Goal: Task Accomplishment & Management: Complete application form

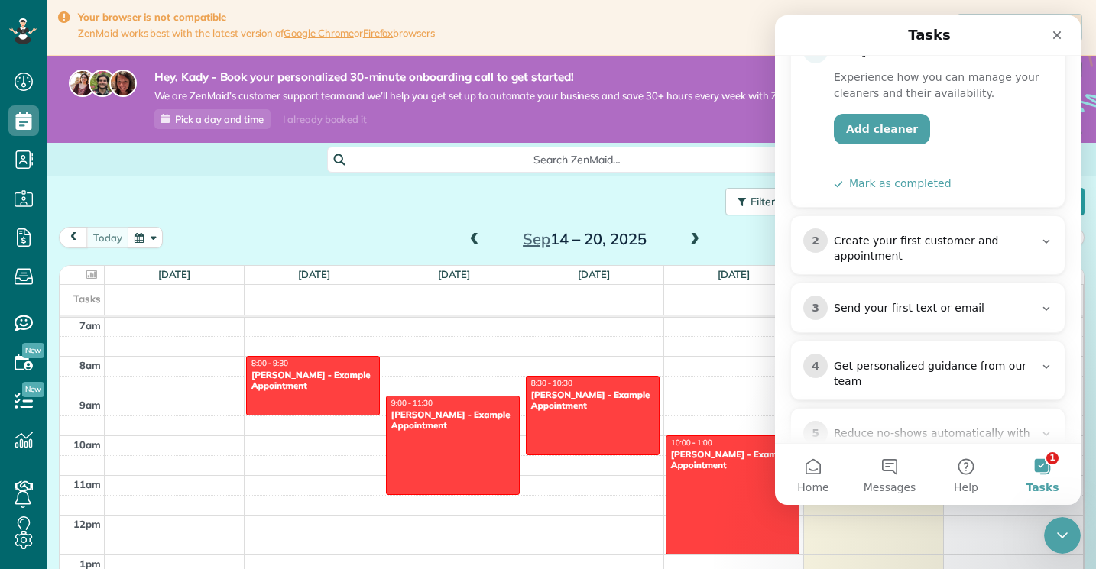
scroll to position [203, 0]
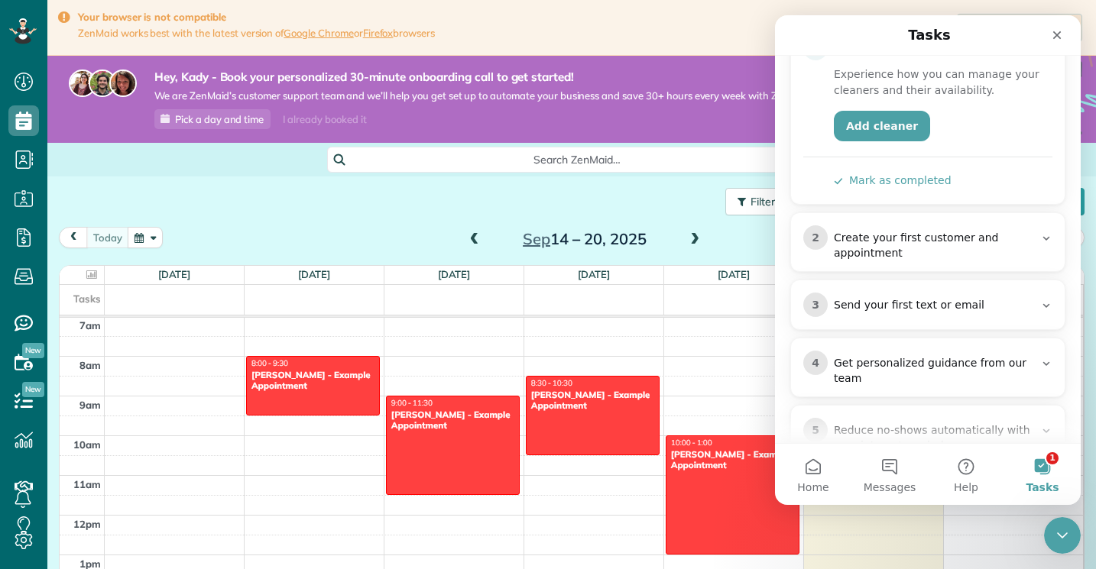
click at [971, 231] on div "Create your first customer and appointment" at bounding box center [934, 246] width 200 height 31
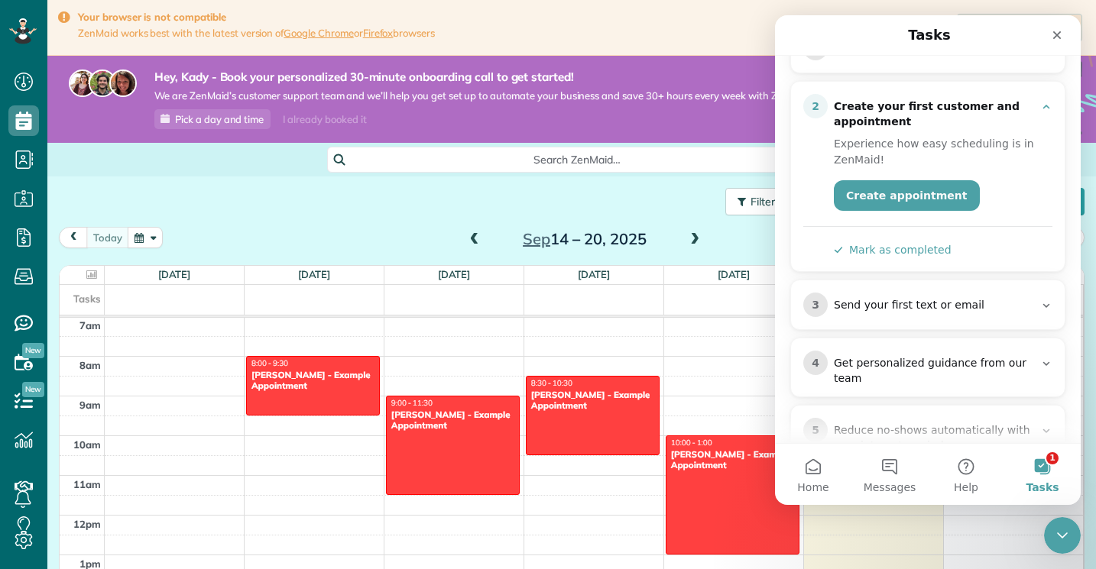
click at [936, 298] on div "Send your first text or email" at bounding box center [934, 305] width 200 height 15
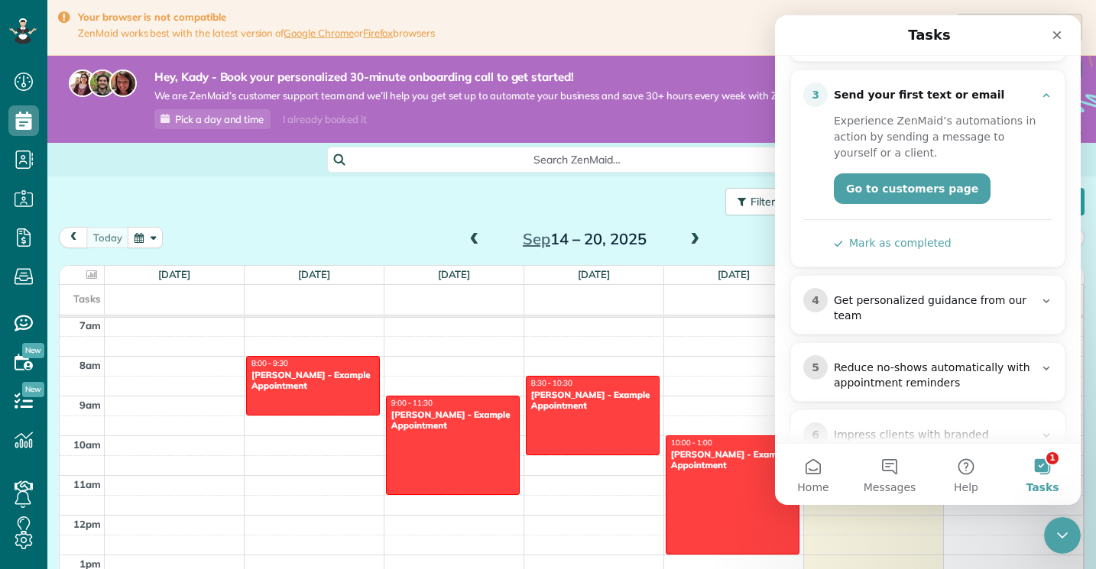
scroll to position [283, 0]
click at [936, 293] on div "Get personalized guidance from our team" at bounding box center [934, 308] width 200 height 31
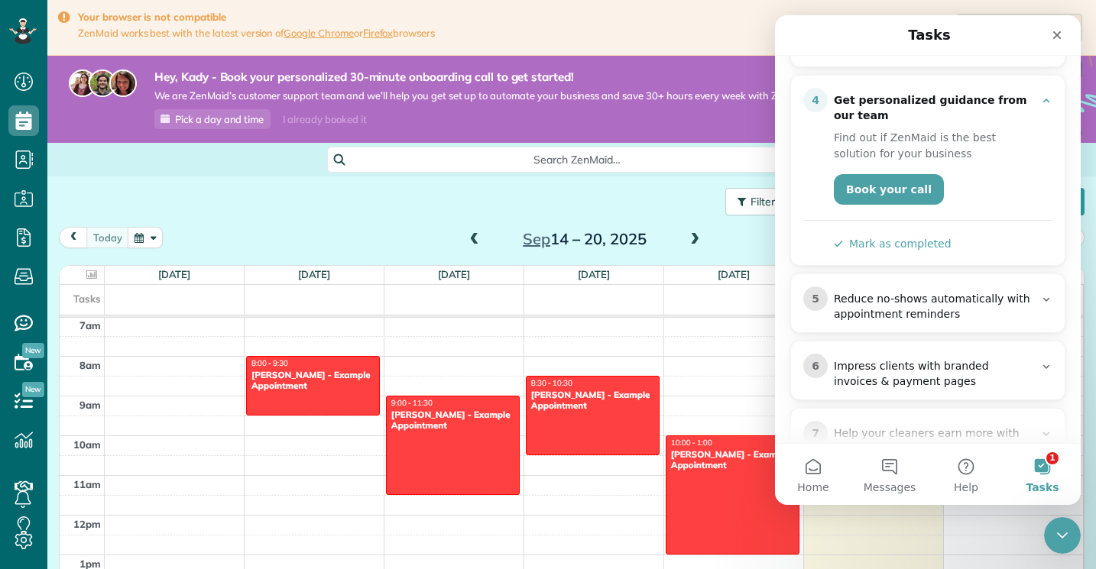
scroll to position [339, 0]
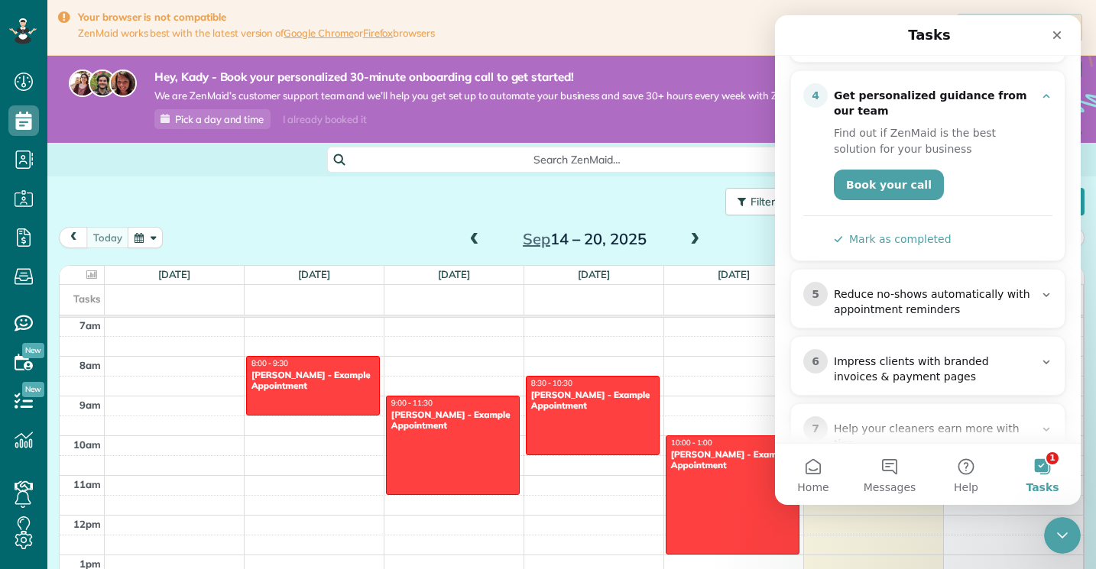
click at [936, 287] on div "Reduce no-shows automatically with appointment reminders" at bounding box center [934, 302] width 200 height 31
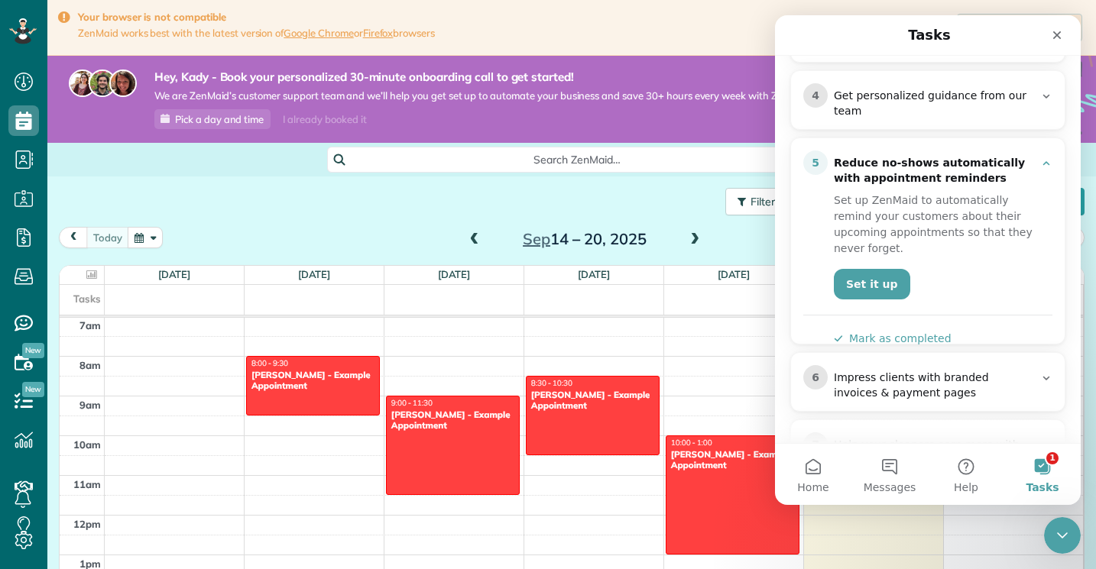
click at [971, 156] on div "Reduce no-shows automatically with appointment reminders" at bounding box center [934, 171] width 200 height 31
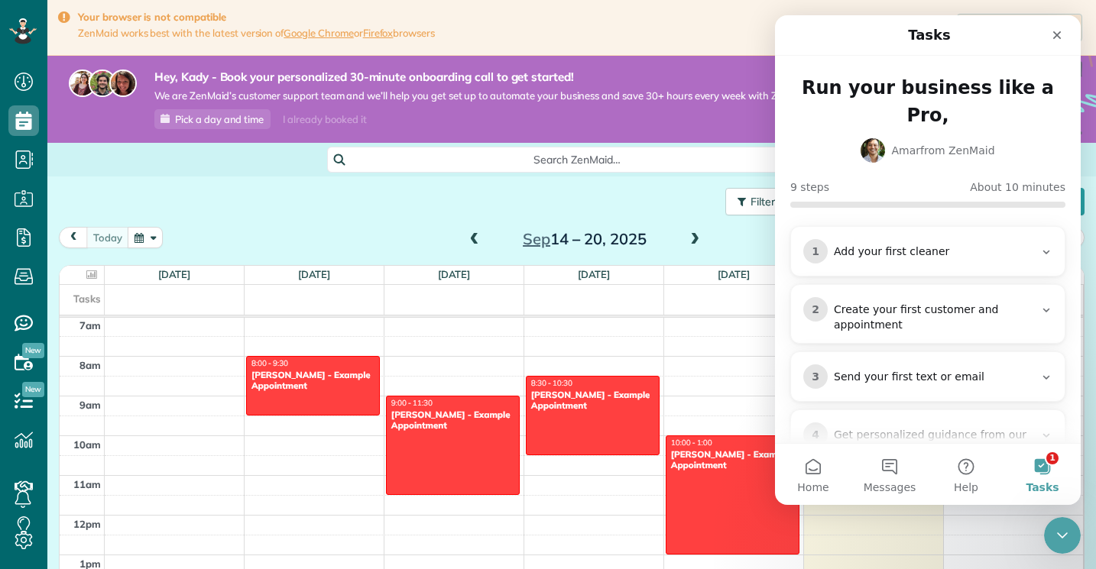
scroll to position [0, 0]
click at [919, 245] on div "Add your first cleaner" at bounding box center [934, 252] width 200 height 15
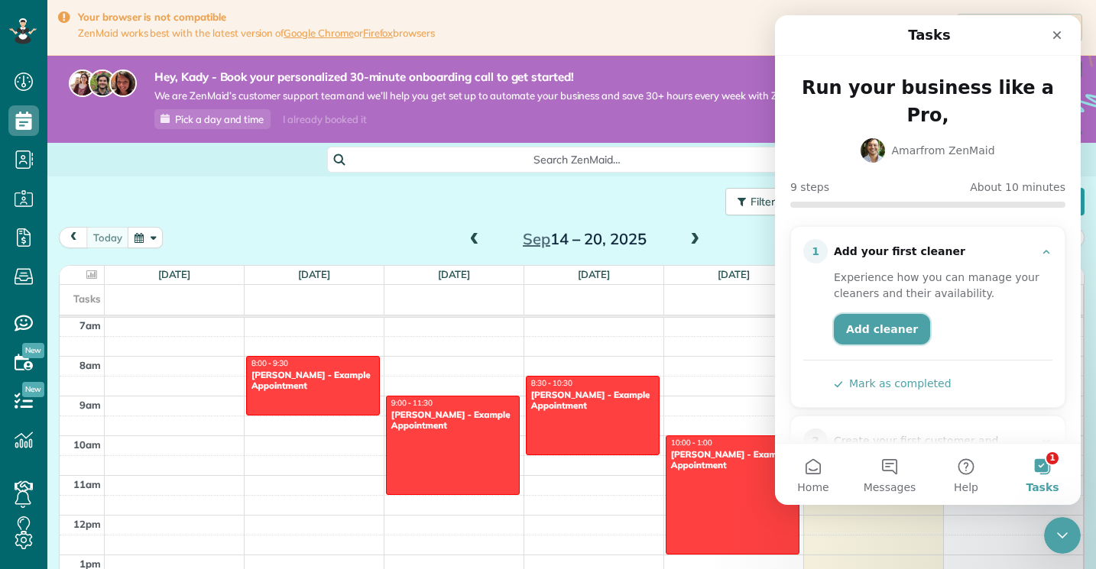
click at [877, 314] on link "Add cleaner" at bounding box center [882, 329] width 96 height 31
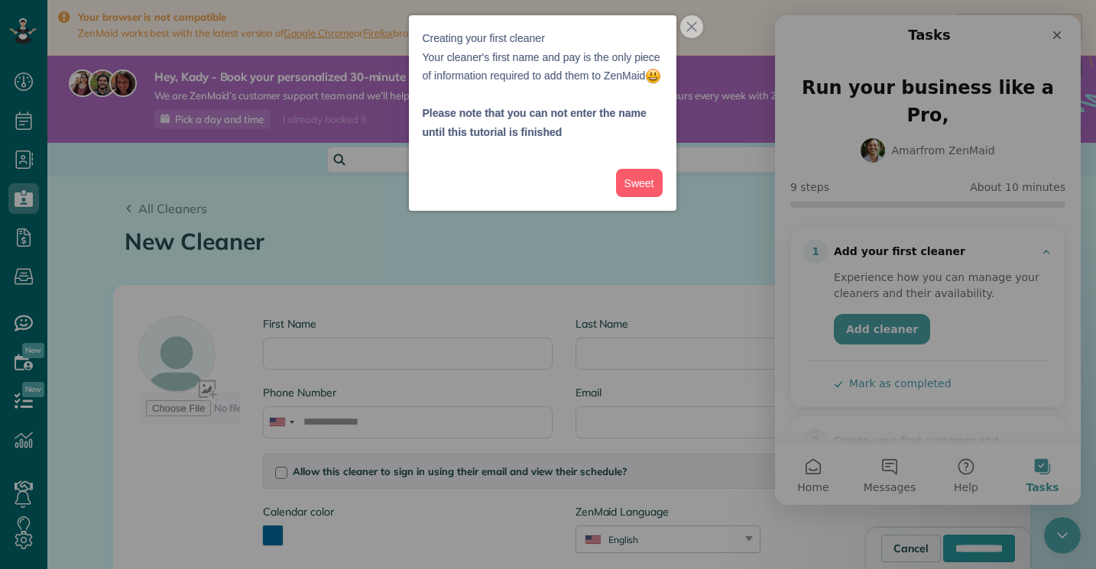
drag, startPoint x: 689, startPoint y: 25, endPoint x: 641, endPoint y: 87, distance: 78.0
click at [641, 87] on div "Creating your first cleaner Your cleaner's first name and pay is the only piece…" at bounding box center [543, 113] width 268 height 196
click at [686, 26] on icon "close," at bounding box center [691, 26] width 11 height 11
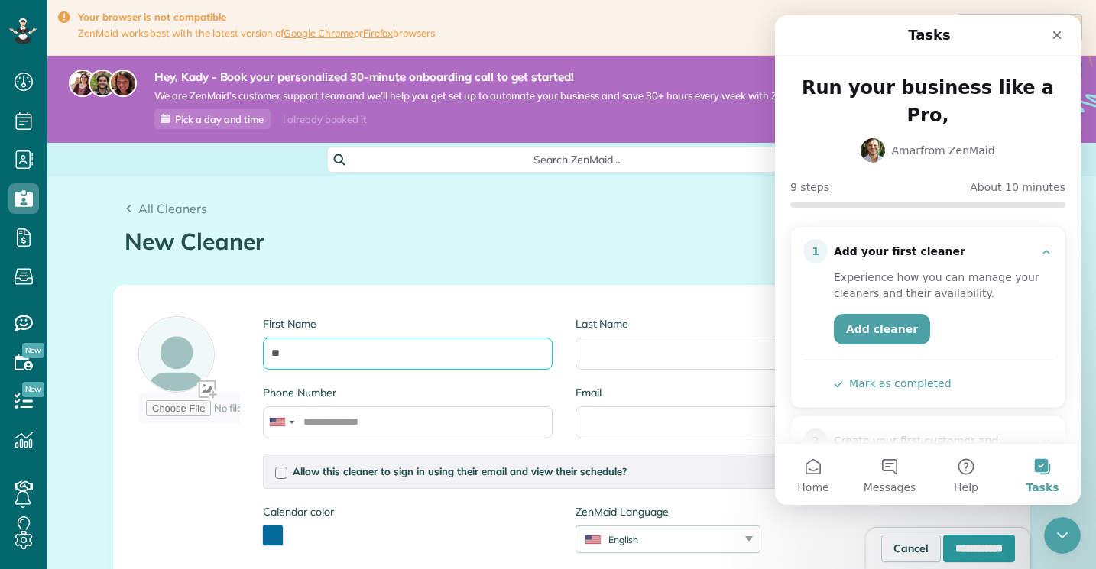
type input "*"
type input "****"
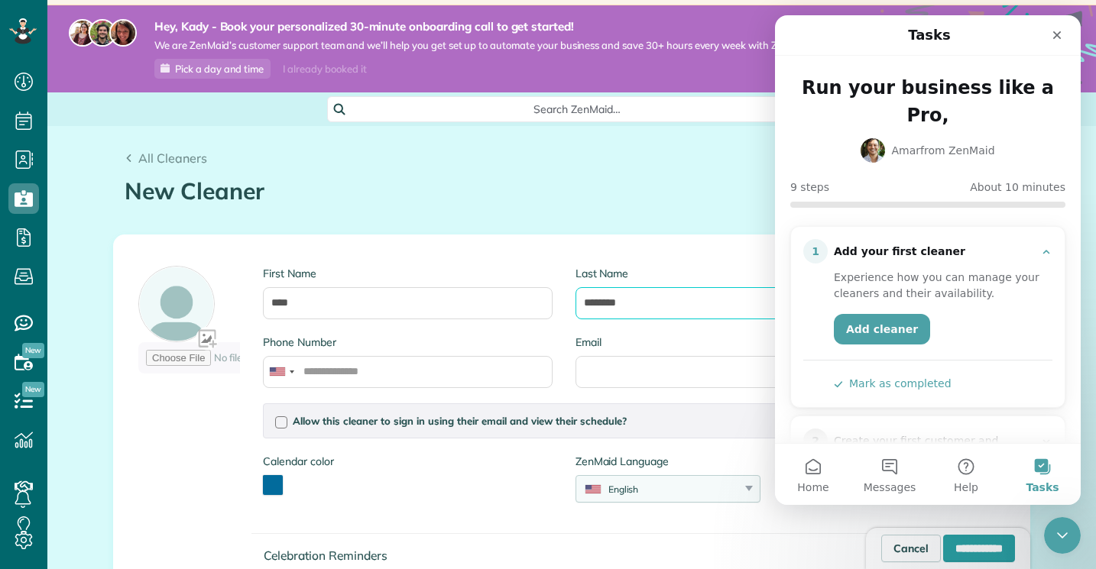
scroll to position [51, 0]
type input "********"
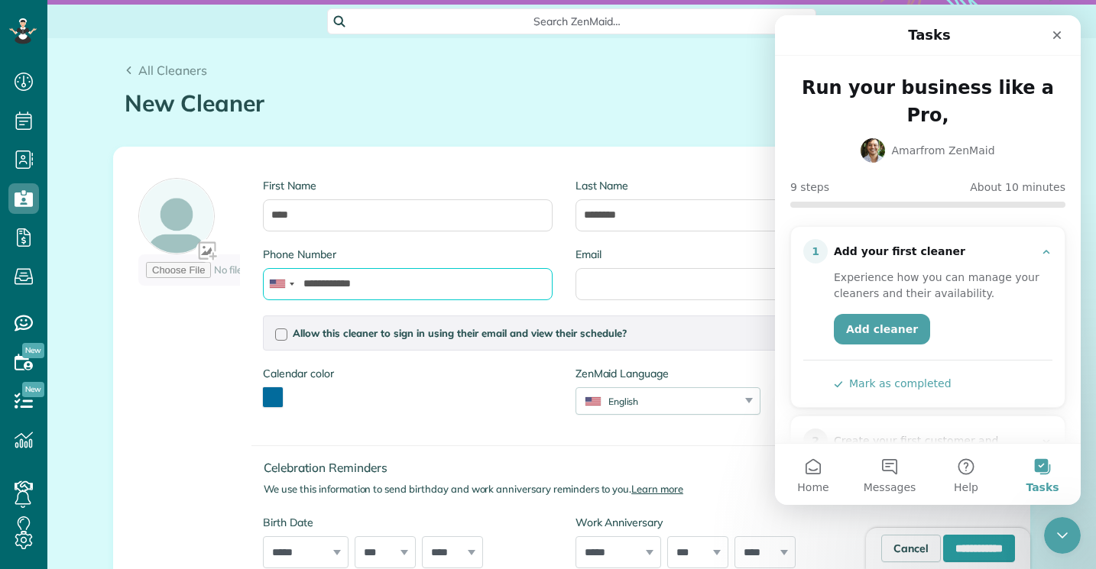
scroll to position [18, 0]
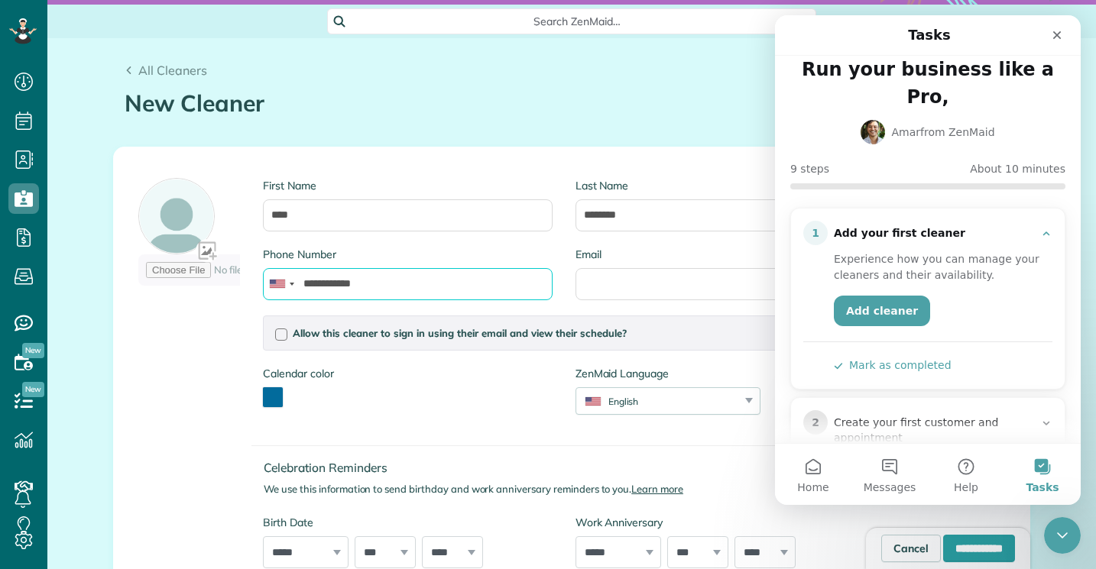
type input "**********"
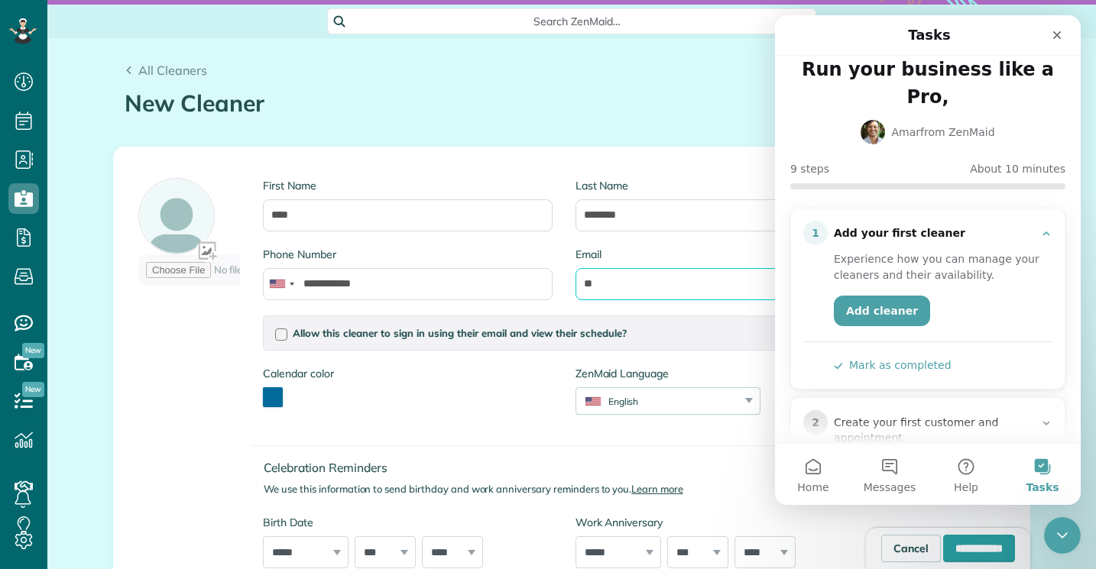
type input "*"
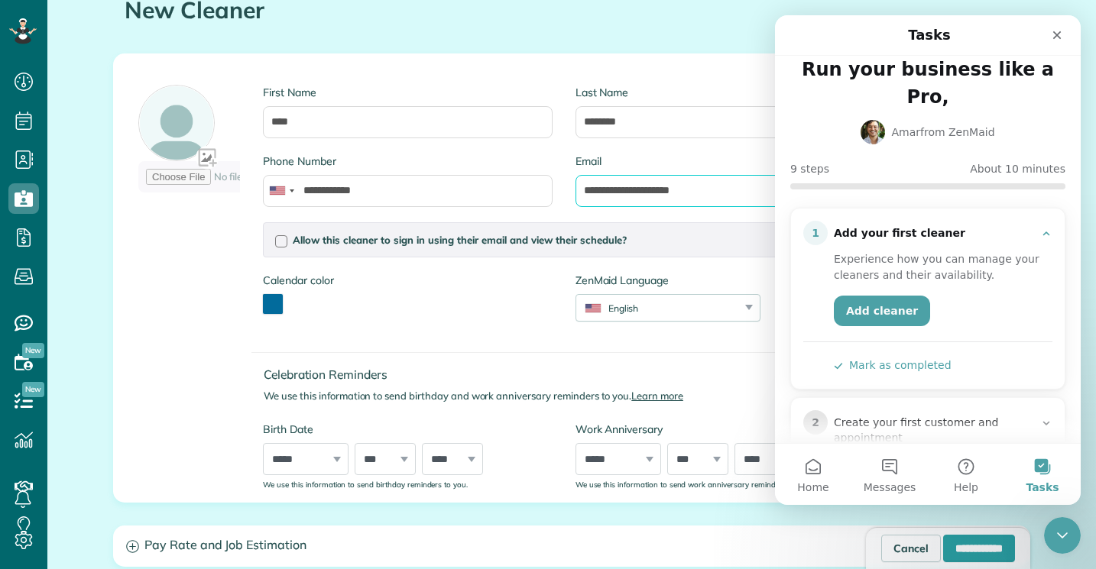
scroll to position [239, 0]
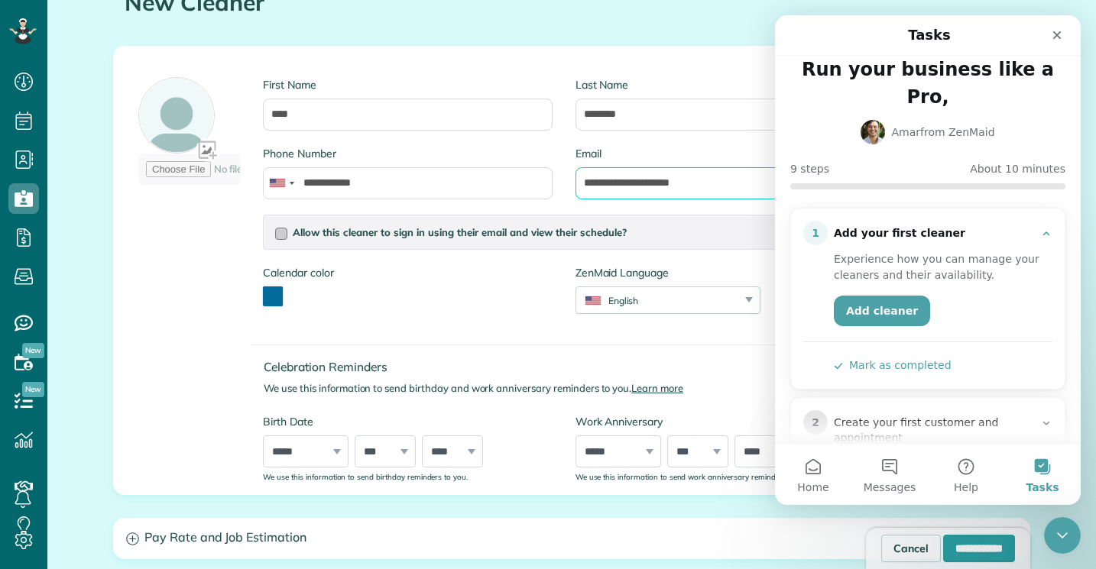
type input "**********"
click at [394, 232] on span "Allow this cleaner to sign in using their email and view their schedule?" at bounding box center [460, 232] width 334 height 12
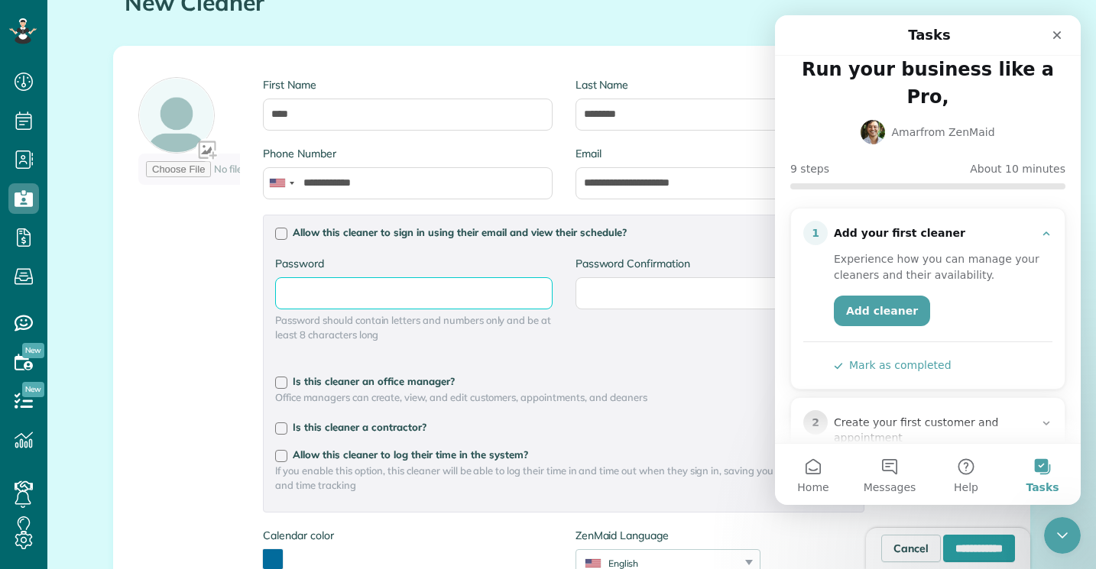
click at [422, 295] on input "Password" at bounding box center [413, 293] width 277 height 32
type input "*"
type input "********"
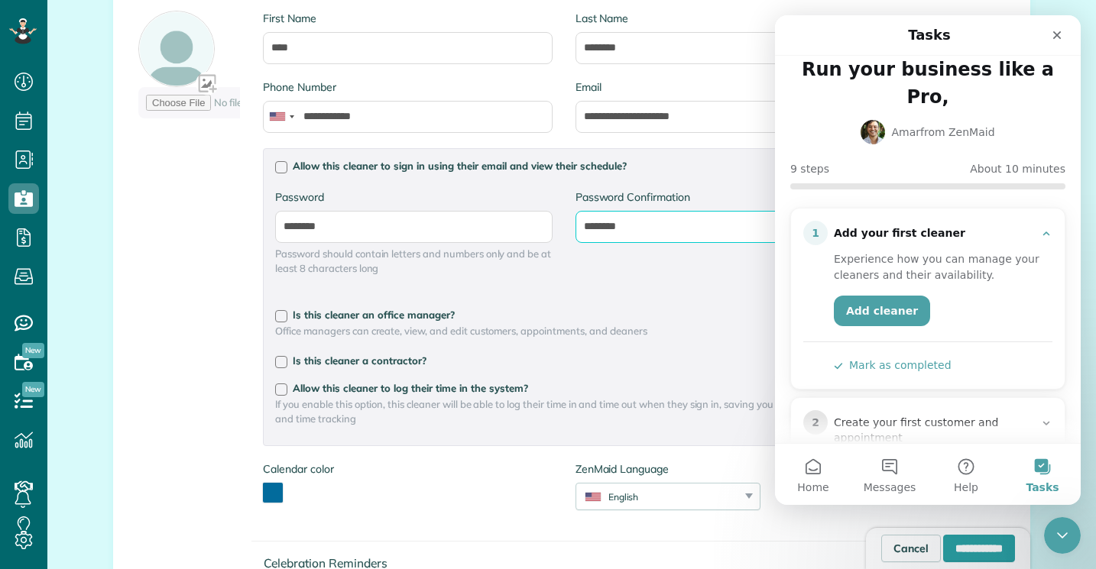
scroll to position [309, 0]
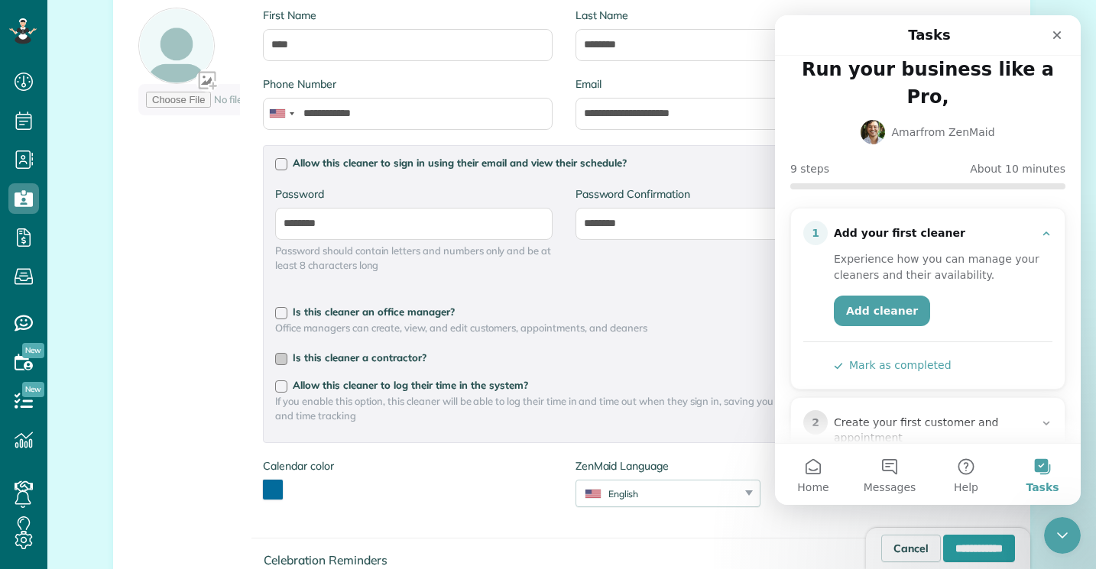
click at [358, 356] on span "Is this cleaner a contractor?" at bounding box center [360, 358] width 134 height 12
click at [1058, 536] on icon "Close Intercom Messenger" at bounding box center [1060, 533] width 18 height 18
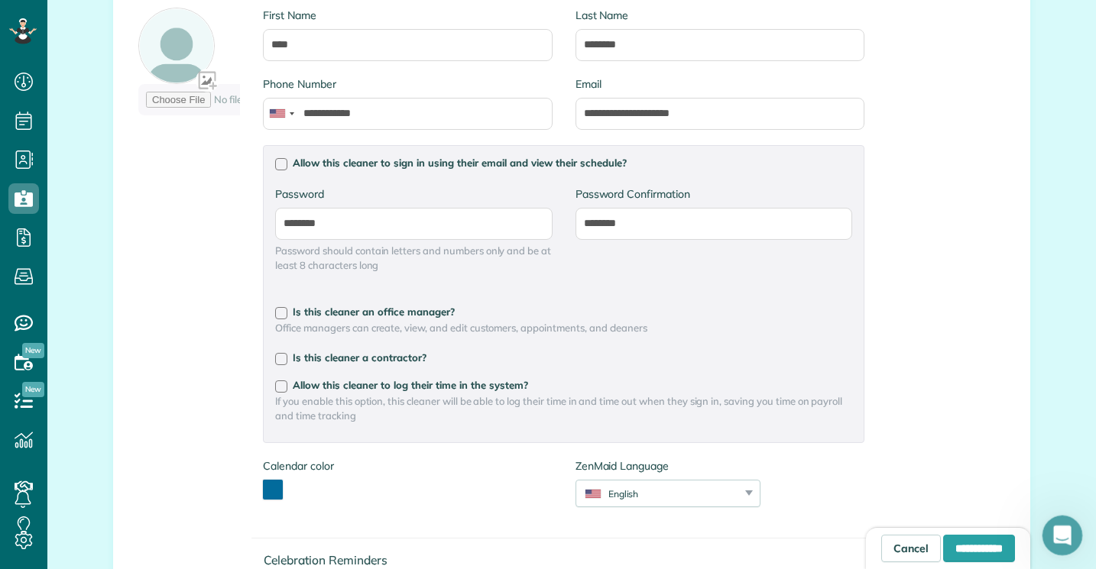
scroll to position [0, 0]
click at [284, 388] on div at bounding box center [281, 387] width 12 height 12
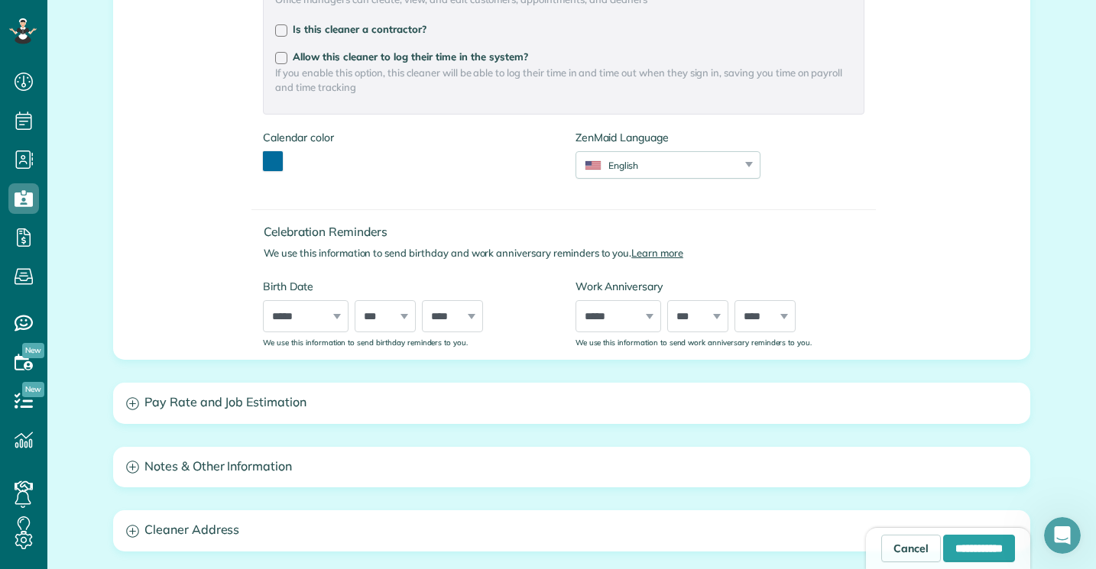
scroll to position [640, 0]
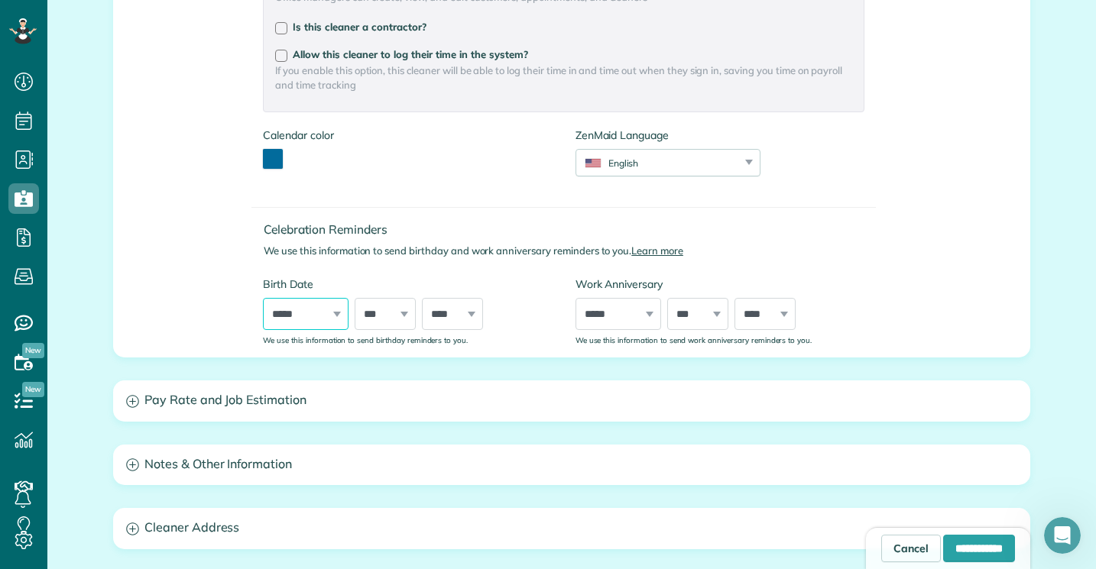
select select "*"
select select "****"
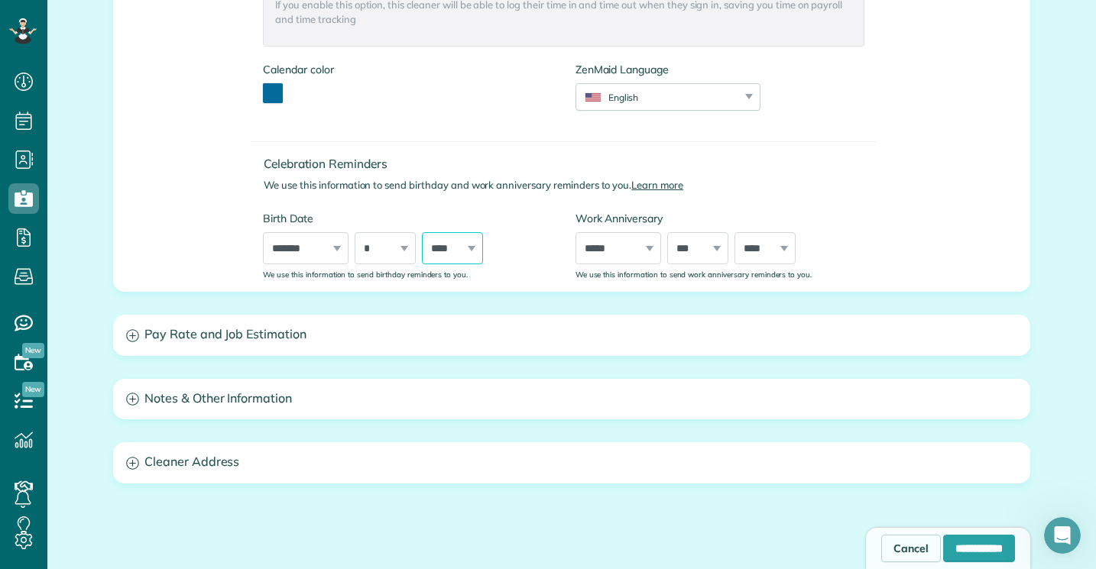
scroll to position [706, 0]
click at [558, 326] on h3 "Pay Rate and Job Estimation" at bounding box center [572, 334] width 916 height 39
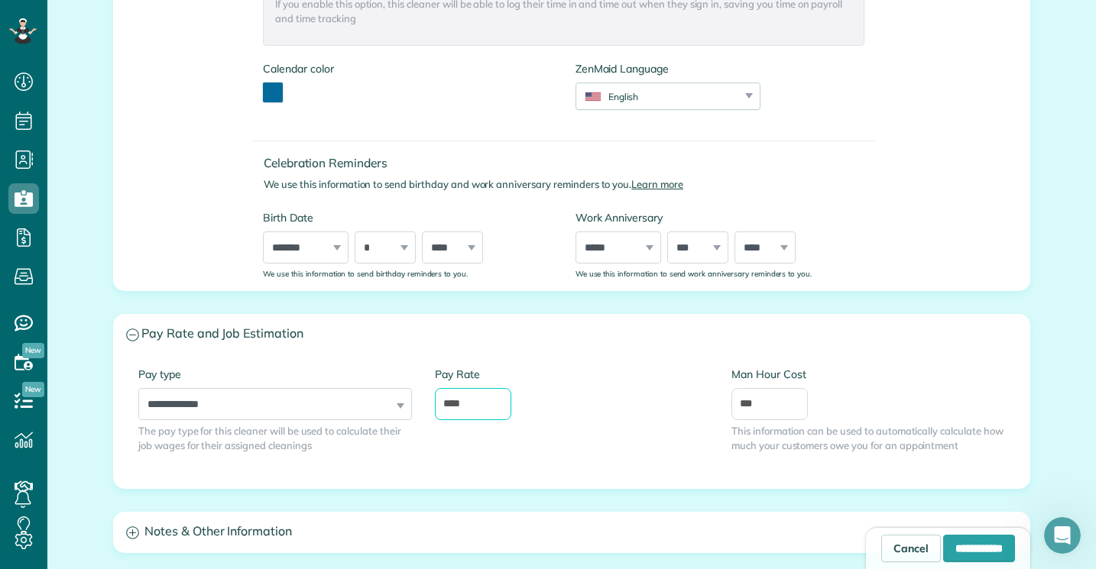
click at [457, 405] on input "****" at bounding box center [473, 404] width 76 height 32
drag, startPoint x: 451, startPoint y: 404, endPoint x: 436, endPoint y: 404, distance: 15.3
click at [440, 404] on input "****" at bounding box center [473, 404] width 76 height 32
type input "****"
click at [635, 445] on div "**********" at bounding box center [572, 421] width 890 height 109
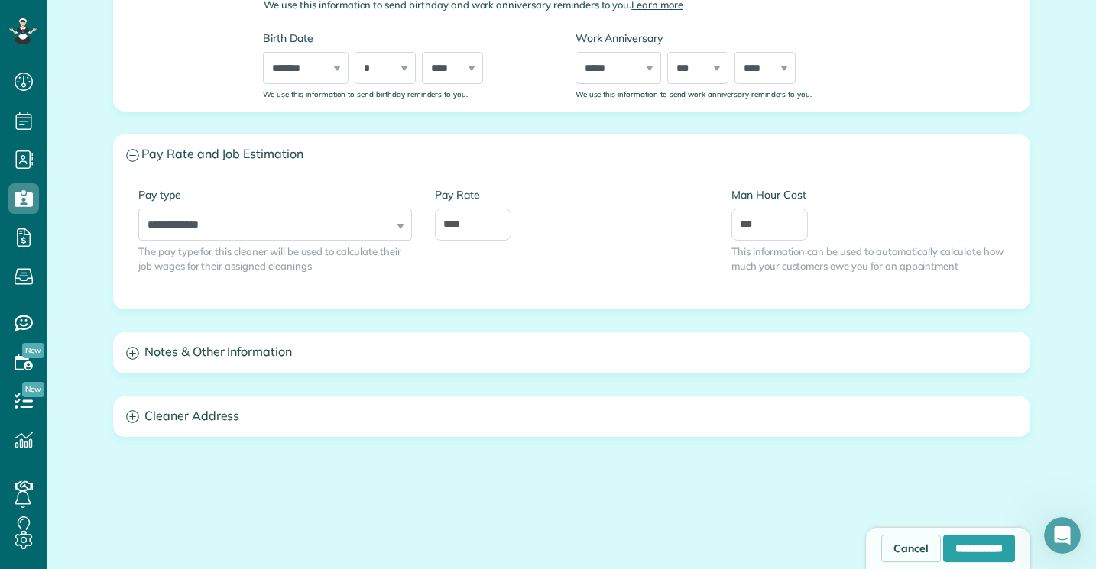
scroll to position [899, 0]
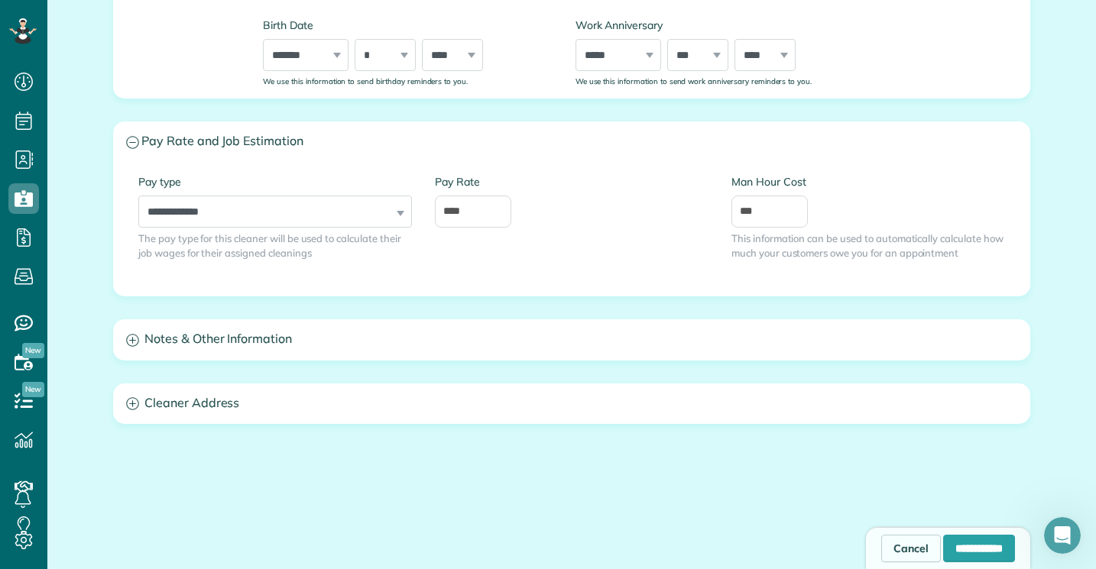
click at [549, 341] on h3 "Notes & Other Information" at bounding box center [572, 339] width 916 height 39
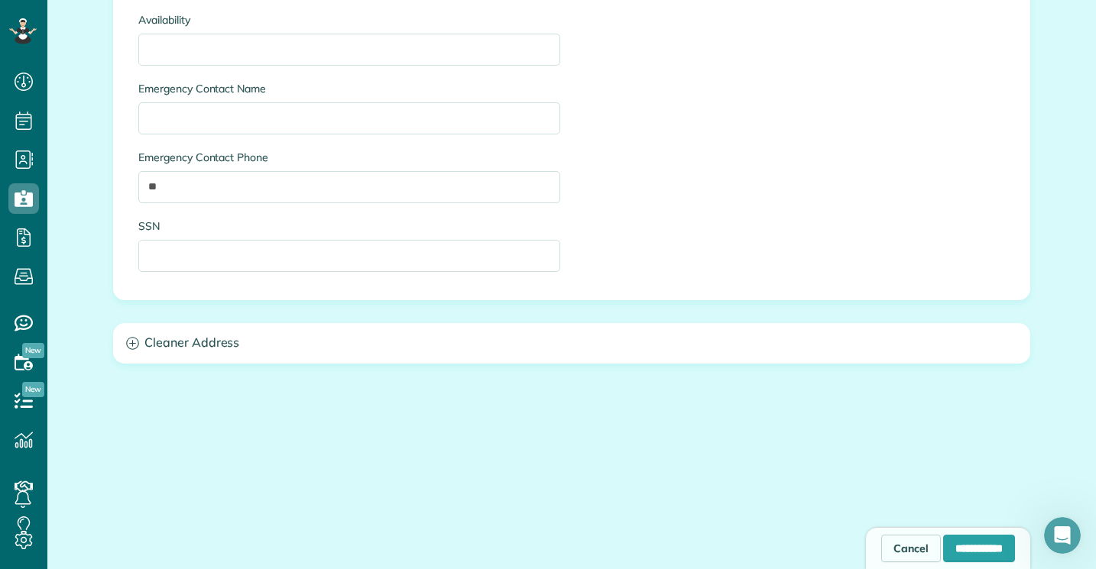
scroll to position [1492, 0]
click at [496, 345] on h3 "Cleaner Address" at bounding box center [572, 345] width 916 height 39
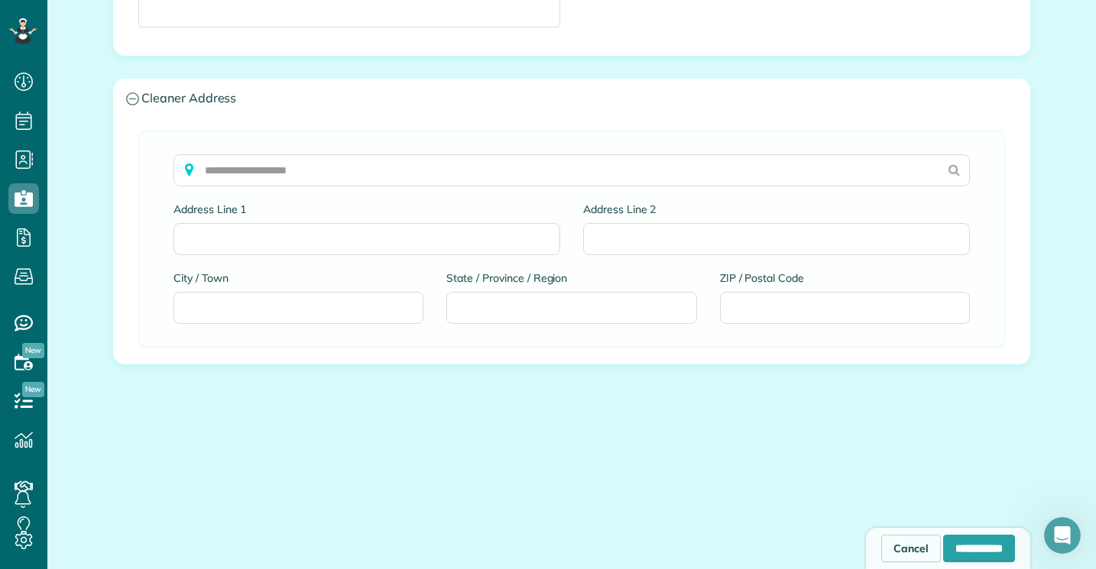
scroll to position [1737, 0]
click at [943, 540] on input "**********" at bounding box center [979, 549] width 72 height 28
type input "**********"
type input "********"
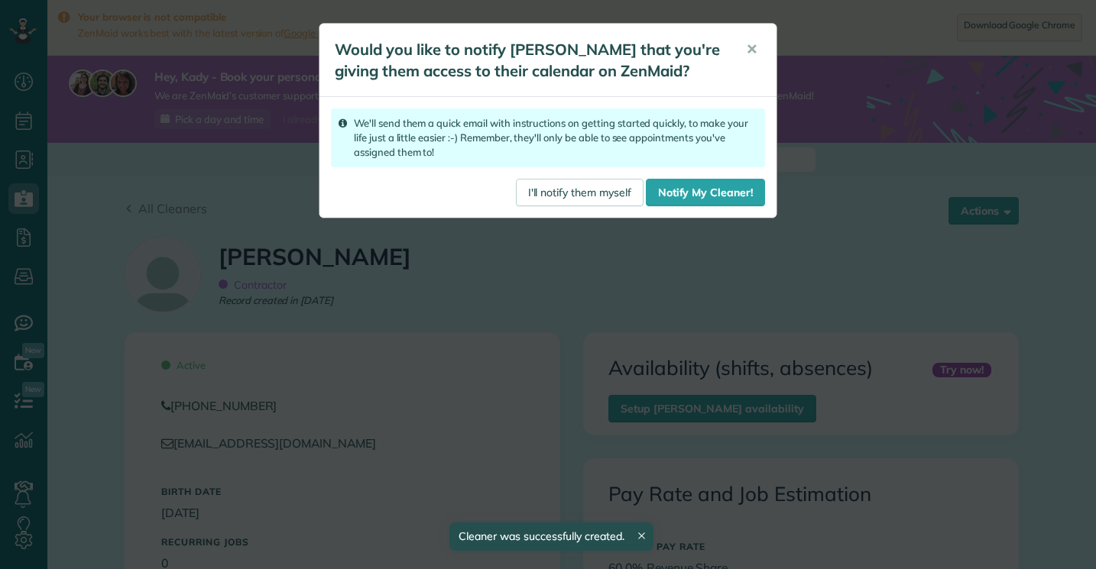
scroll to position [279, 0]
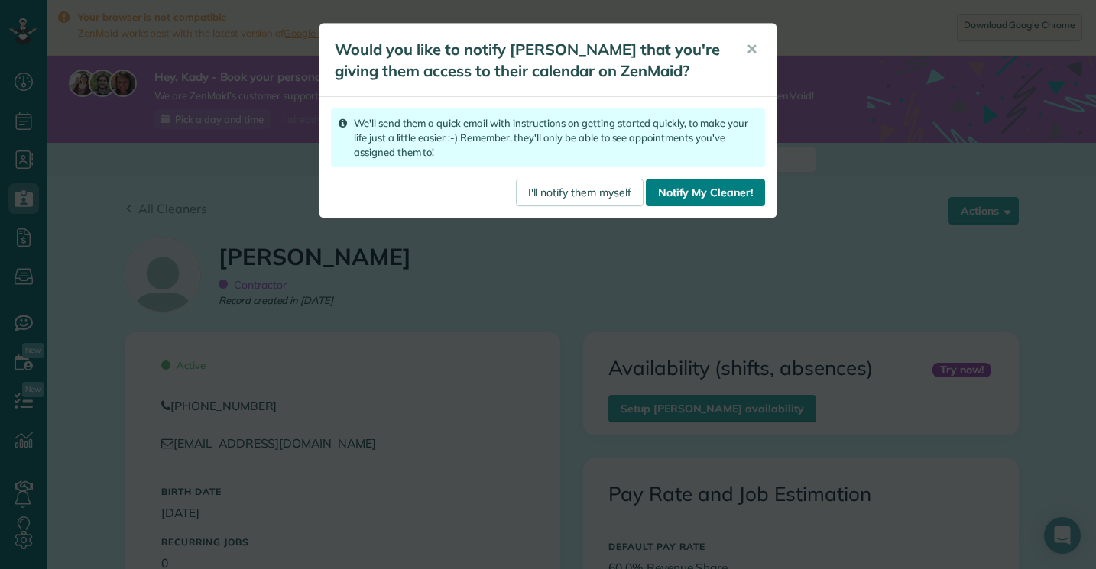
click at [727, 191] on link "Notify My Cleaner!" at bounding box center [705, 193] width 119 height 28
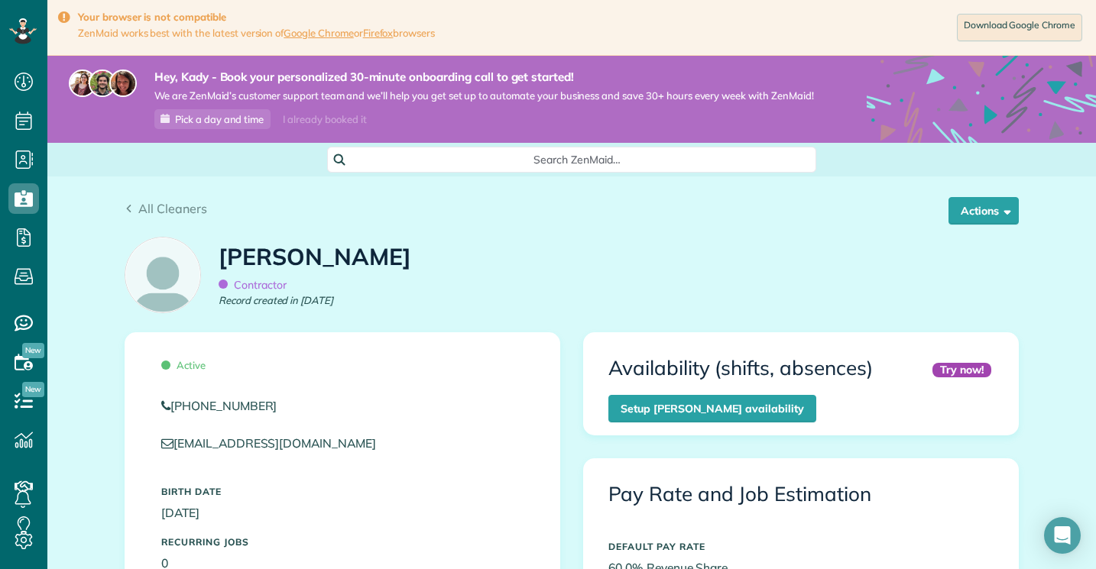
scroll to position [0, 0]
click at [1064, 542] on icon "Open Intercom Messenger" at bounding box center [1062, 536] width 18 height 20
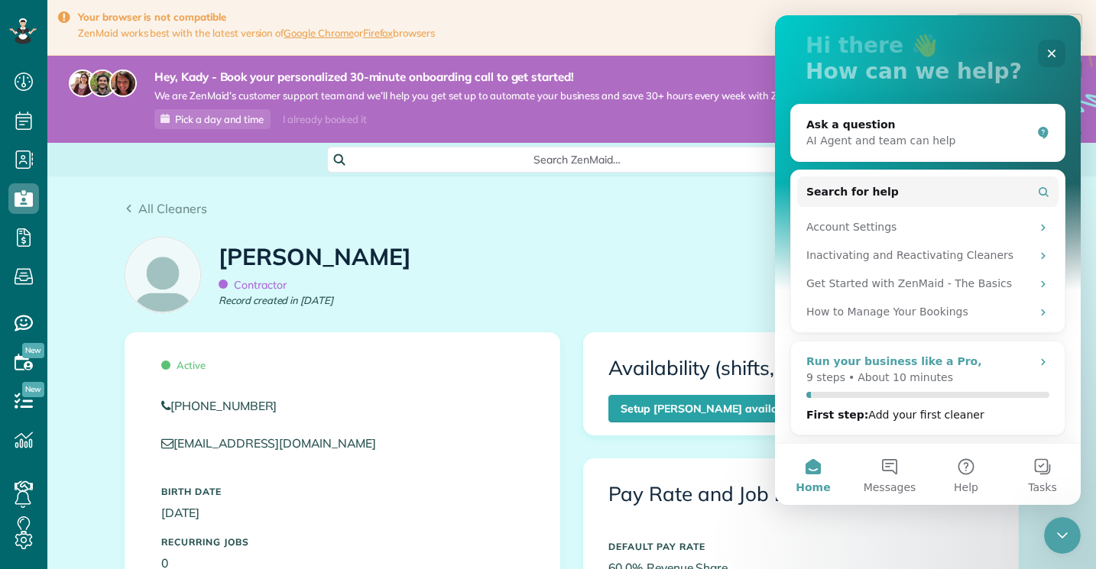
scroll to position [91, 0]
click at [939, 374] on p "About 10 minutes" at bounding box center [906, 378] width 96 height 16
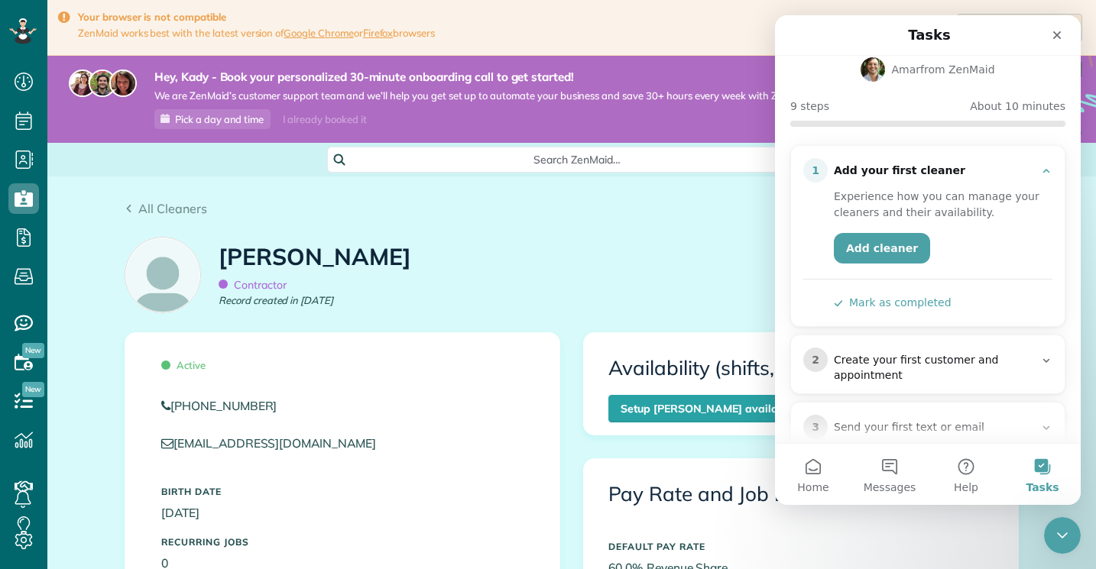
scroll to position [85, 0]
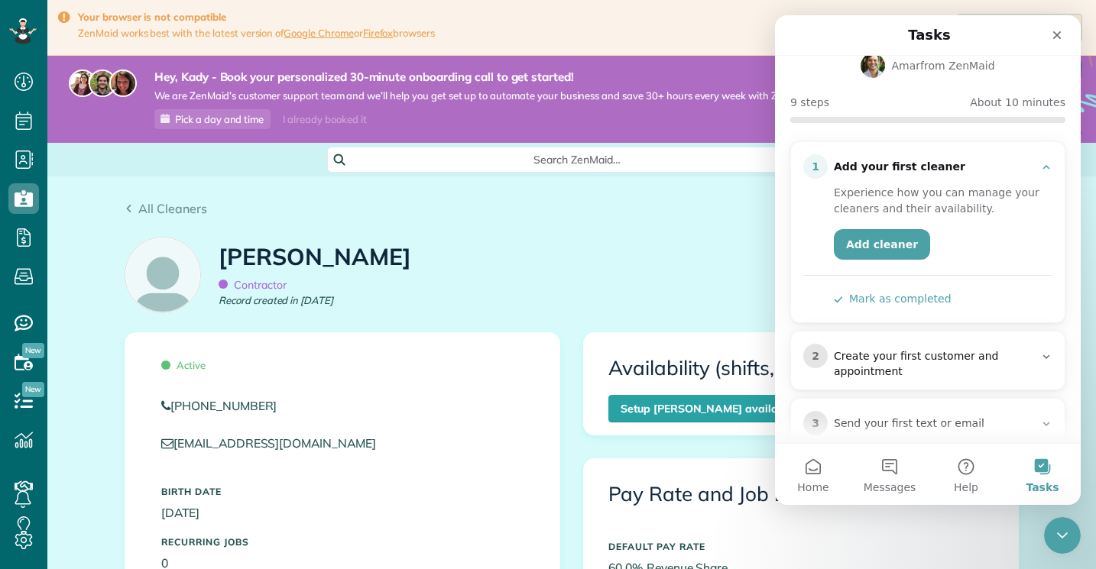
click at [923, 291] on button "Mark as completed" at bounding box center [893, 299] width 118 height 16
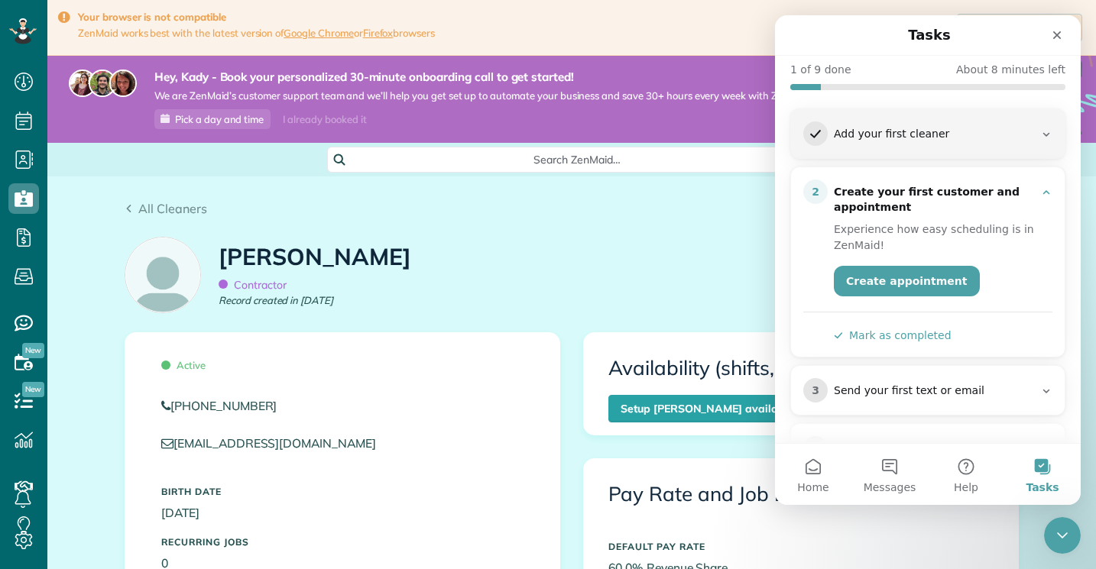
scroll to position [119, 0]
click at [923, 264] on link "Create appointment" at bounding box center [907, 279] width 146 height 31
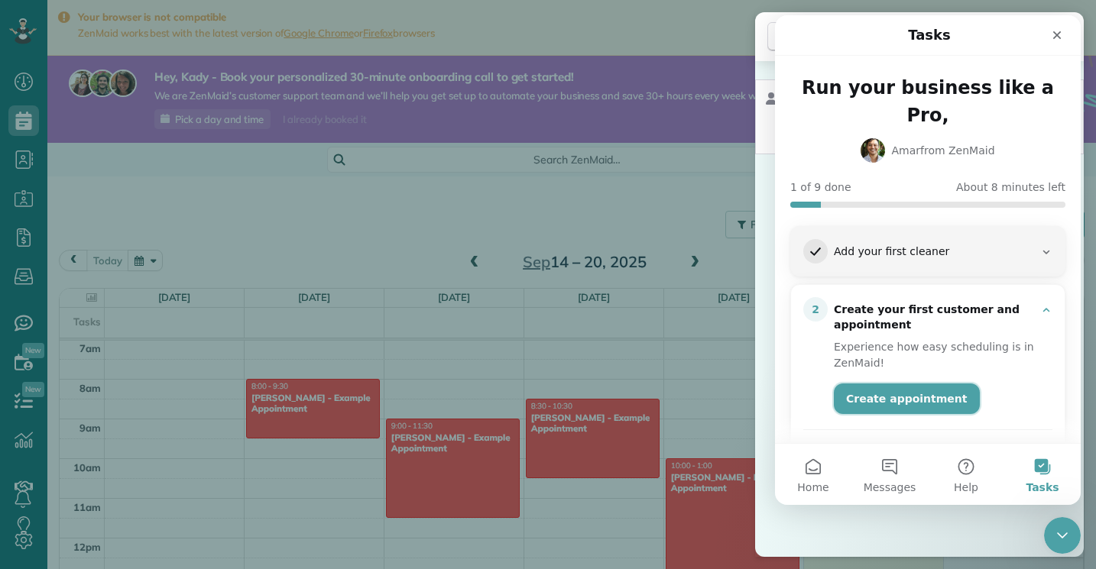
click at [936, 384] on link "Create appointment" at bounding box center [907, 399] width 146 height 31
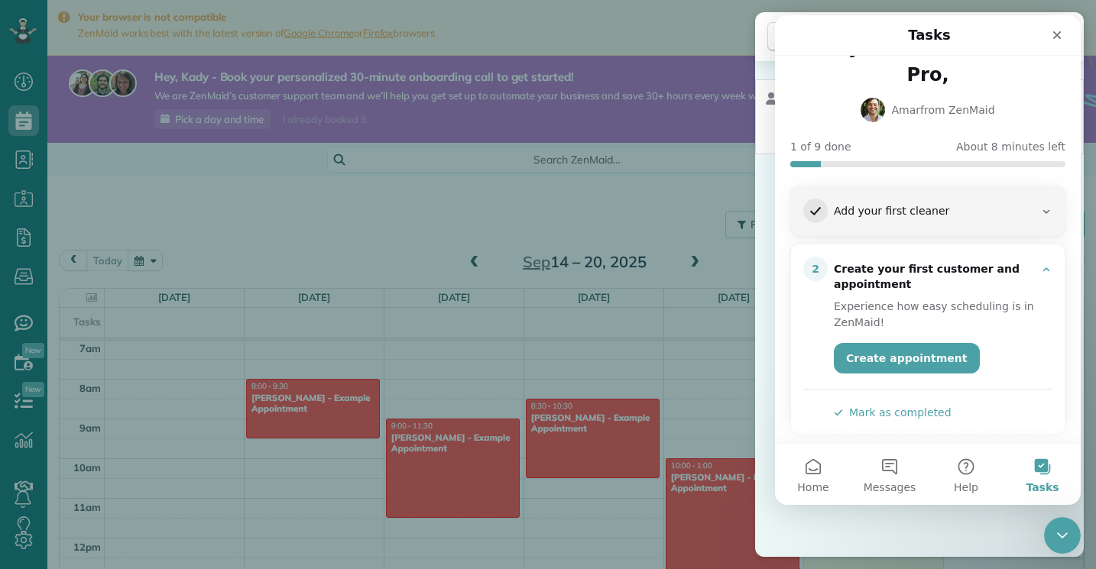
scroll to position [44, 0]
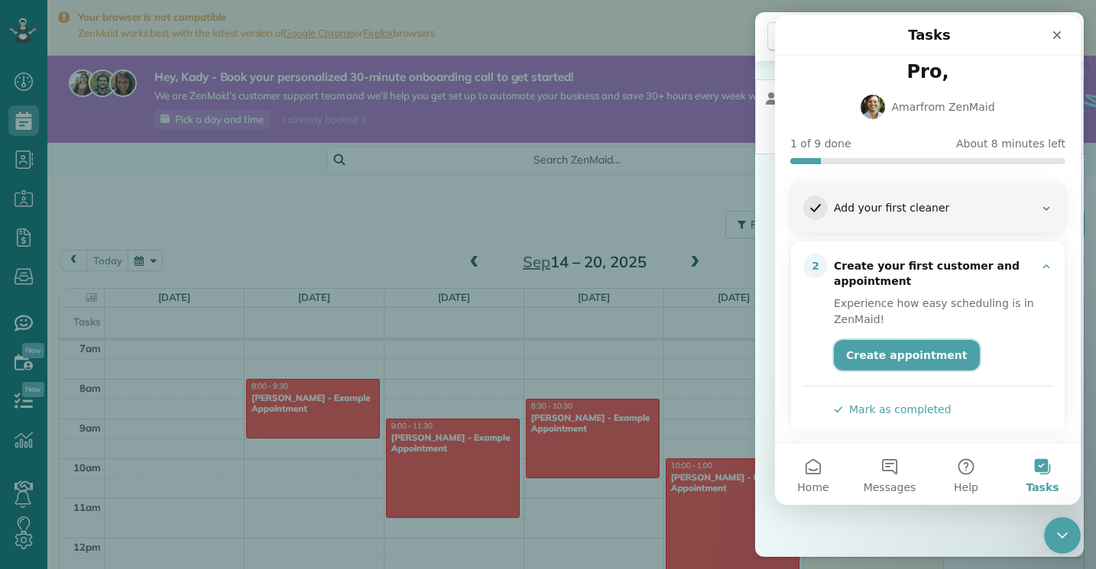
click at [933, 340] on link "Create appointment" at bounding box center [907, 355] width 146 height 31
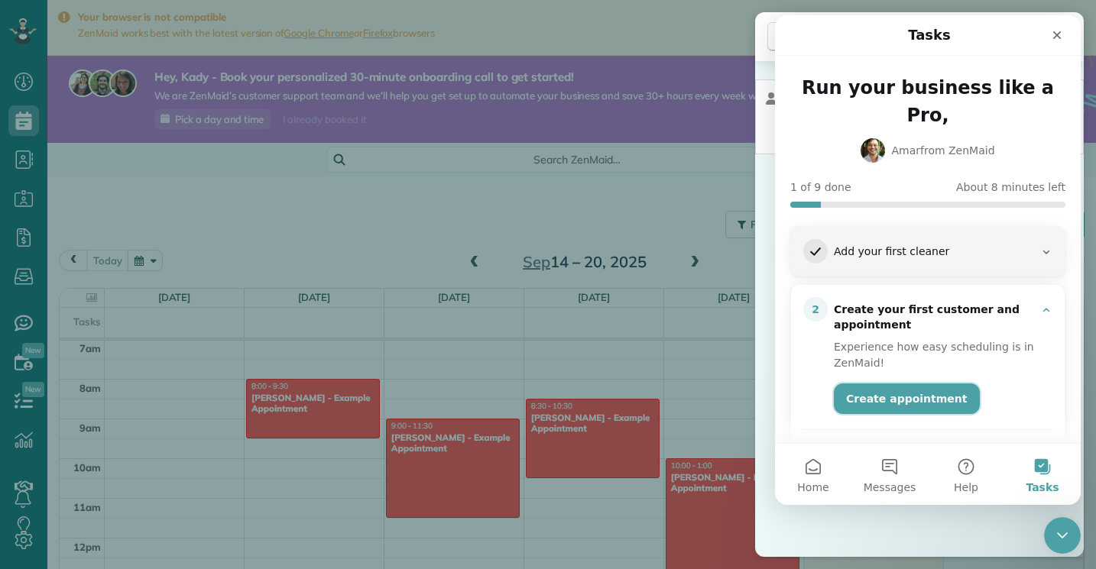
click at [902, 384] on link "Create appointment" at bounding box center [907, 399] width 146 height 31
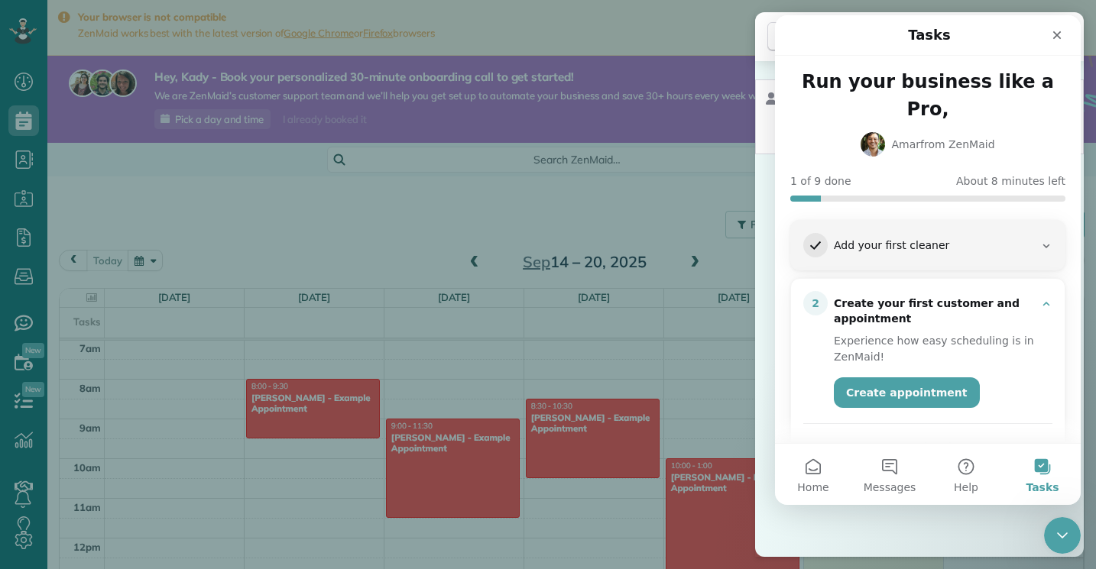
scroll to position [8, 0]
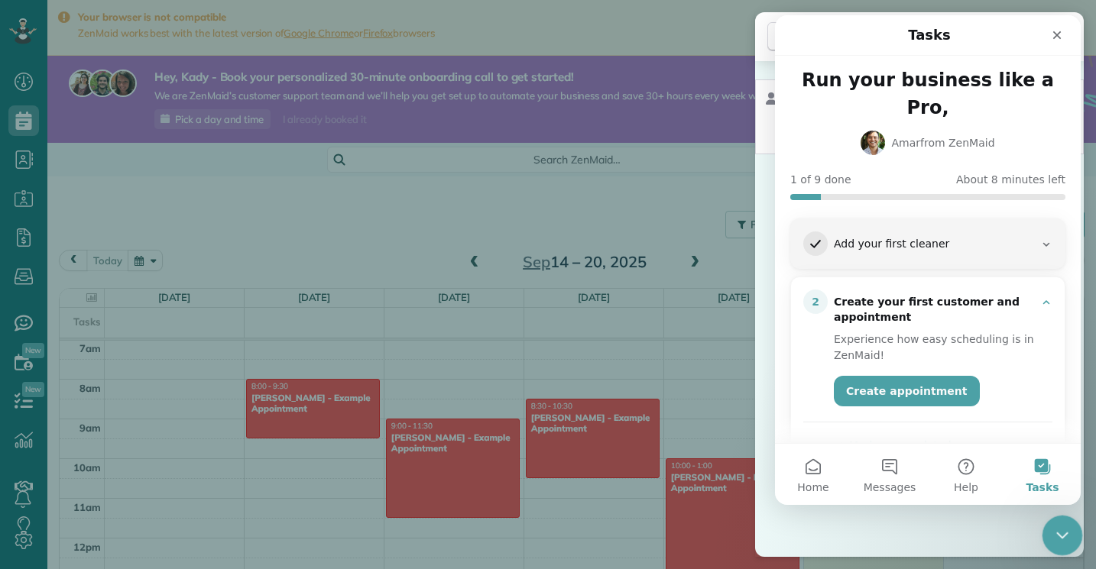
click at [1053, 547] on div "Close Intercom Messenger" at bounding box center [1060, 533] width 37 height 37
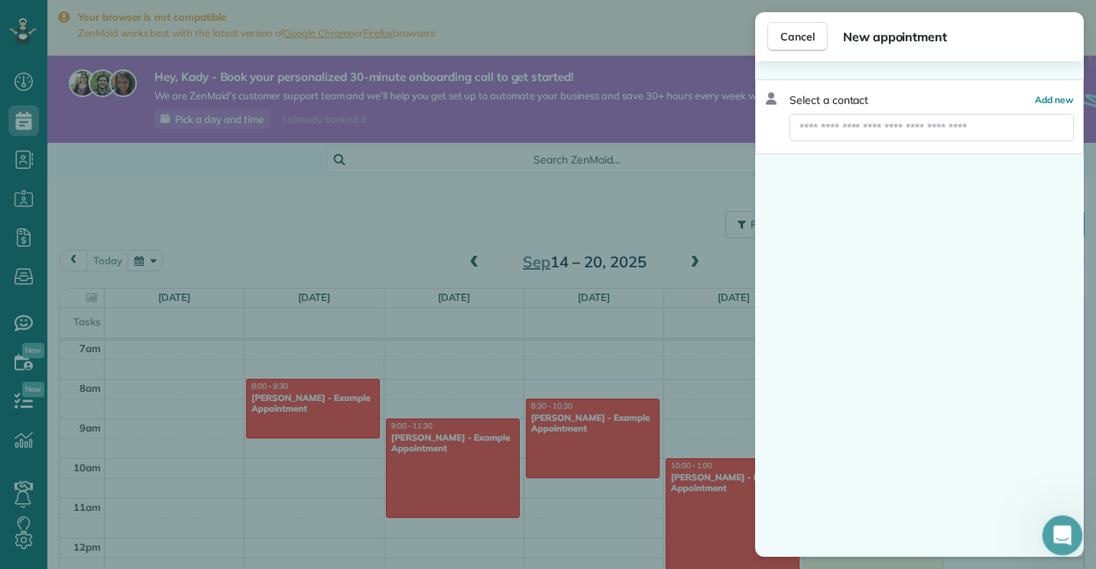
scroll to position [0, 0]
click at [1050, 99] on span "Add new" at bounding box center [1054, 99] width 39 height 11
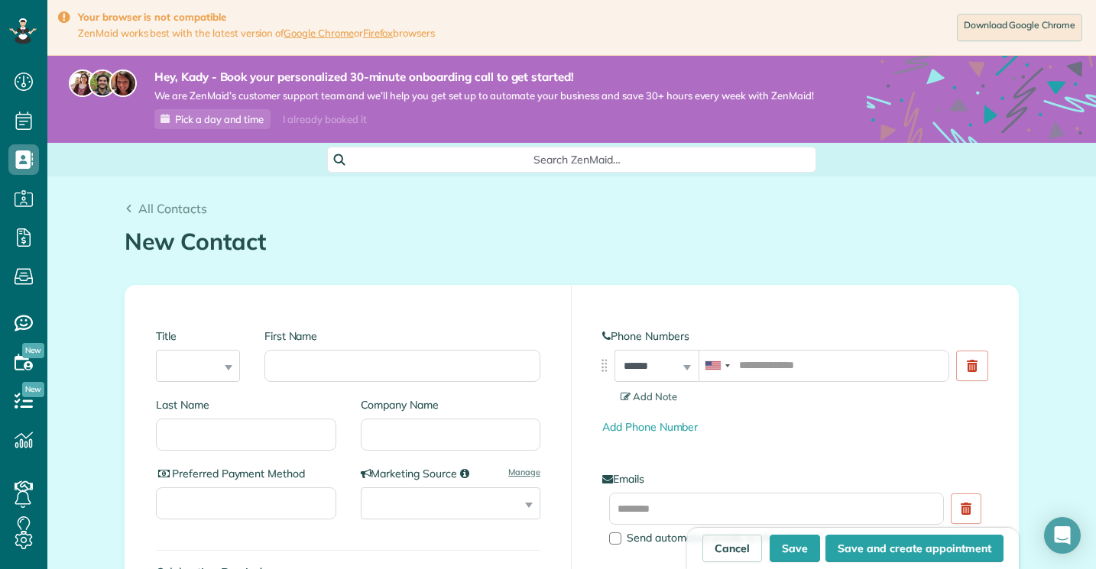
scroll to position [7, 7]
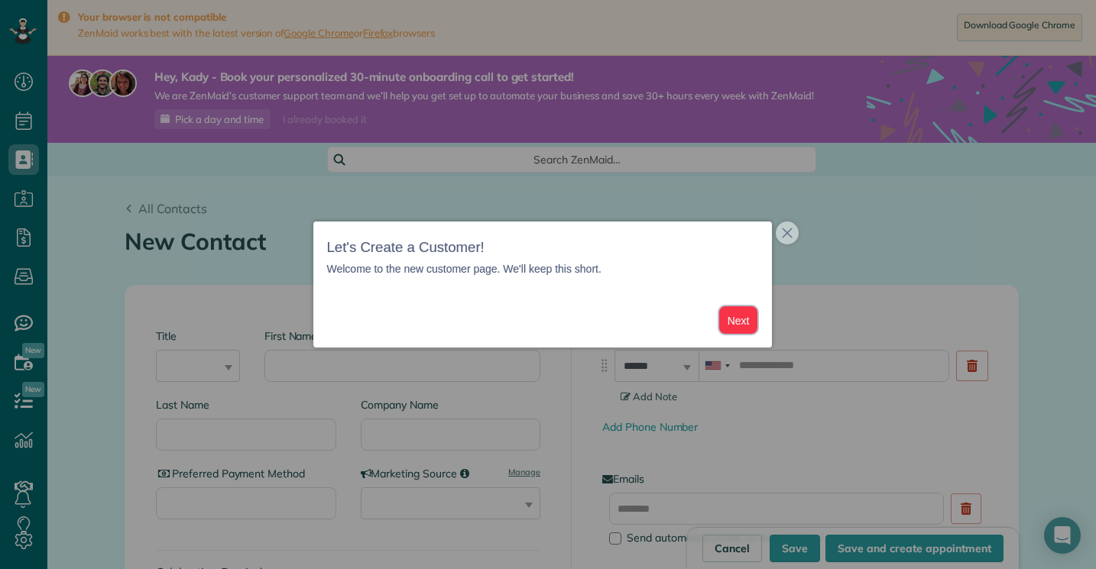
click at [735, 321] on button "Next" at bounding box center [738, 320] width 39 height 28
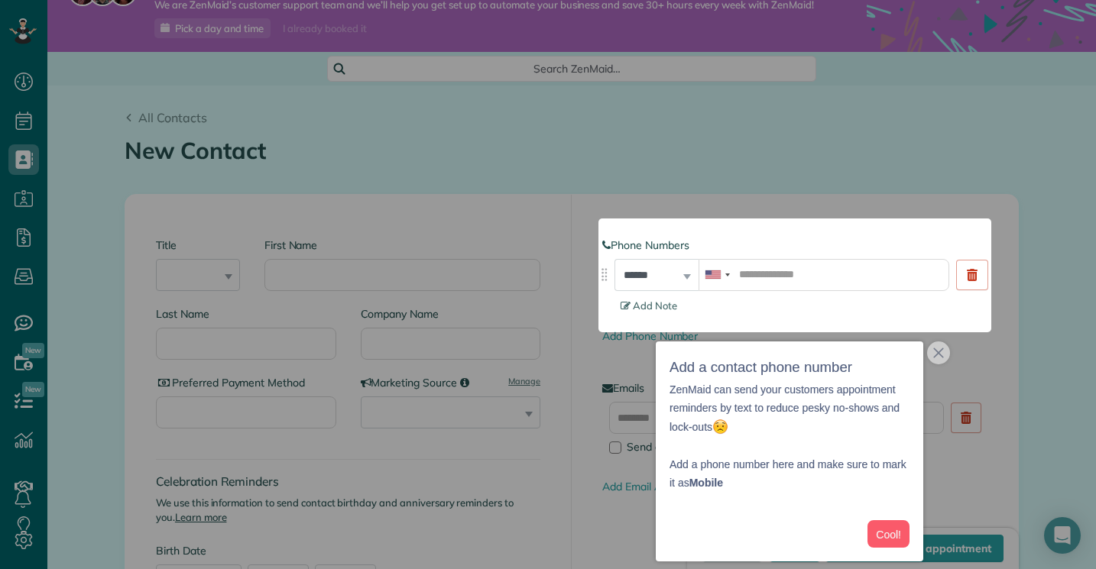
scroll to position [96, 0]
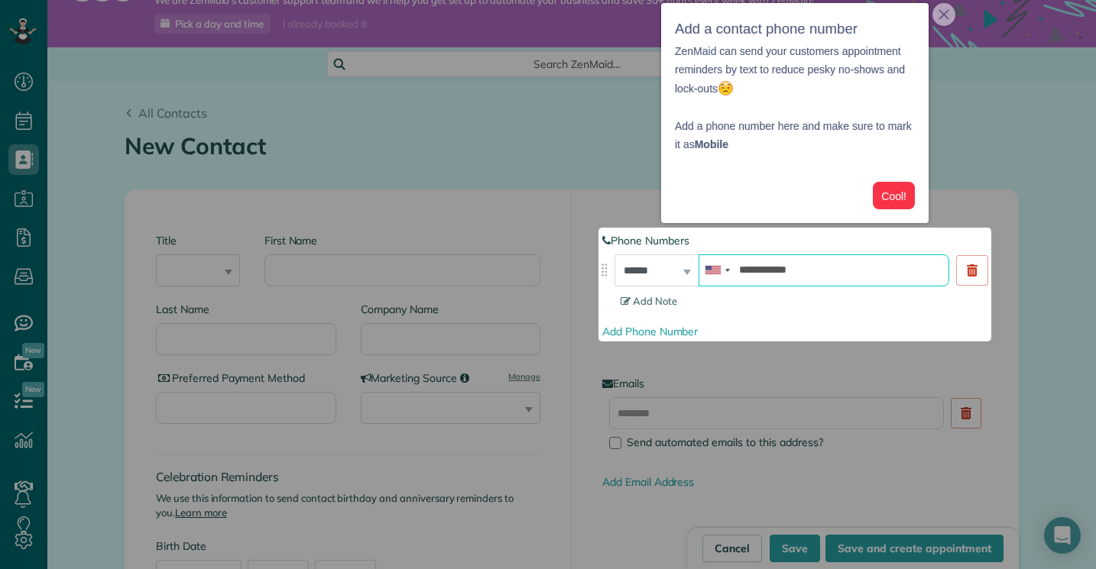
type input "**********"
drag, startPoint x: 891, startPoint y: 201, endPoint x: 829, endPoint y: 196, distance: 62.1
click at [829, 196] on div "Cool!" at bounding box center [861, 196] width 108 height 28
click at [888, 190] on button "Cool!" at bounding box center [894, 196] width 42 height 28
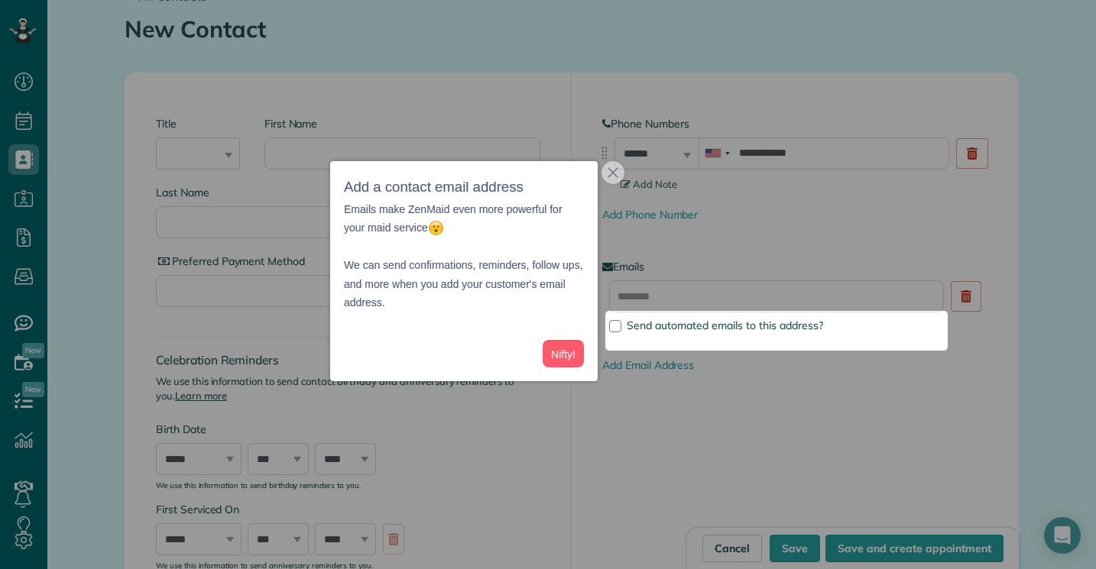
scroll to position [222, 0]
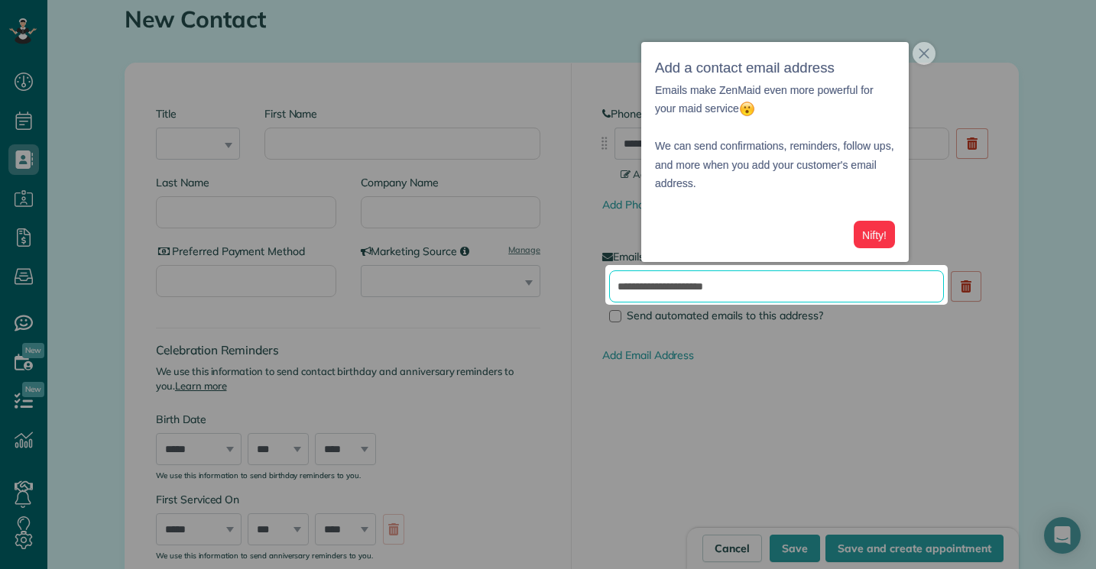
type input "**********"
click at [877, 236] on button "Nifty!" at bounding box center [874, 235] width 41 height 28
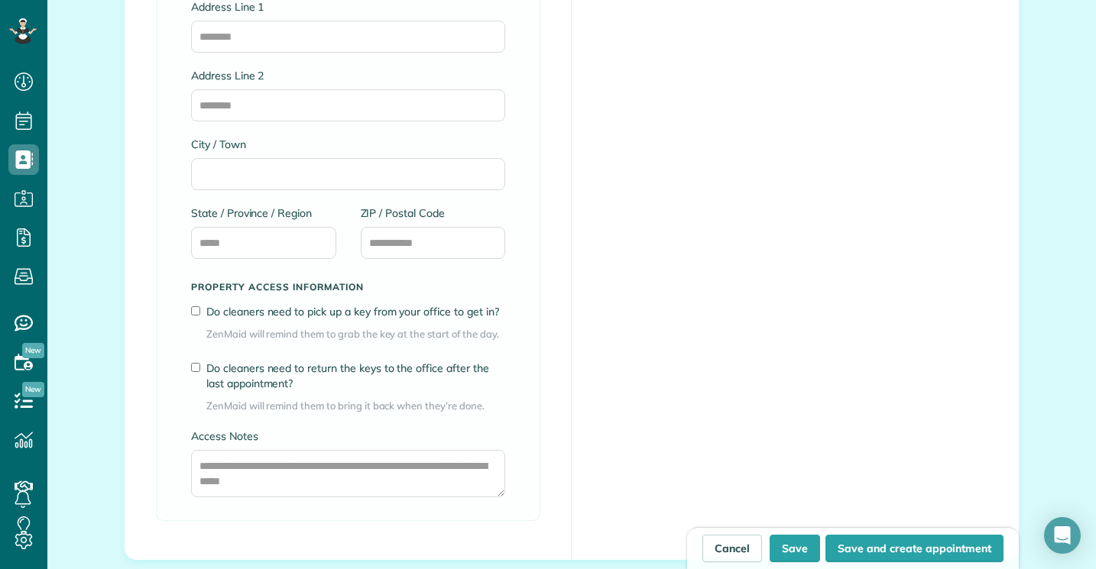
scroll to position [1378, 0]
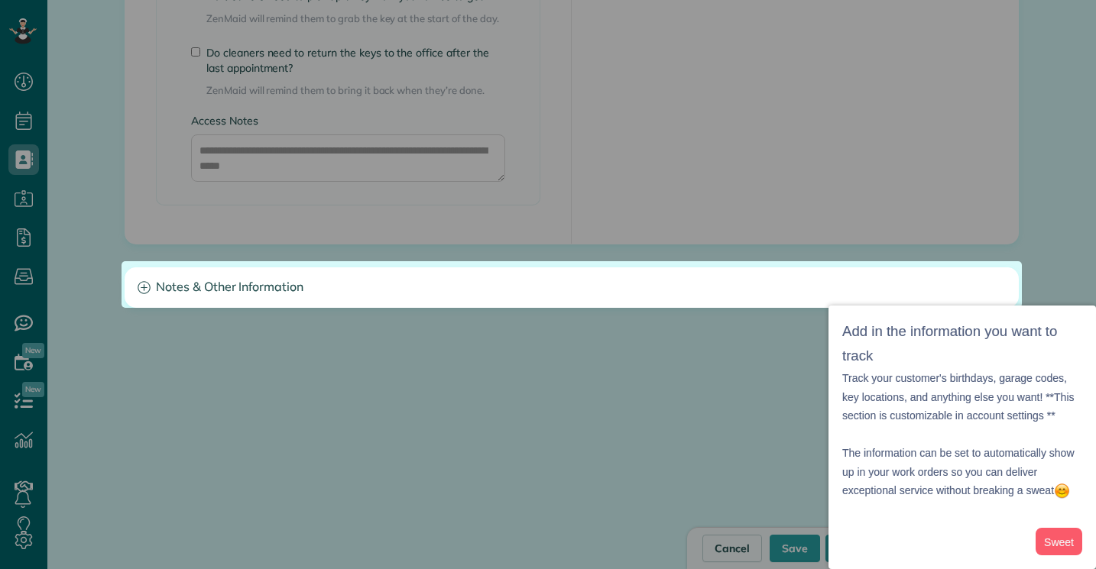
click at [407, 154] on div at bounding box center [548, 130] width 1096 height 261
click at [1060, 539] on button "Sweet" at bounding box center [1059, 542] width 47 height 28
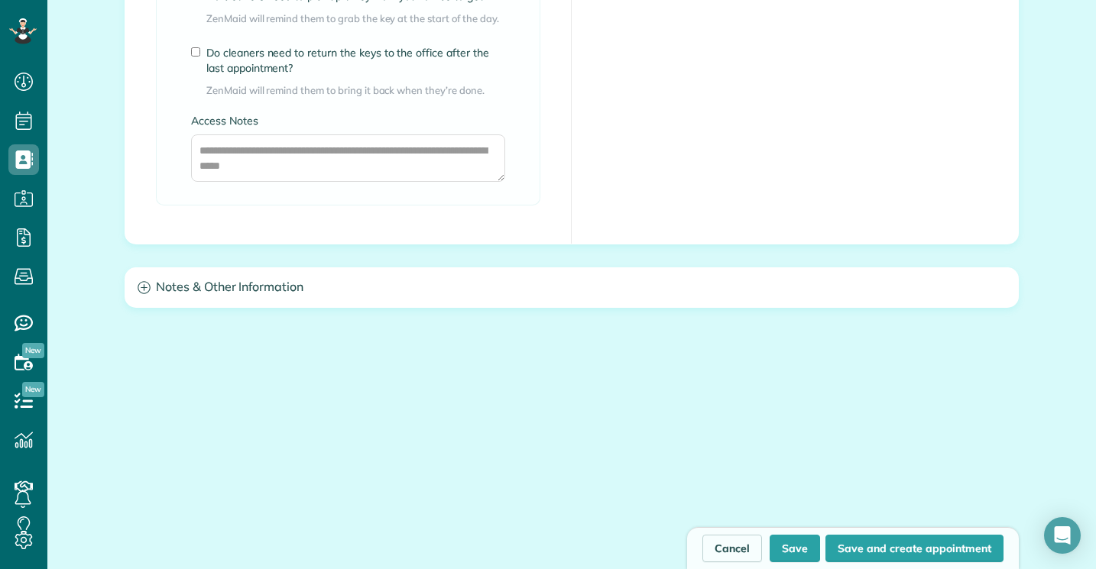
click at [436, 278] on h3 "Notes & Other Information" at bounding box center [571, 287] width 893 height 39
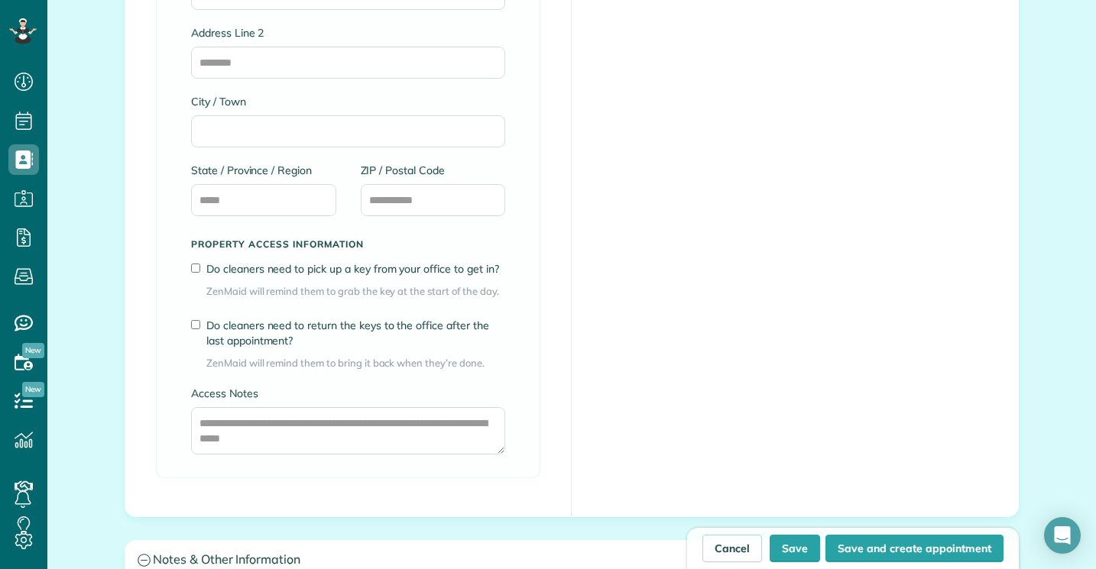
scroll to position [1104, 0]
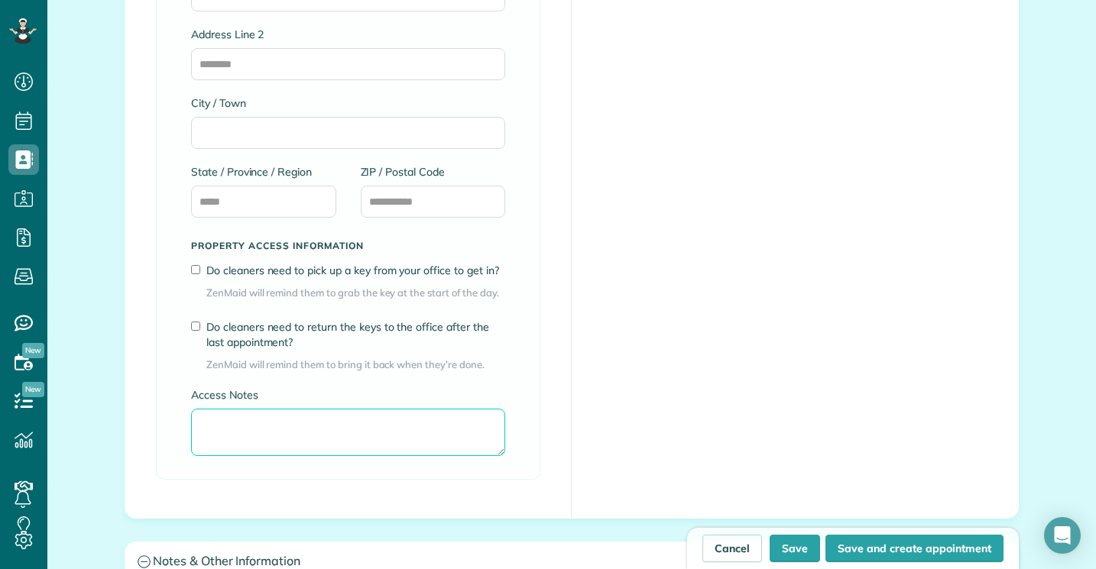
click at [366, 435] on textarea "Access Notes" at bounding box center [348, 432] width 314 height 47
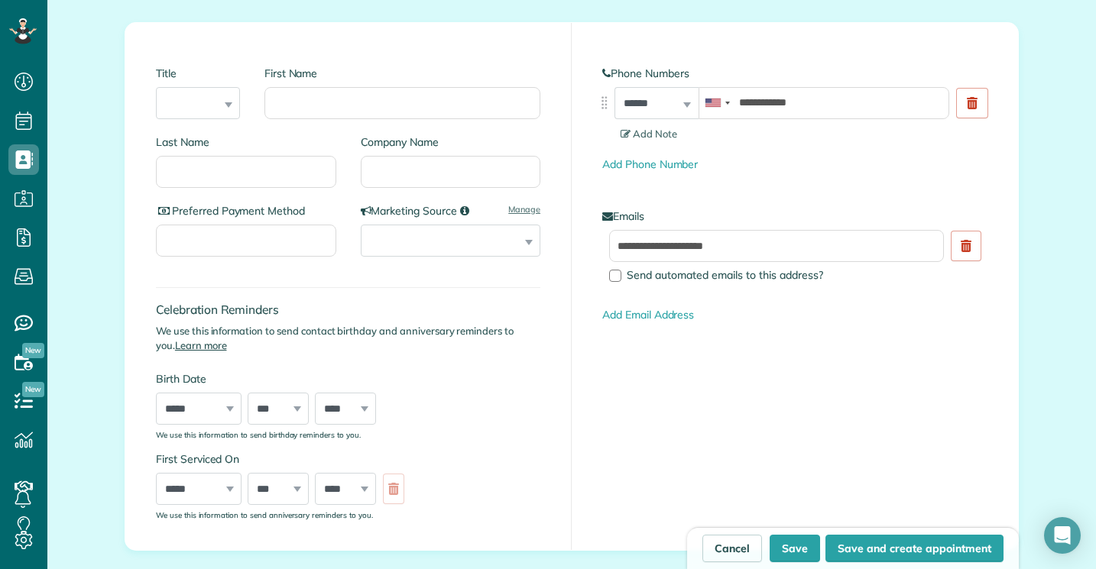
scroll to position [220, 0]
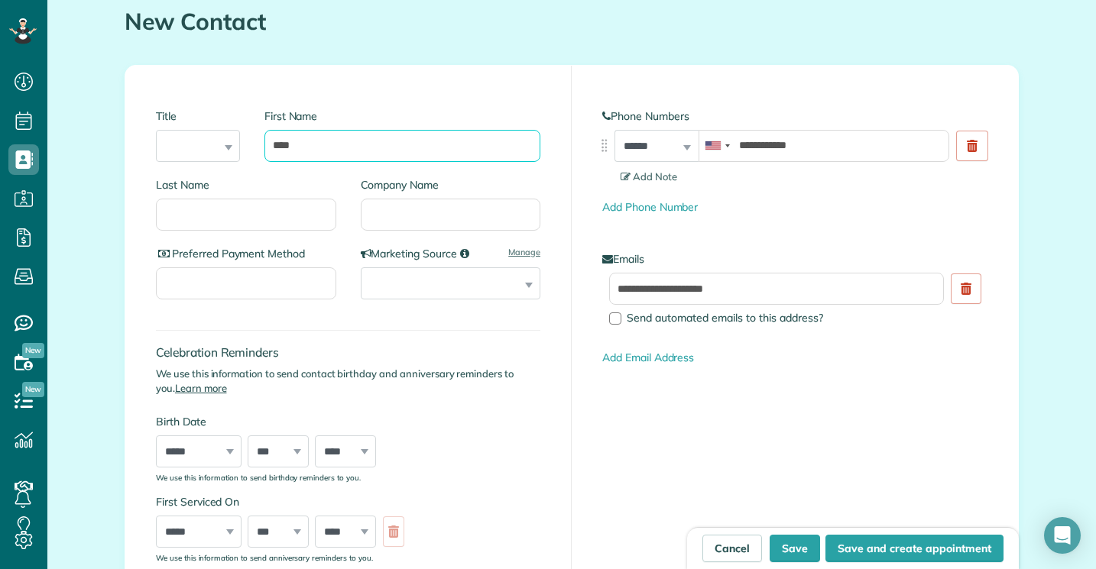
type input "****"
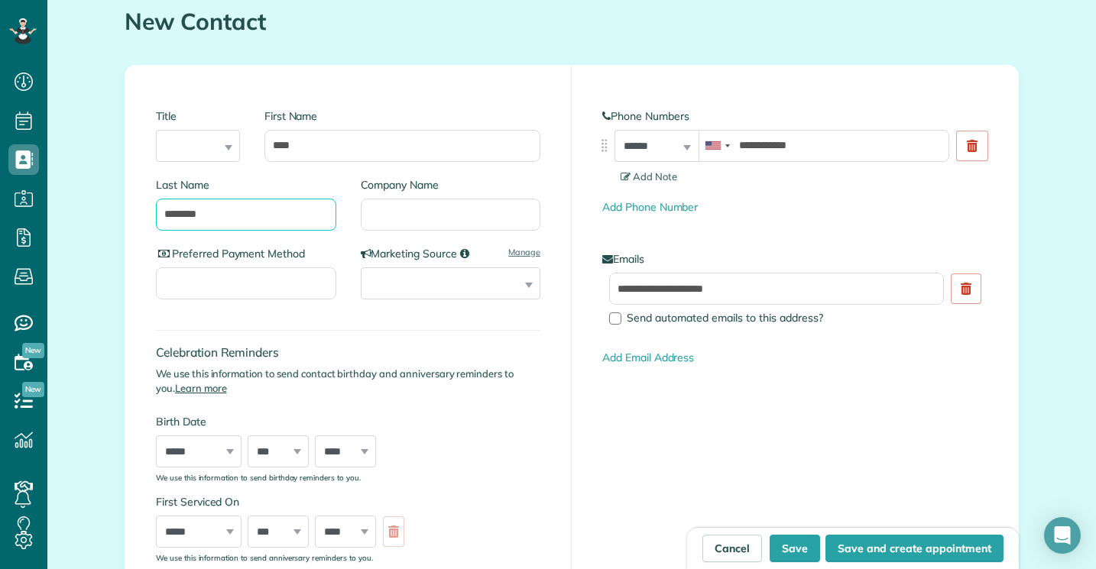
type input "********"
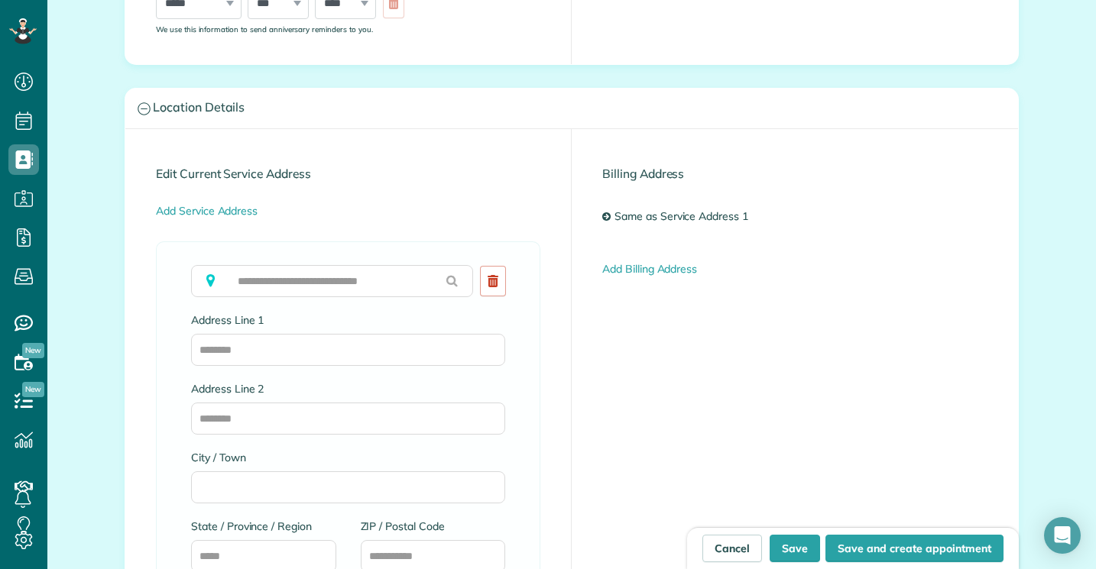
scroll to position [774, 0]
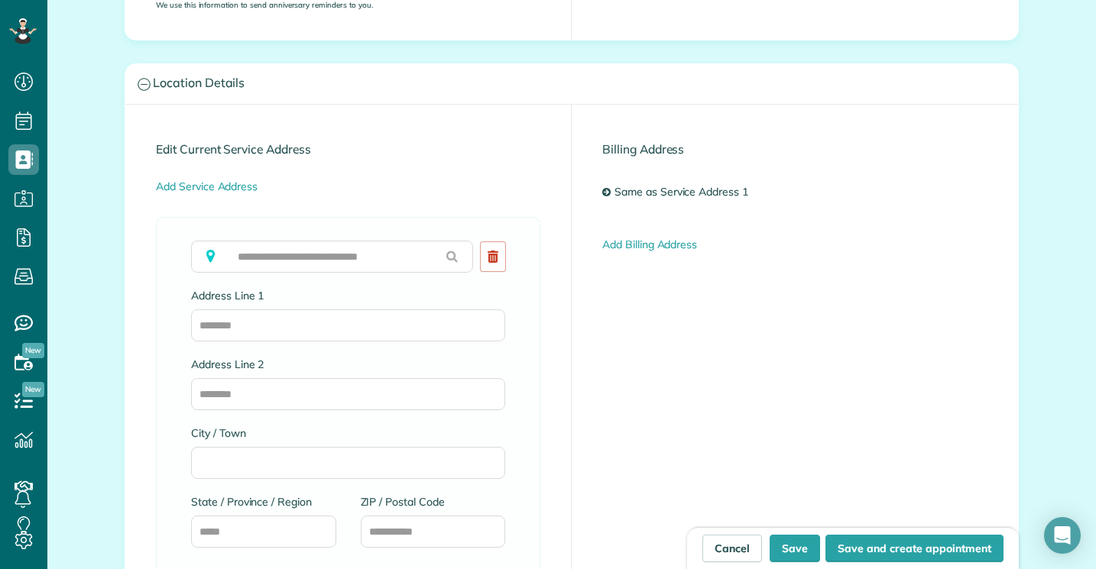
type input "**********"
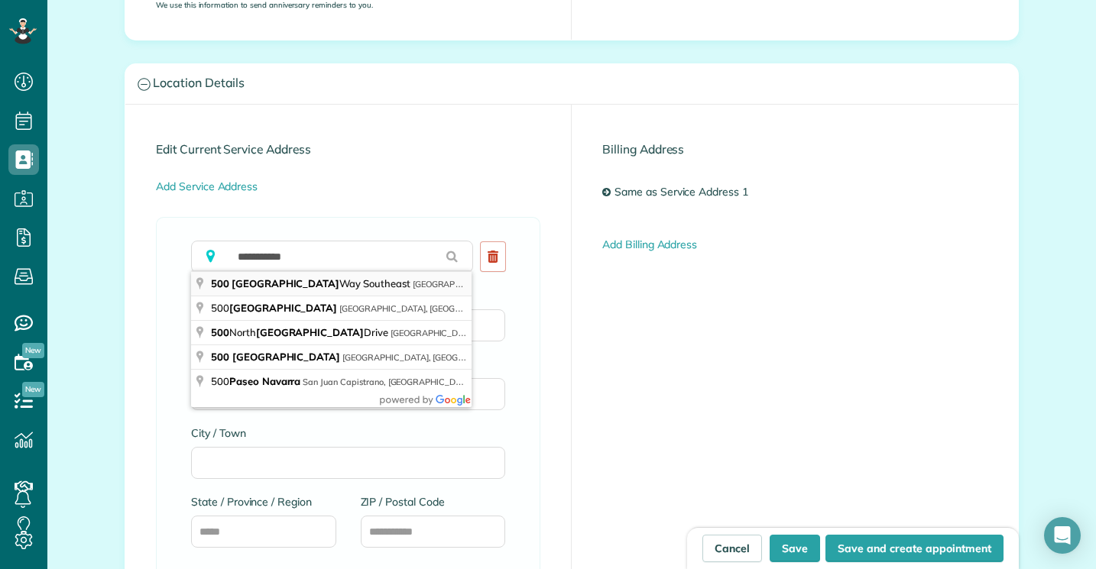
type input "**********"
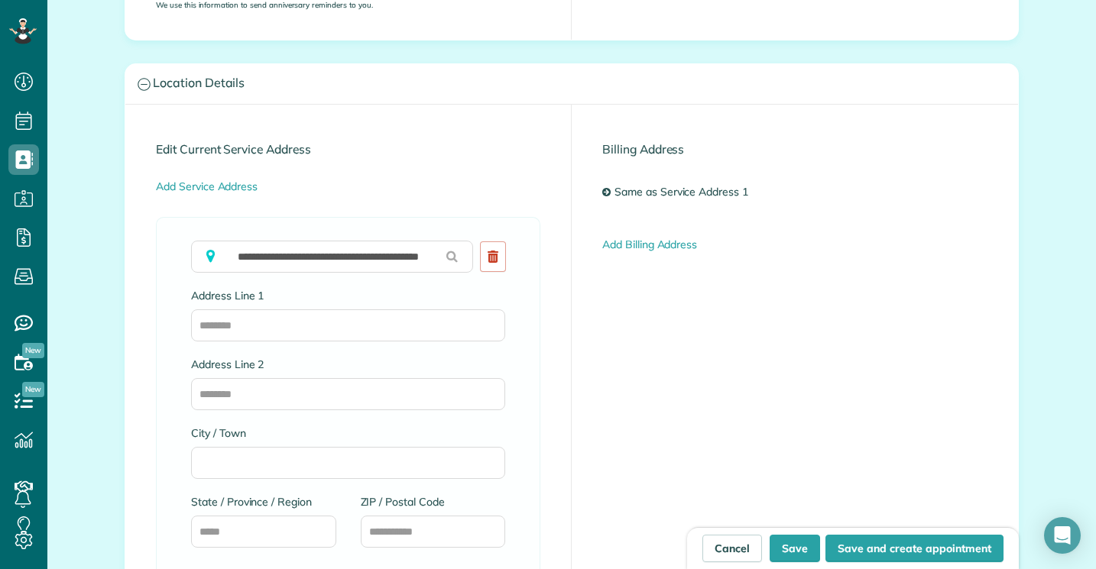
type input "**********"
type input "**"
type input "*****"
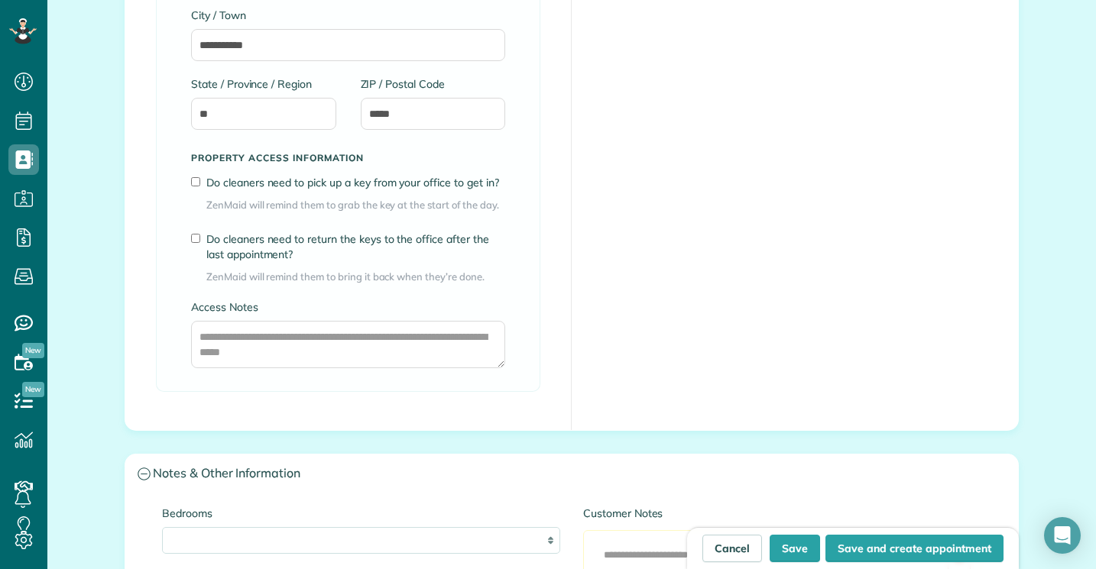
scroll to position [1199, 0]
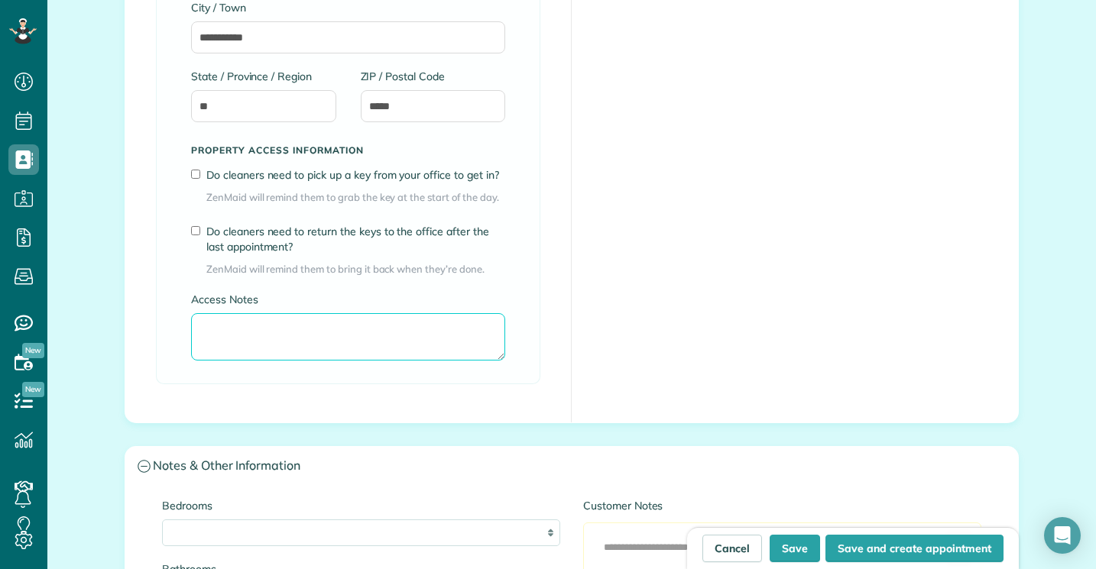
click at [453, 329] on textarea "Access Notes" at bounding box center [348, 336] width 314 height 47
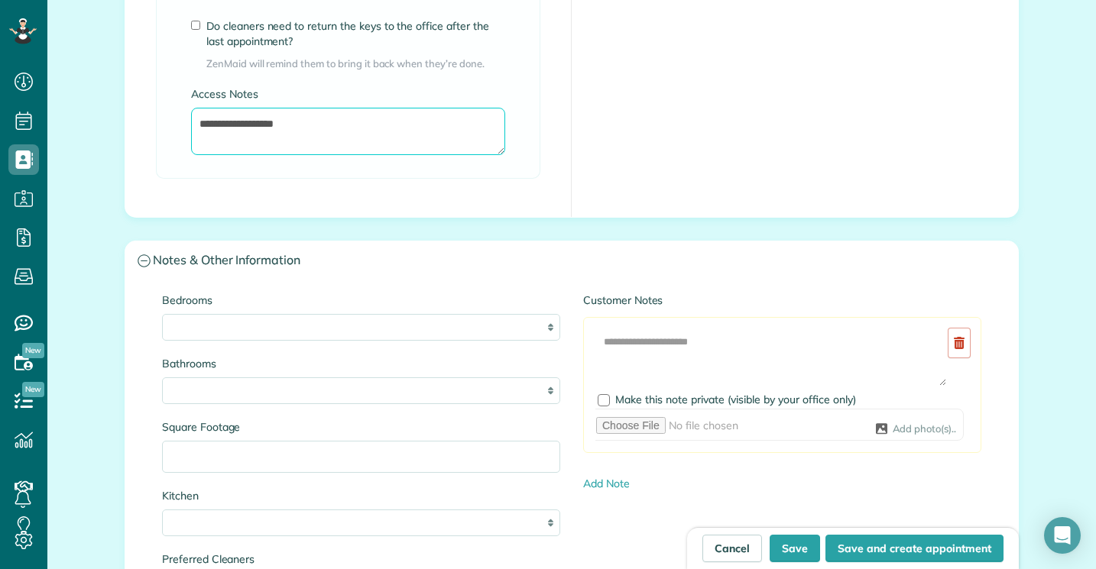
scroll to position [1409, 0]
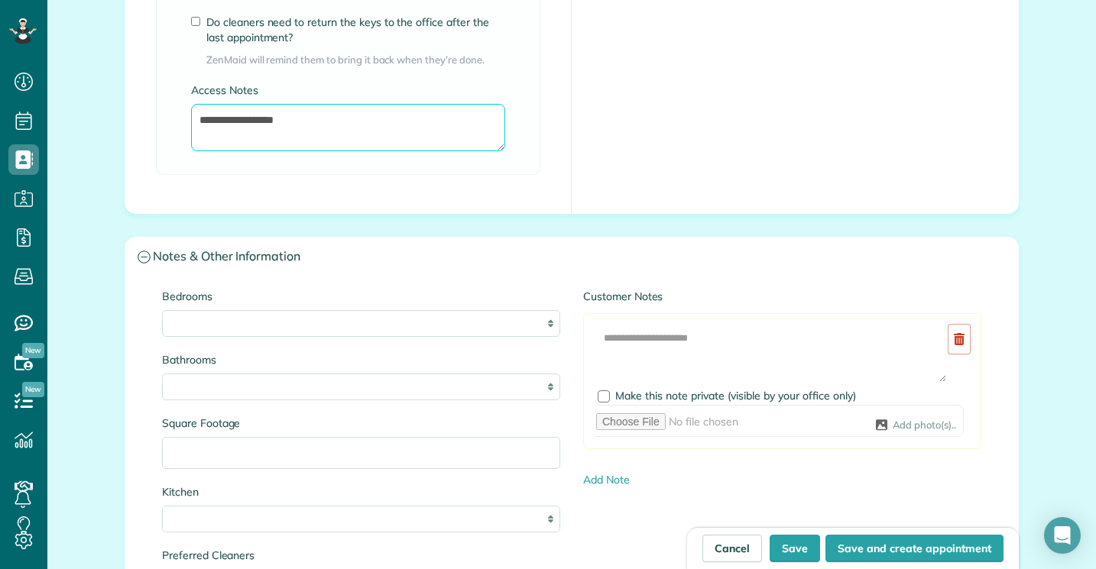
type textarea "**********"
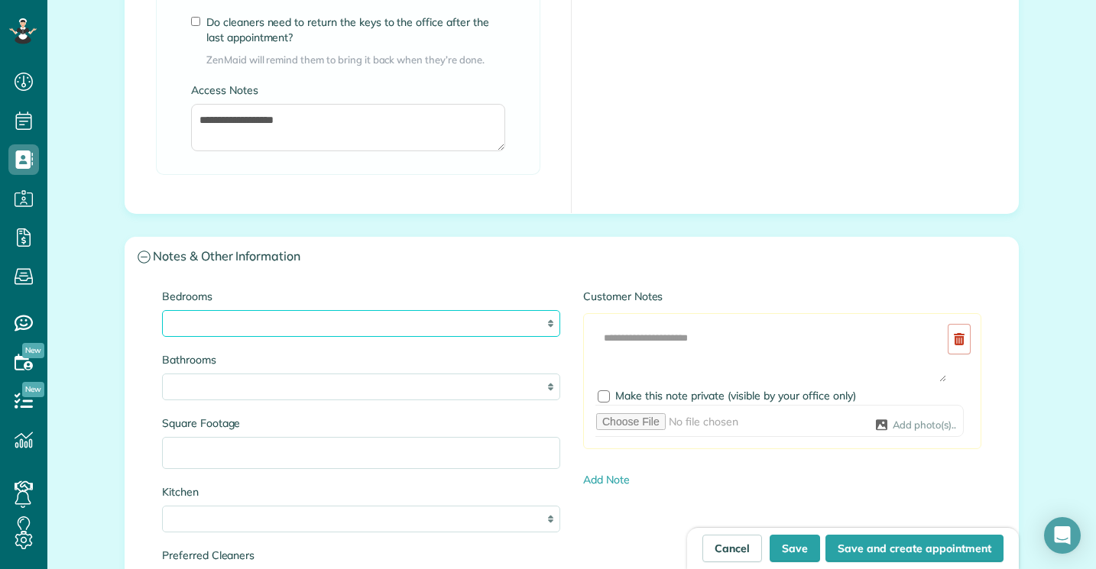
select select "*"
click at [378, 398] on div "Bedrooms * * * * ** Bathrooms * *** * *** * *** * *** ** Square Footage Kitchen…" at bounding box center [361, 521] width 421 height 465
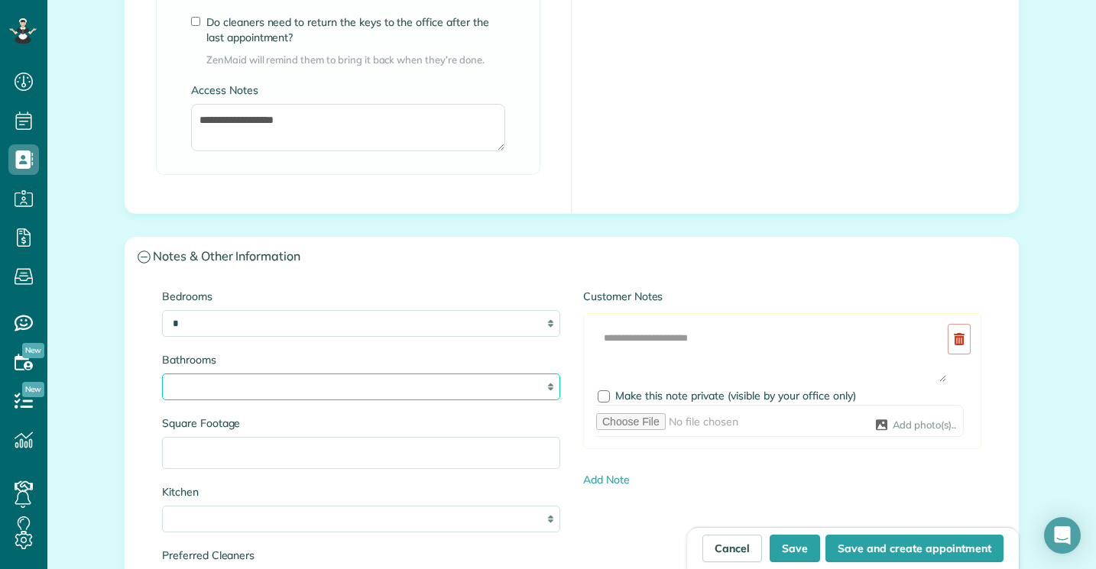
select select "*"
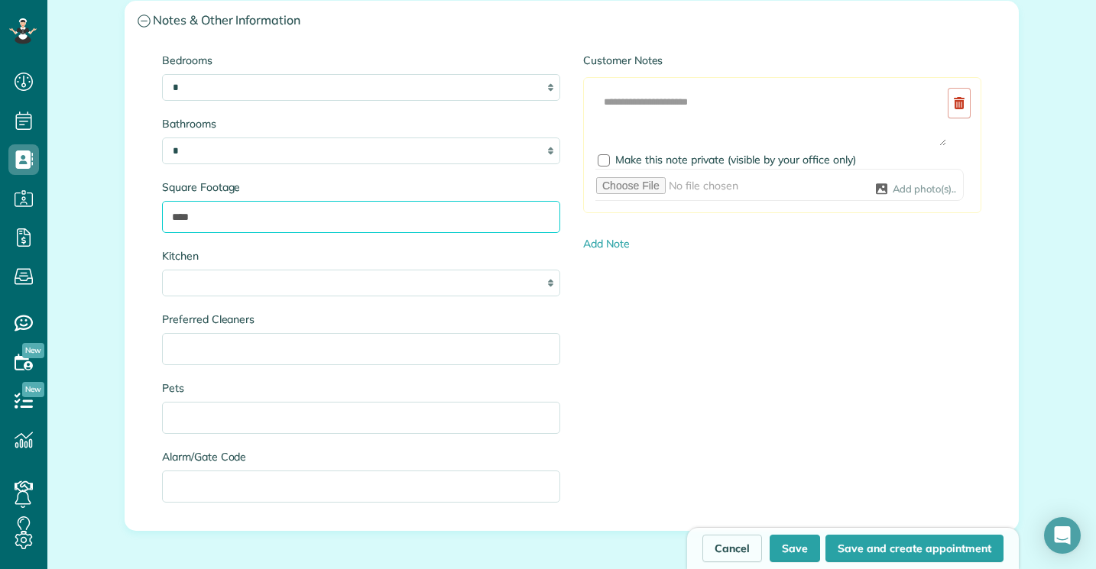
scroll to position [1646, 0]
type input "****"
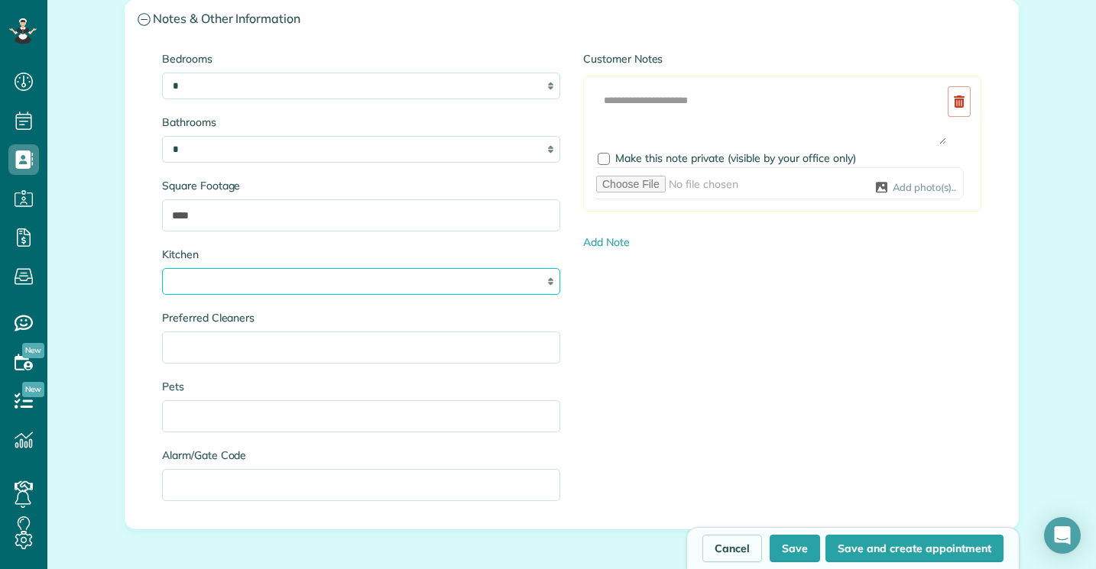
select select "*"
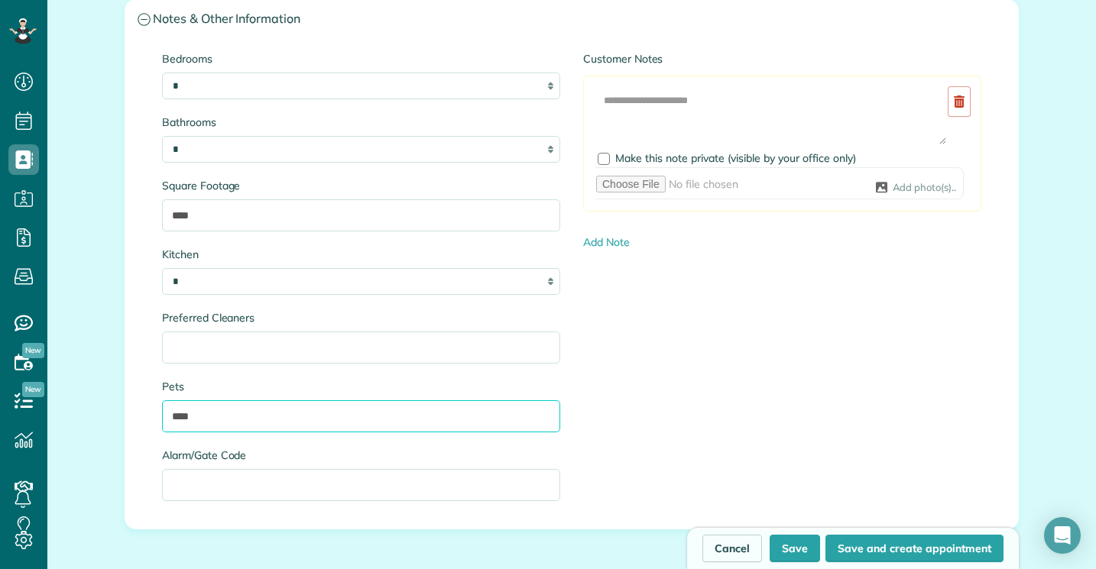
type input "****"
click at [257, 481] on input "Alarm/Gate Code" at bounding box center [361, 485] width 398 height 32
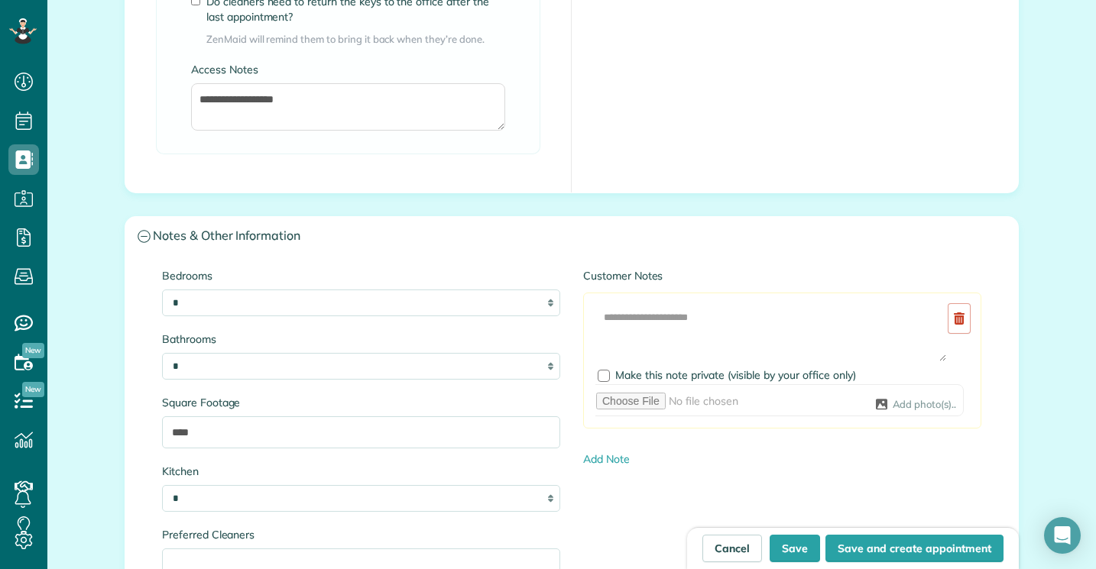
scroll to position [1432, 0]
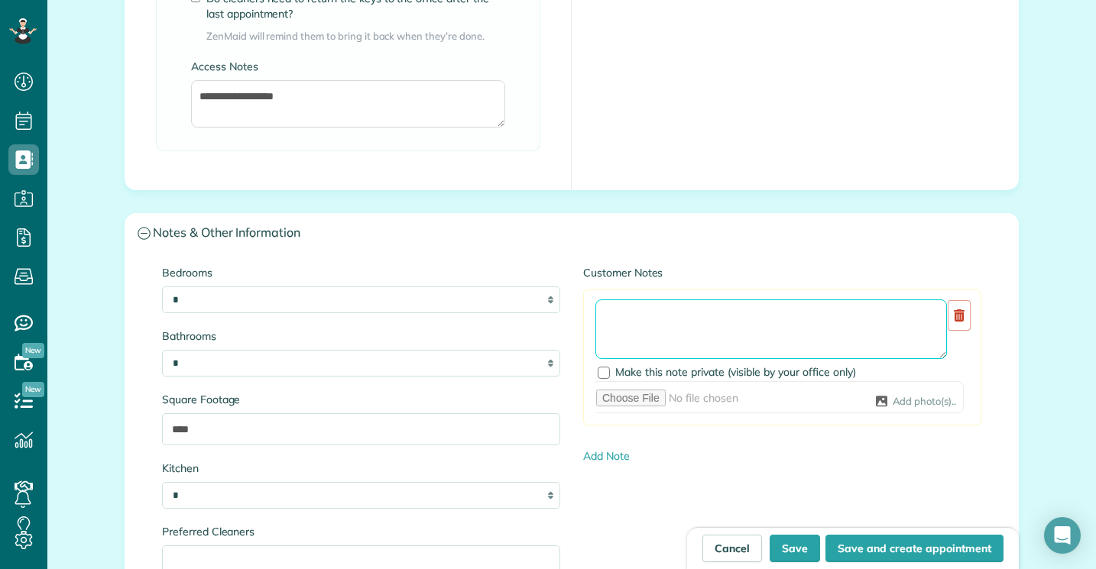
click at [621, 323] on textarea at bounding box center [771, 330] width 352 height 60
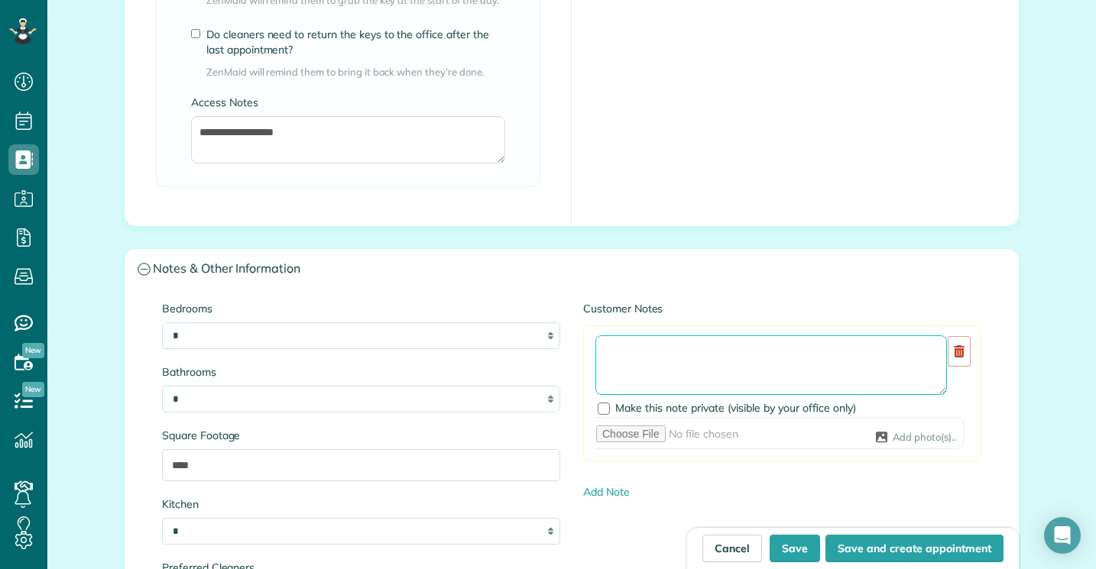
scroll to position [1397, 0]
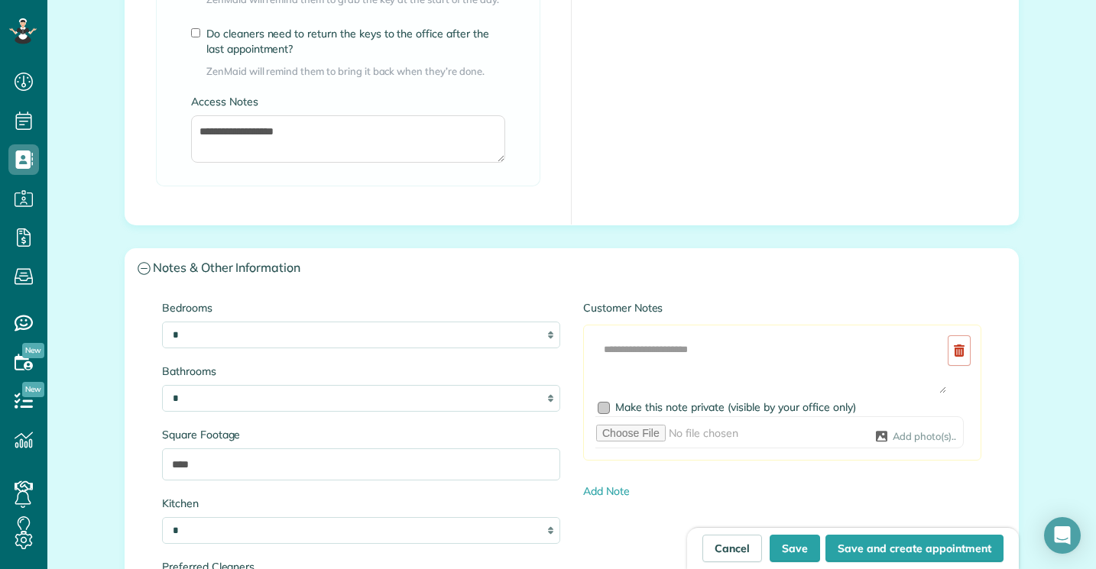
click at [602, 408] on div at bounding box center [604, 408] width 12 height 12
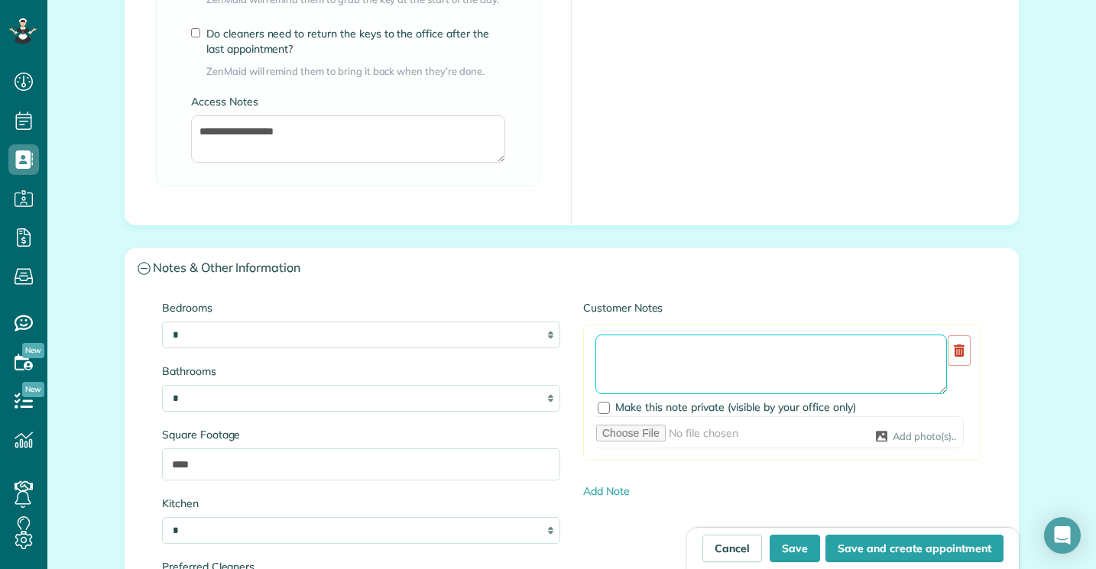
click at [612, 338] on textarea at bounding box center [771, 365] width 352 height 60
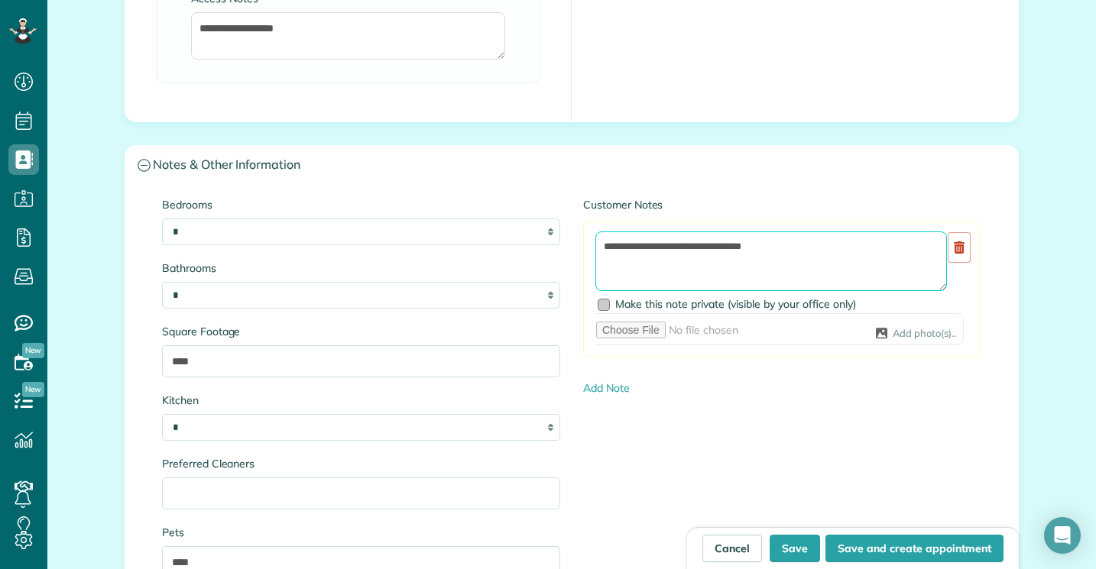
scroll to position [1502, 0]
type textarea "**********"
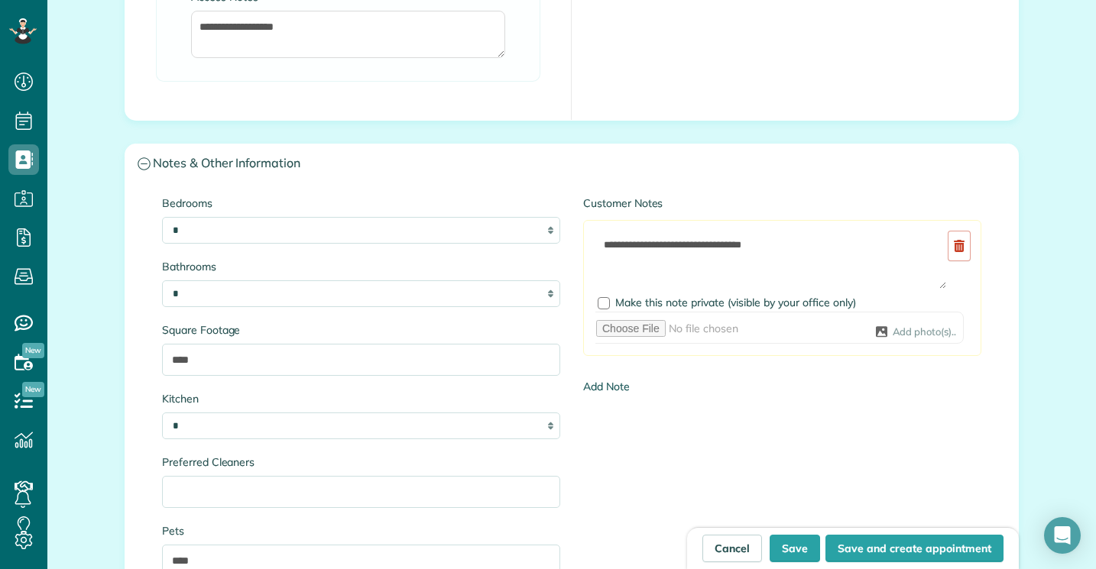
click at [605, 388] on link "Add Note" at bounding box center [606, 387] width 47 height 14
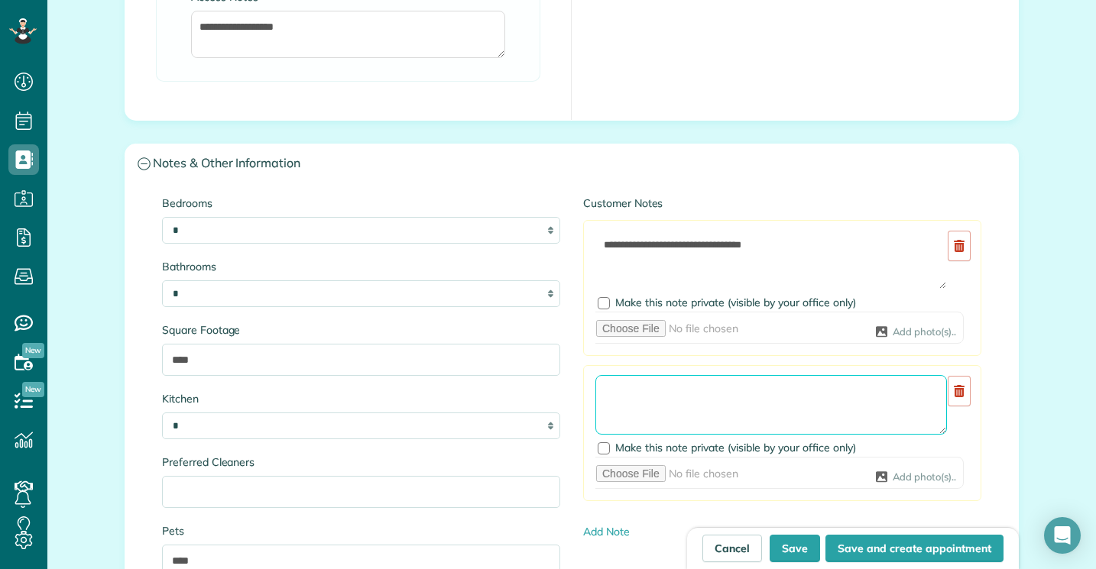
click at [644, 405] on textarea at bounding box center [771, 405] width 352 height 60
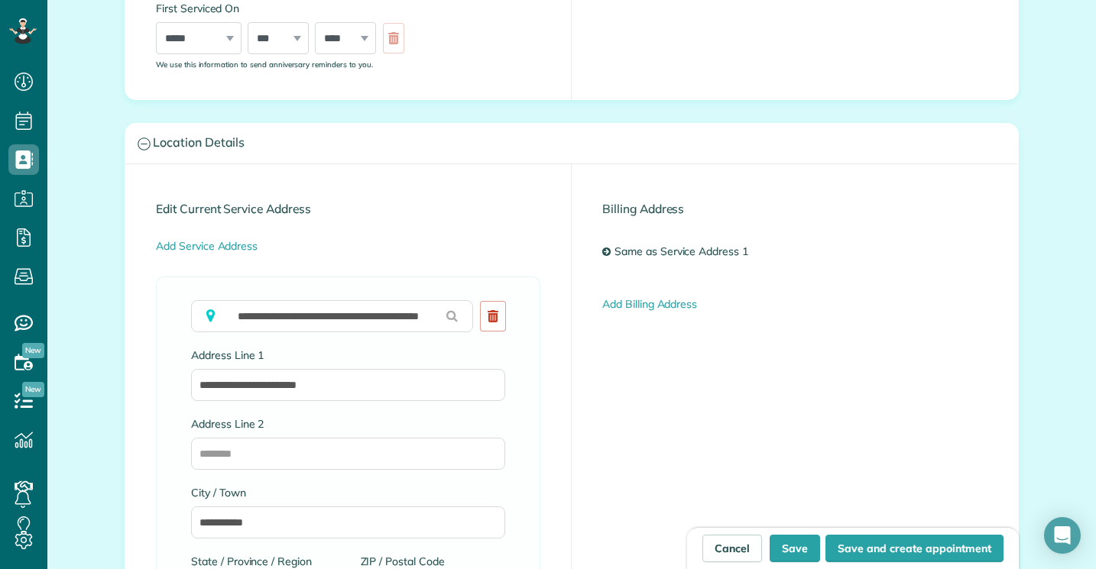
scroll to position [718, 0]
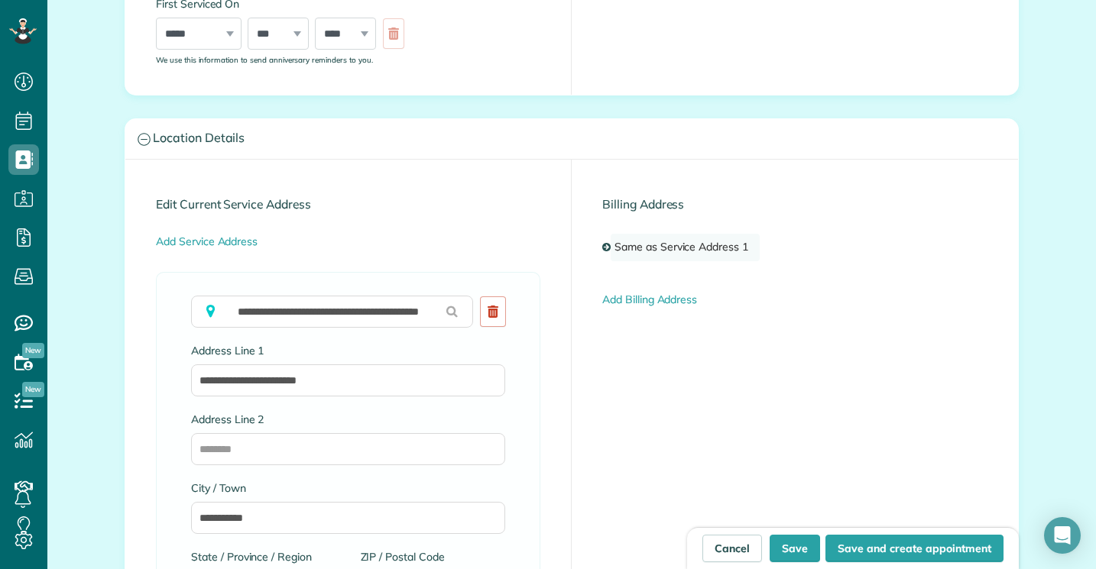
type textarea "**********"
click at [649, 236] on link "Same as Service Address 1" at bounding box center [685, 248] width 149 height 28
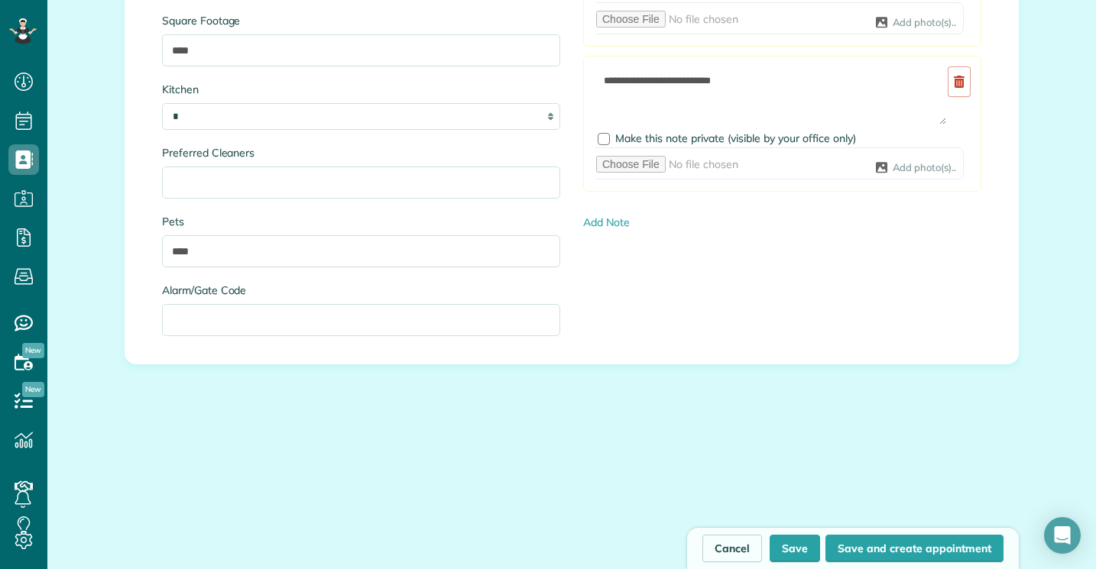
scroll to position [1831, 0]
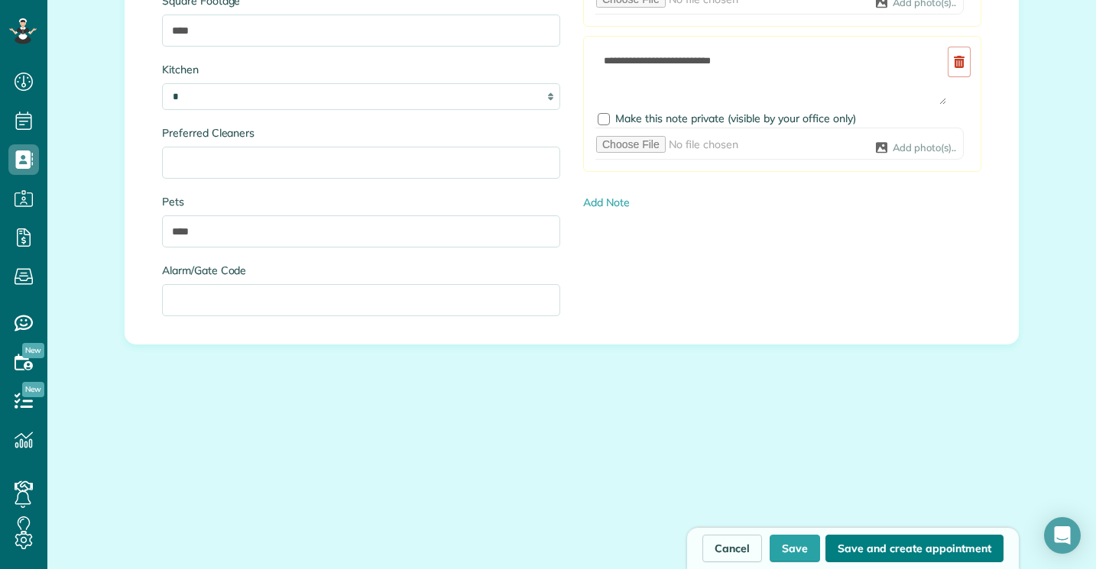
click at [886, 546] on button "Save and create appointment" at bounding box center [914, 549] width 178 height 28
type input "**********"
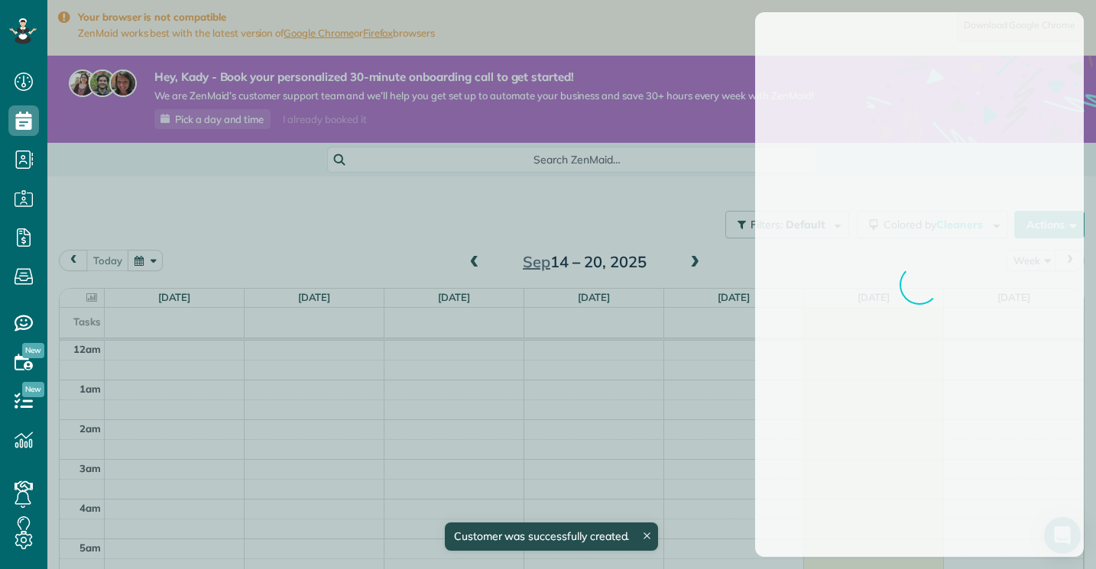
scroll to position [279, 0]
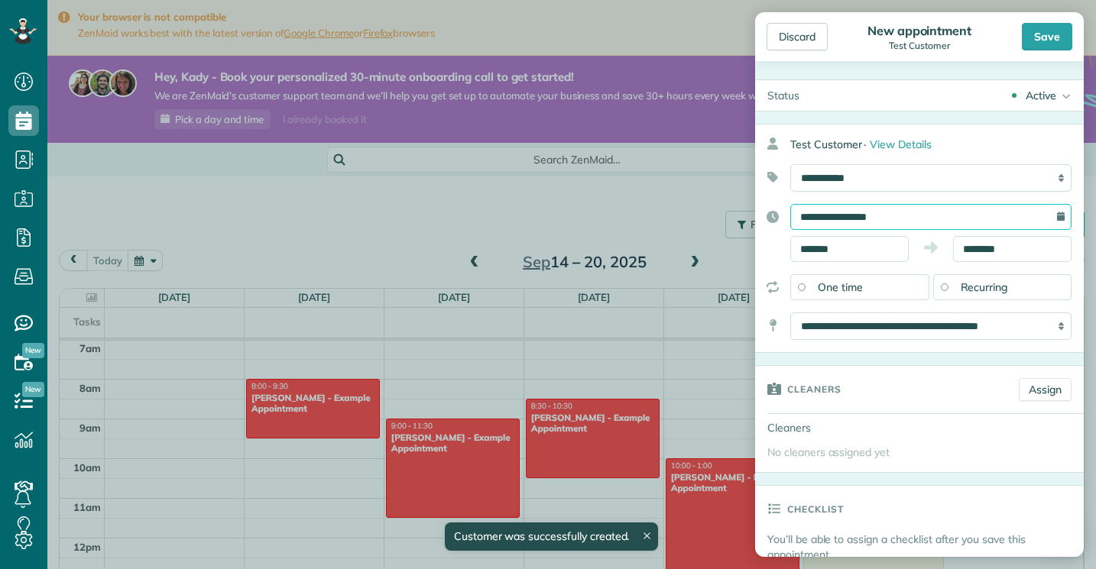
click at [865, 220] on input "**********" at bounding box center [930, 217] width 281 height 26
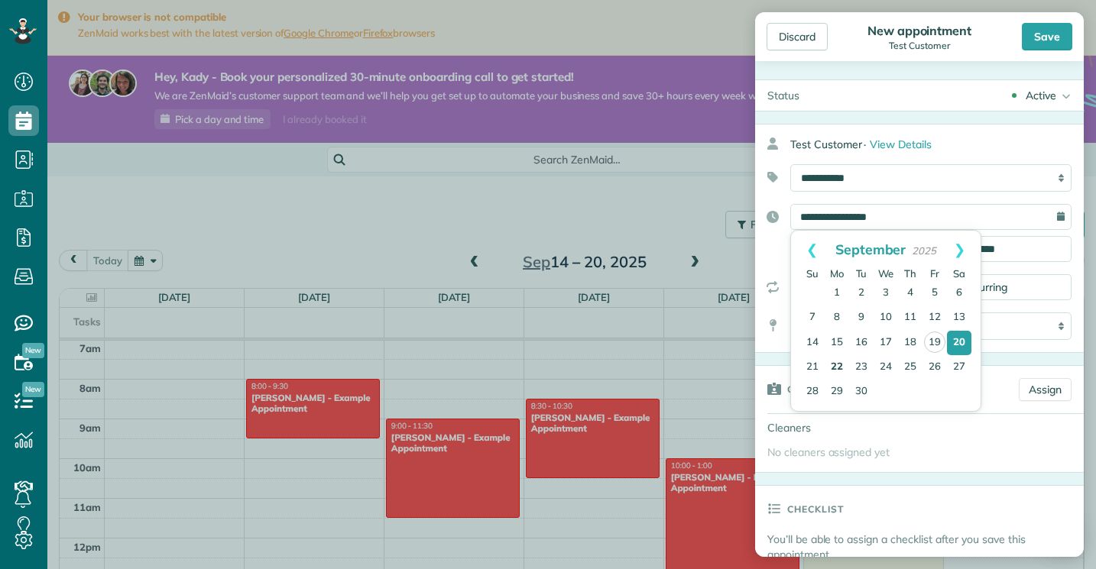
click at [835, 362] on link "22" at bounding box center [837, 367] width 24 height 24
type input "**********"
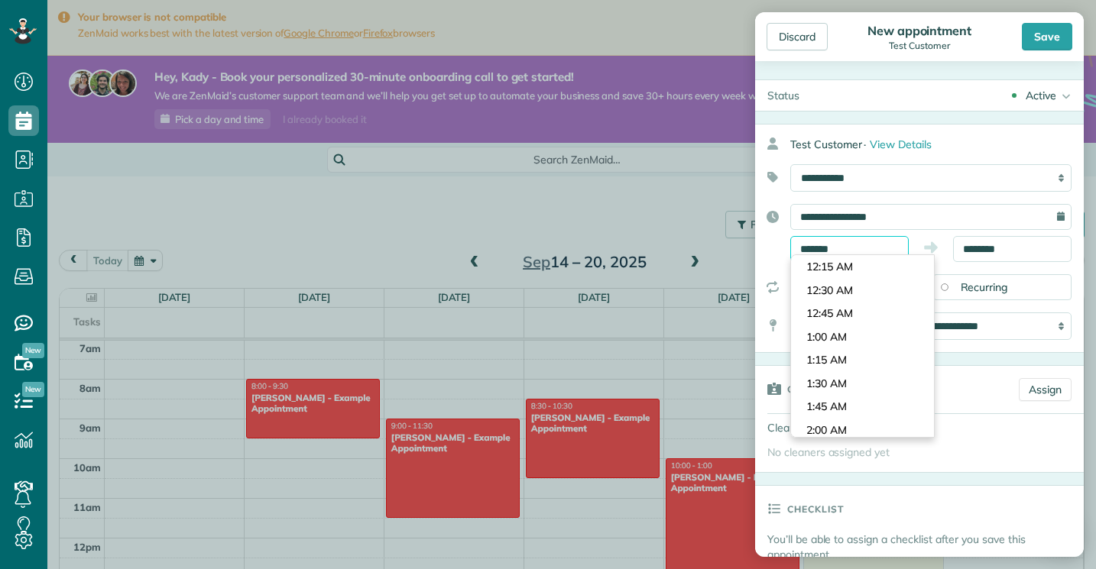
scroll to position [780, 0]
click at [796, 250] on input "*******" at bounding box center [849, 249] width 118 height 26
type input "********"
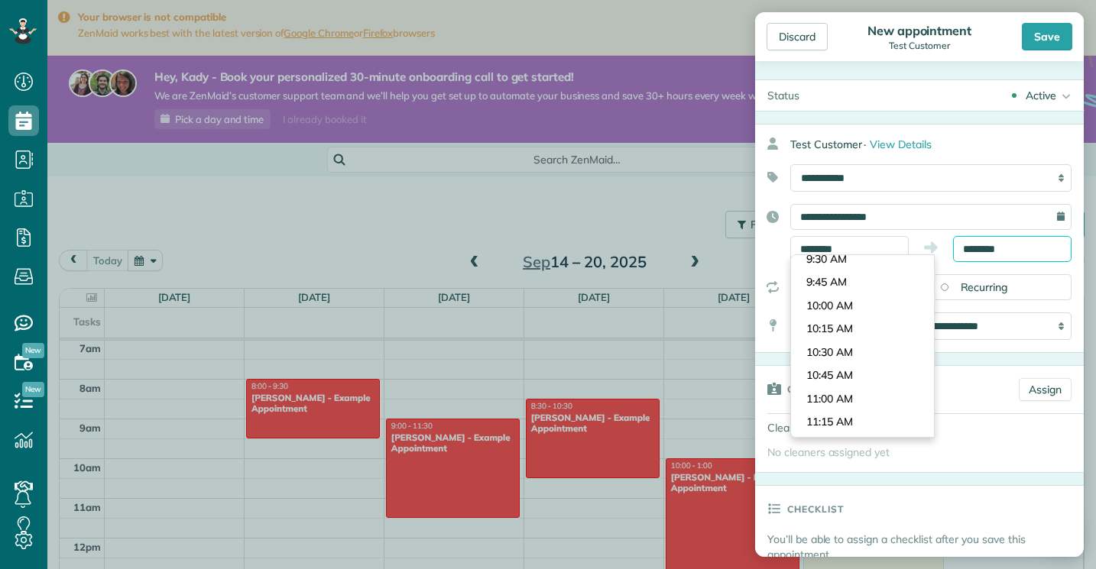
click at [971, 256] on body "Dashboard Scheduling Calendar View List View Dispatch View - Weekly scheduling …" at bounding box center [548, 284] width 1096 height 569
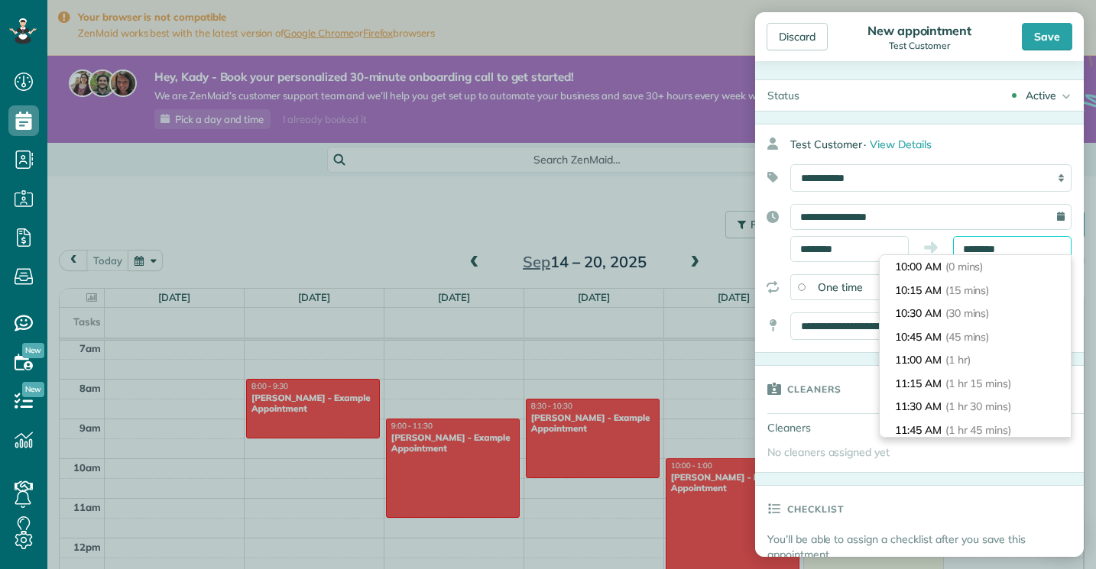
scroll to position [69, 0]
drag, startPoint x: 975, startPoint y: 250, endPoint x: 962, endPoint y: 250, distance: 12.2
click at [962, 250] on input "********" at bounding box center [1012, 249] width 118 height 26
click at [997, 249] on input "*******" at bounding box center [1012, 249] width 118 height 26
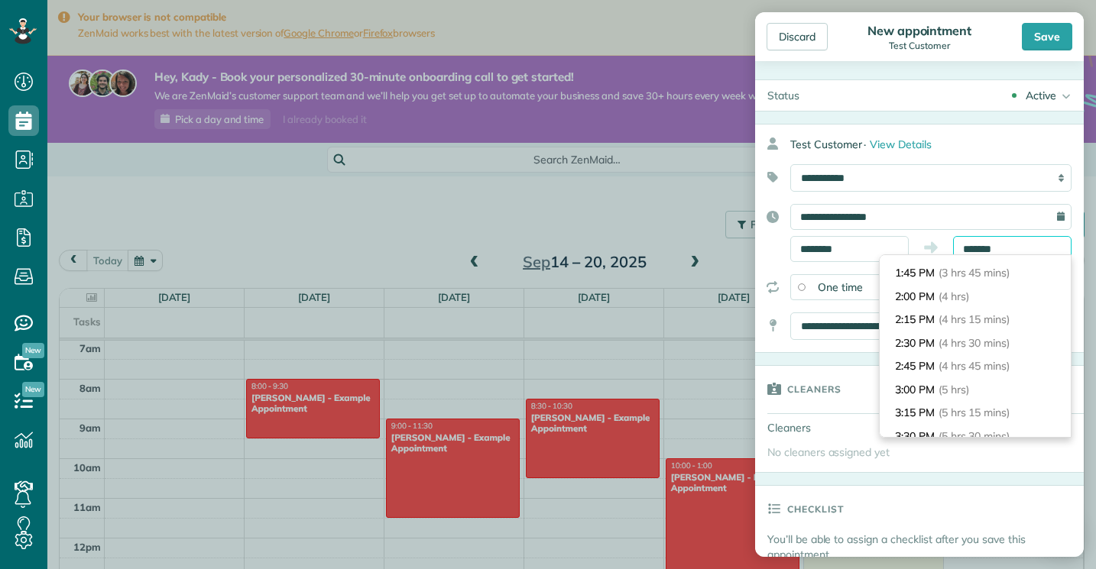
type input "*******"
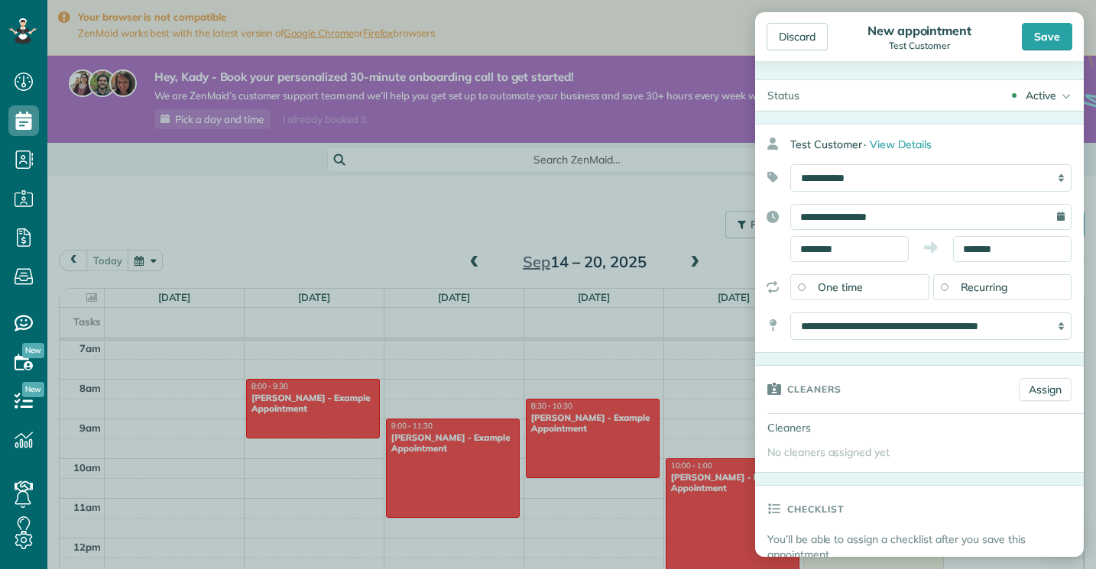
click at [961, 196] on div "**********" at bounding box center [919, 238] width 329 height 229
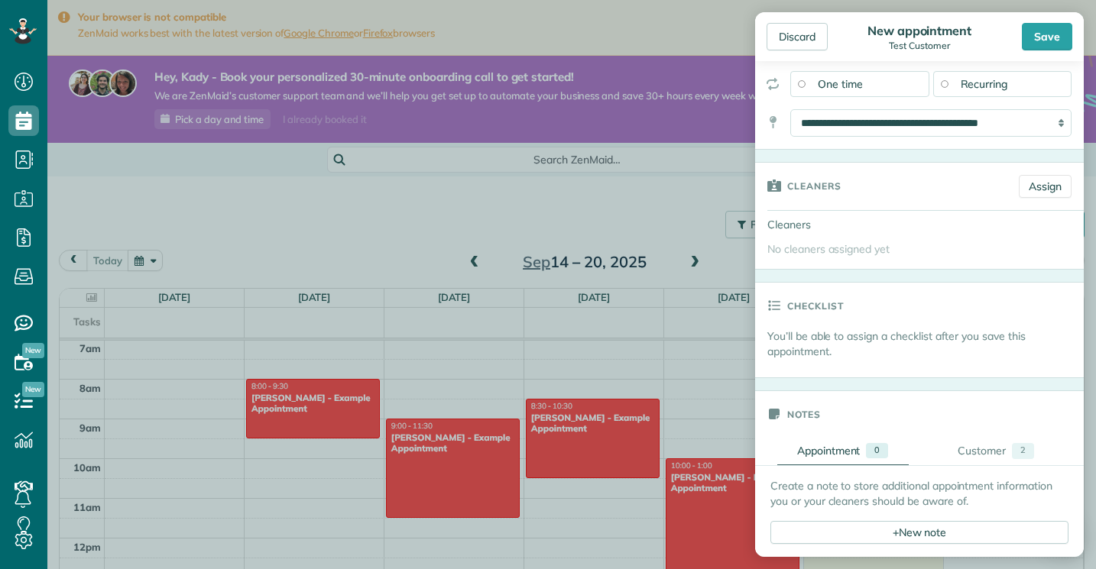
scroll to position [206, 0]
click at [1042, 178] on link "Assign" at bounding box center [1045, 184] width 53 height 23
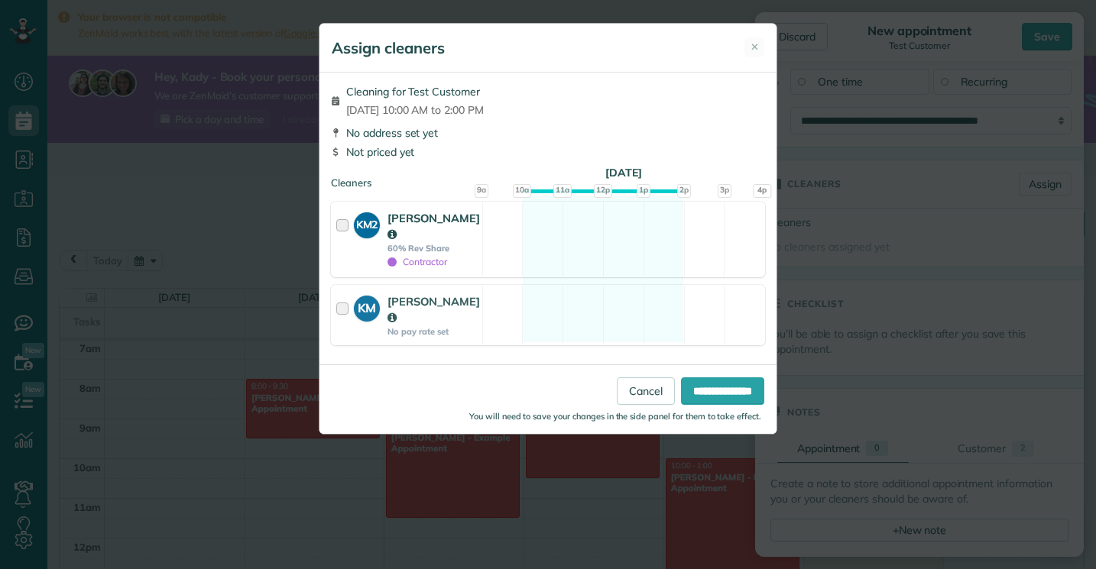
click at [342, 228] on div at bounding box center [345, 239] width 18 height 59
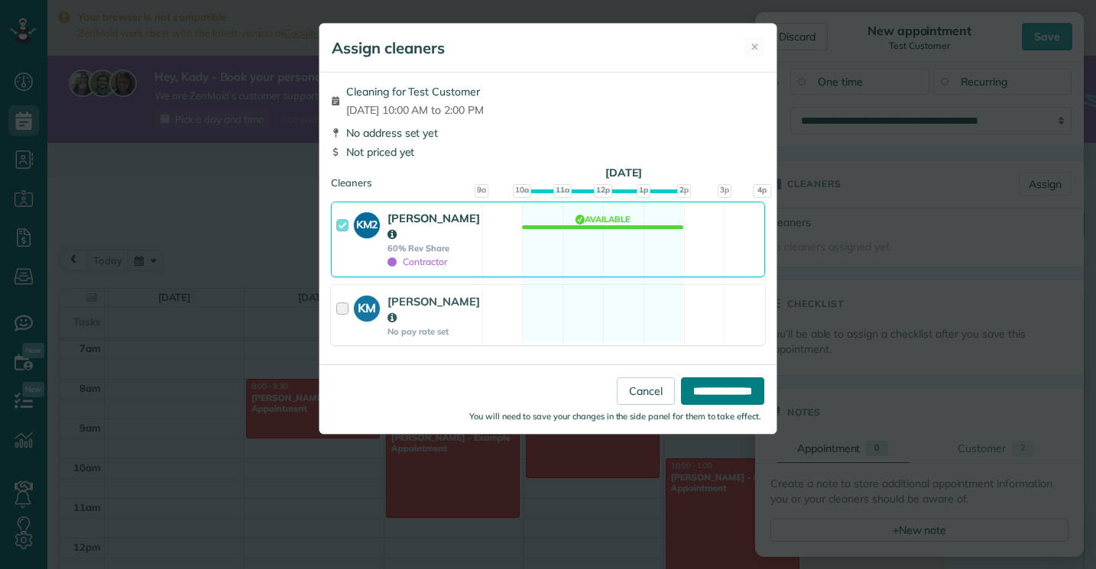
click at [732, 397] on input "**********" at bounding box center [722, 392] width 83 height 28
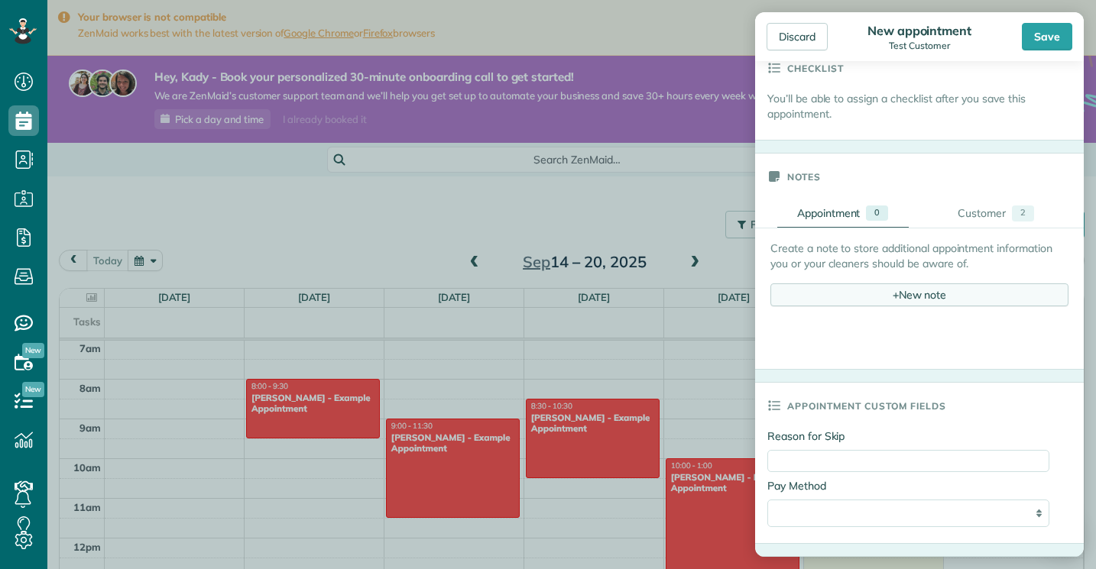
scroll to position [467, 0]
click at [910, 287] on div "+ New note" at bounding box center [919, 293] width 298 height 23
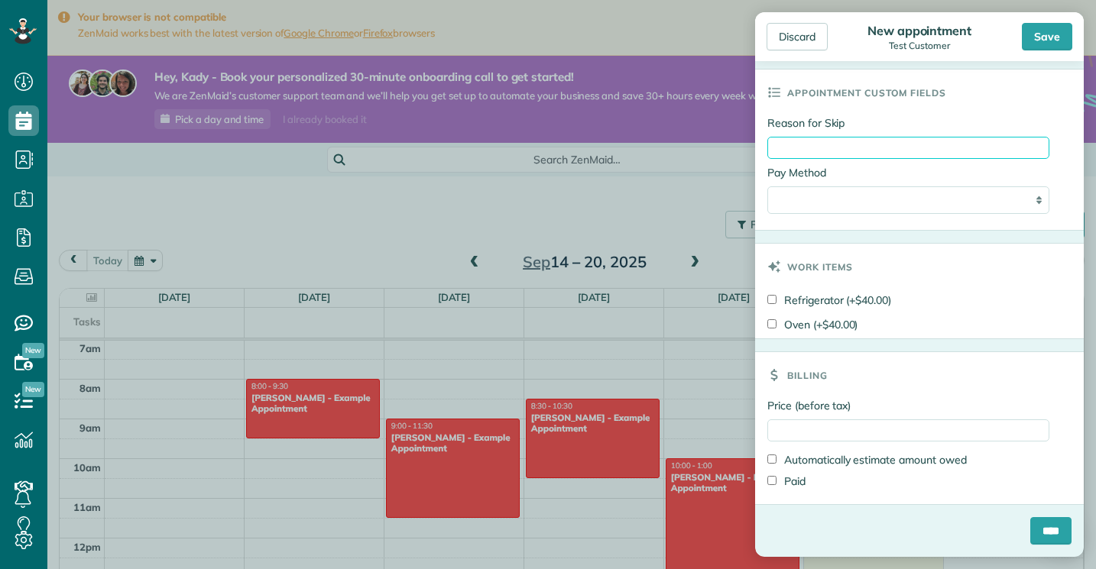
scroll to position [1168, 0]
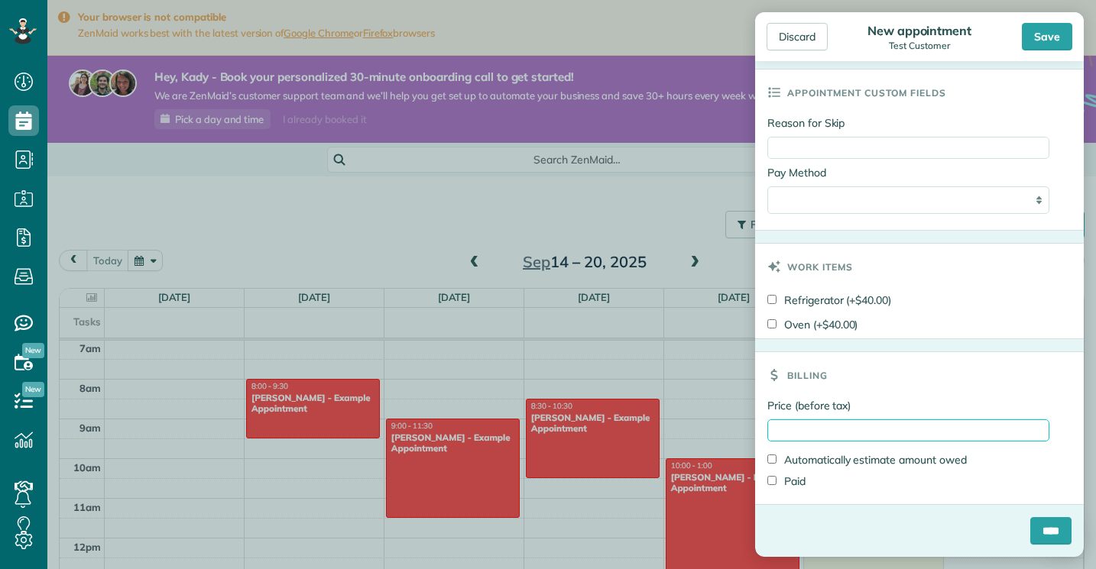
click at [862, 431] on input "Price (before tax)" at bounding box center [908, 431] width 282 height 22
type input "***"
click at [882, 402] on label "Price (before tax)" at bounding box center [908, 405] width 282 height 15
click at [882, 420] on input "***" at bounding box center [908, 431] width 282 height 22
click at [1033, 537] on input "****" at bounding box center [1050, 531] width 41 height 28
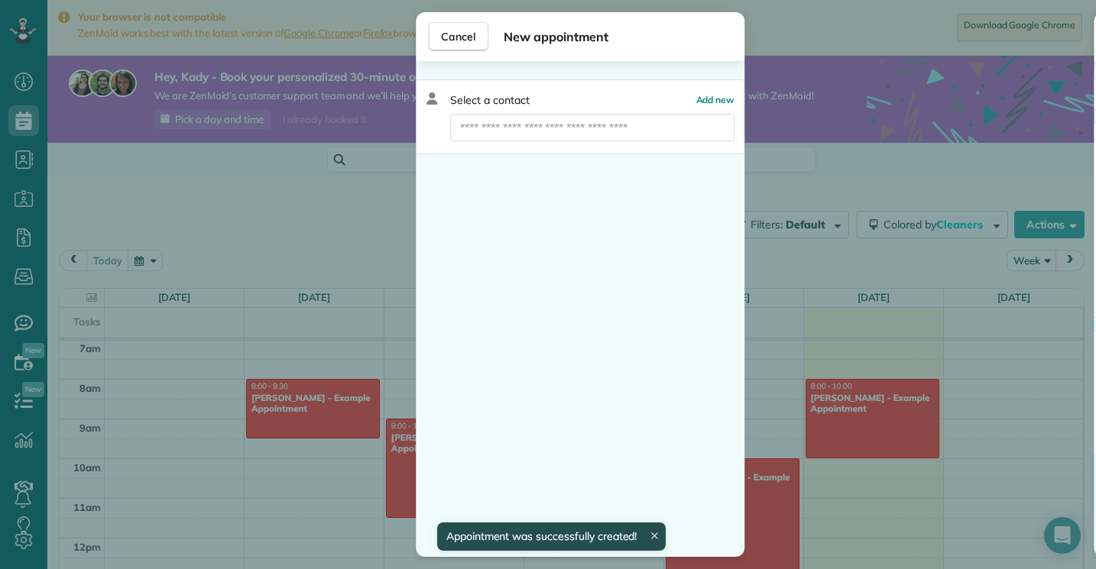
scroll to position [279, 0]
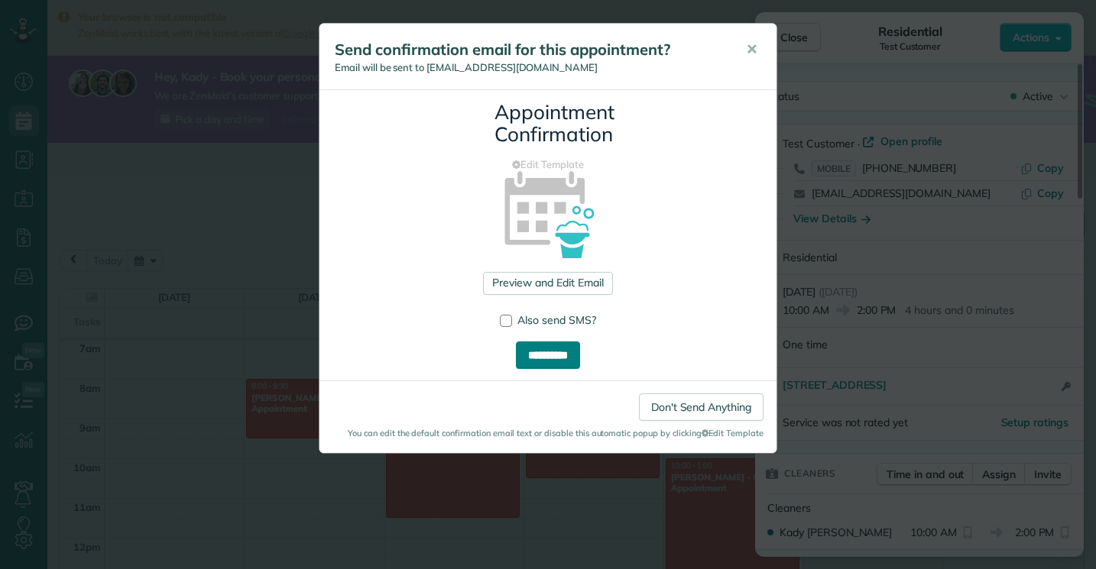
click at [558, 354] on input "**********" at bounding box center [548, 356] width 64 height 28
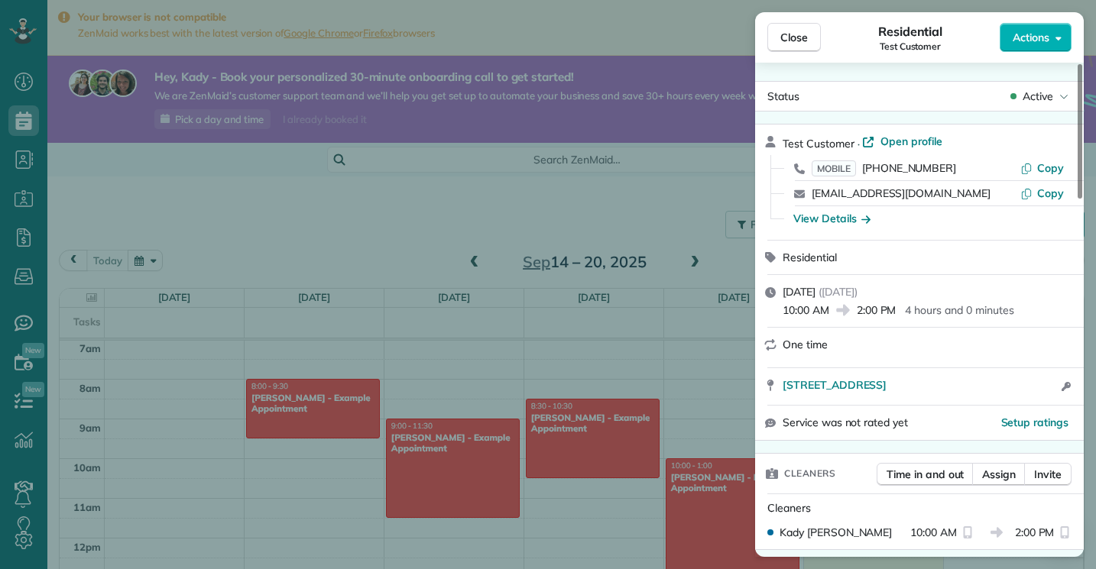
click at [663, 329] on div "Close Residential Test Customer Actions Status Active Test Customer · Open prof…" at bounding box center [548, 284] width 1096 height 569
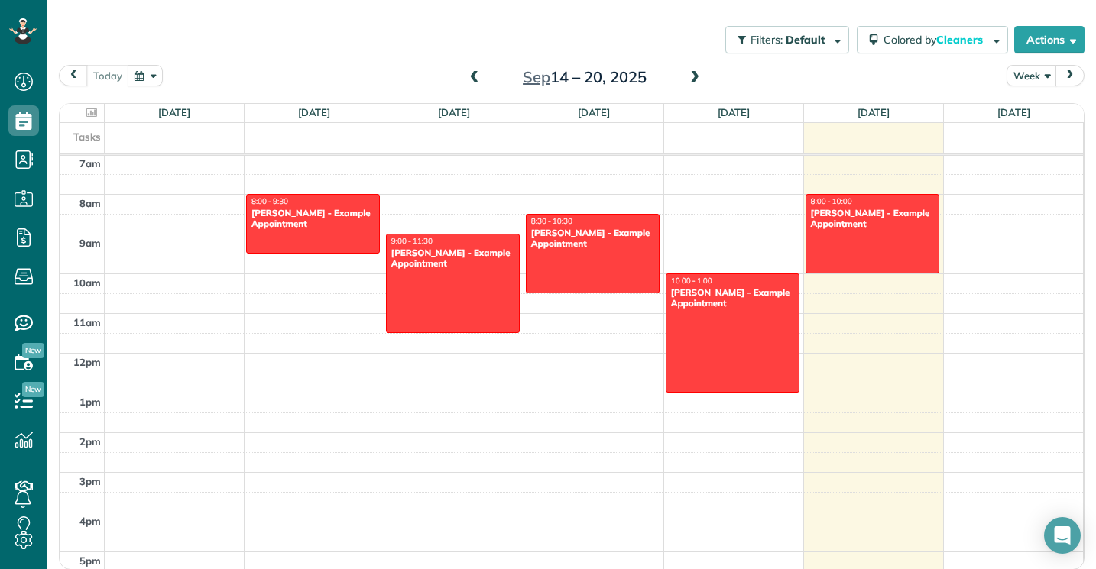
click at [696, 79] on span at bounding box center [694, 78] width 17 height 14
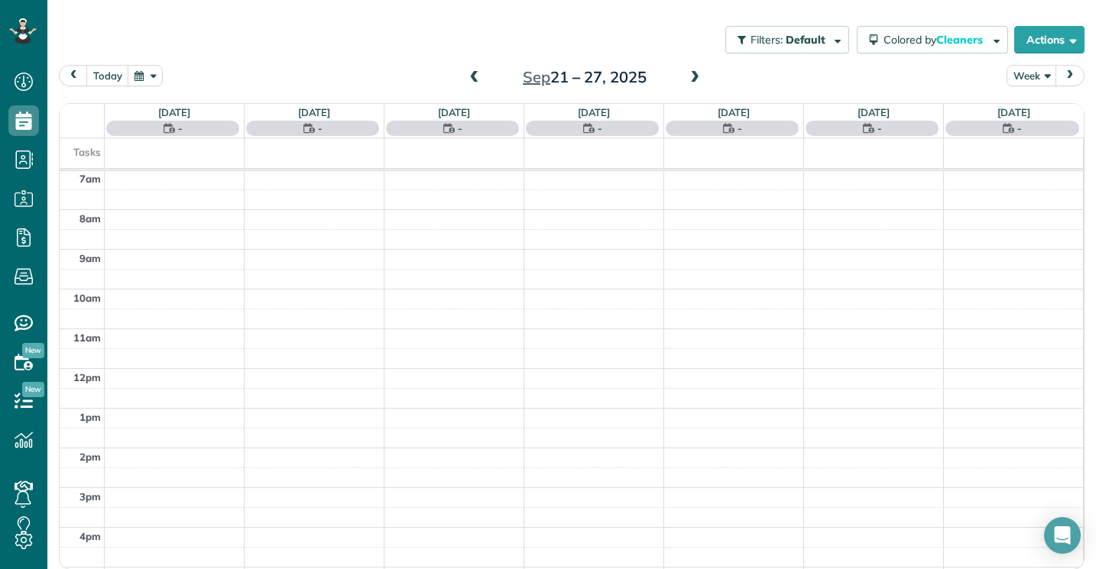
scroll to position [279, 0]
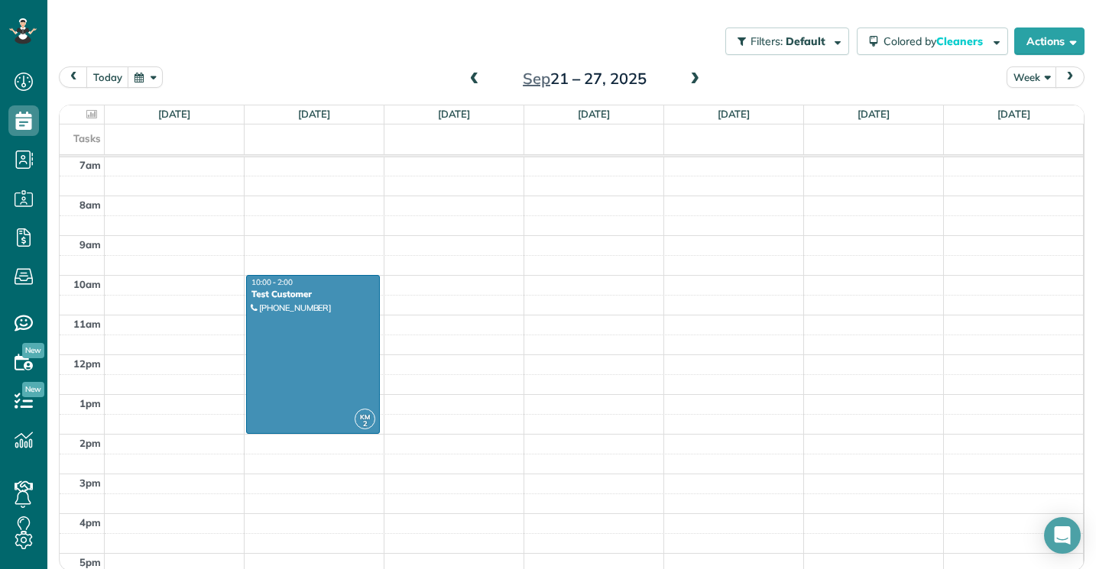
click at [472, 76] on span at bounding box center [474, 80] width 17 height 14
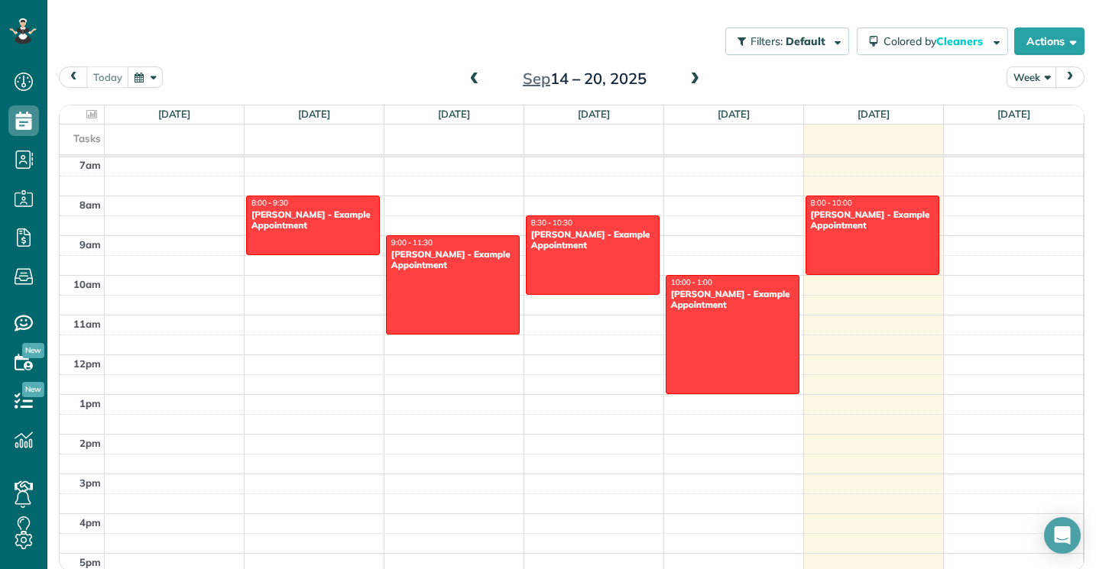
scroll to position [184, 0]
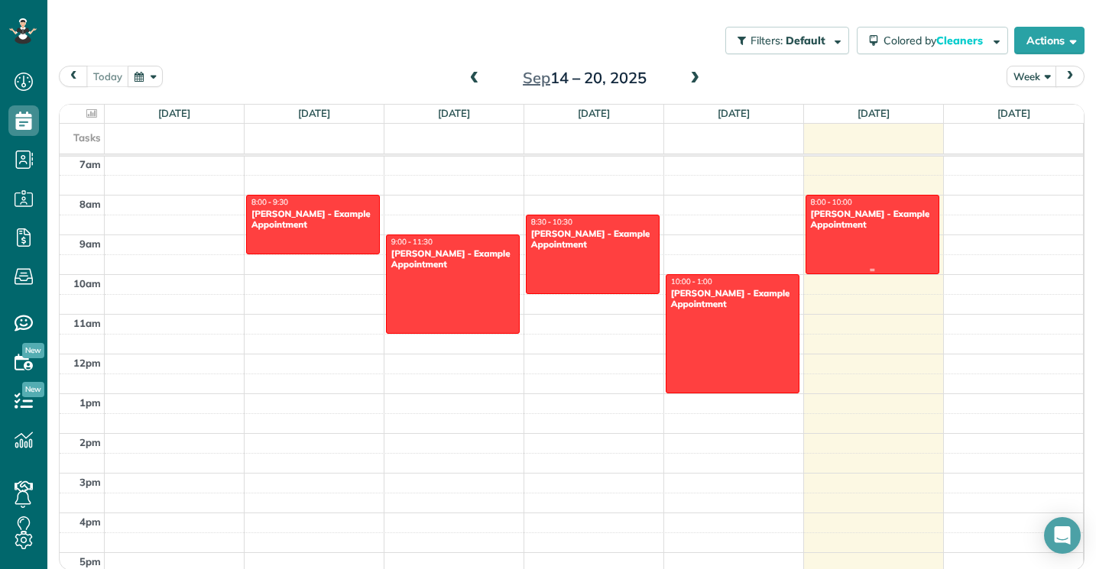
click at [861, 257] on div at bounding box center [872, 235] width 132 height 78
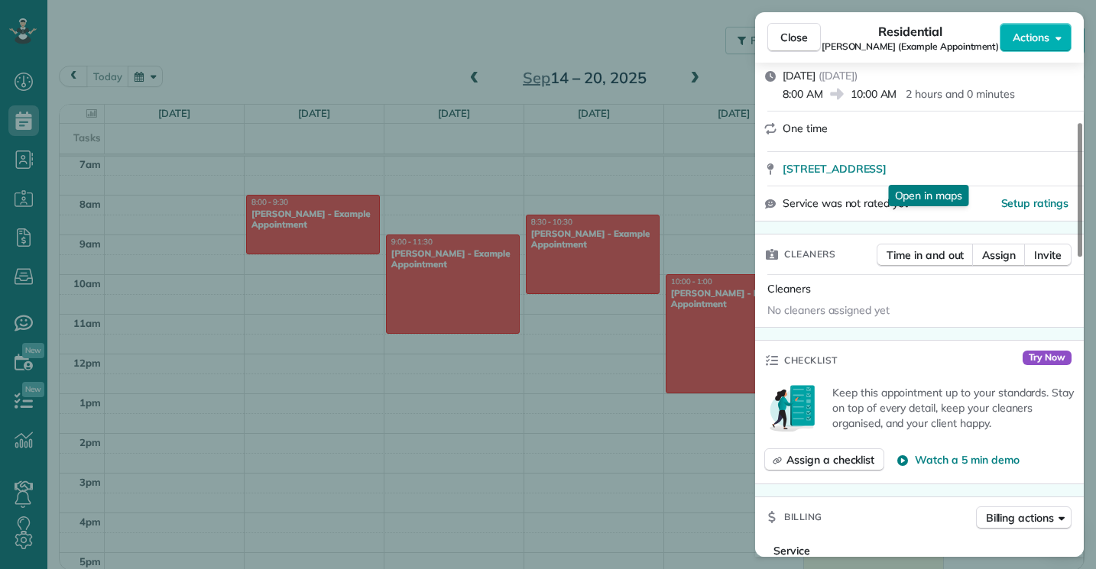
scroll to position [228, 0]
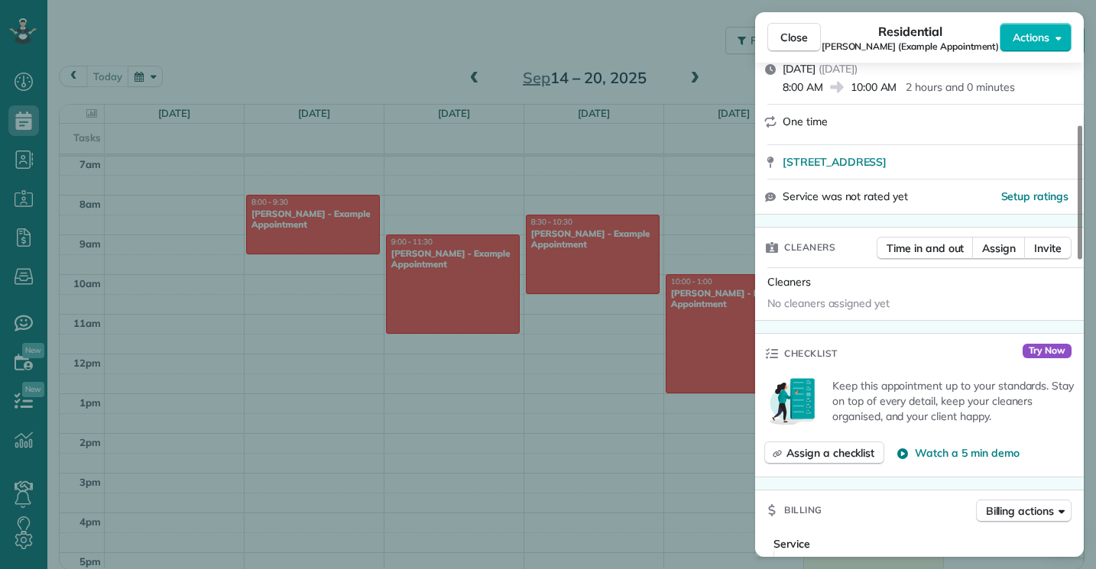
click at [670, 433] on div "Close Residential Chris Schwab (Example Appointment) Actions Status Active Chri…" at bounding box center [548, 284] width 1096 height 569
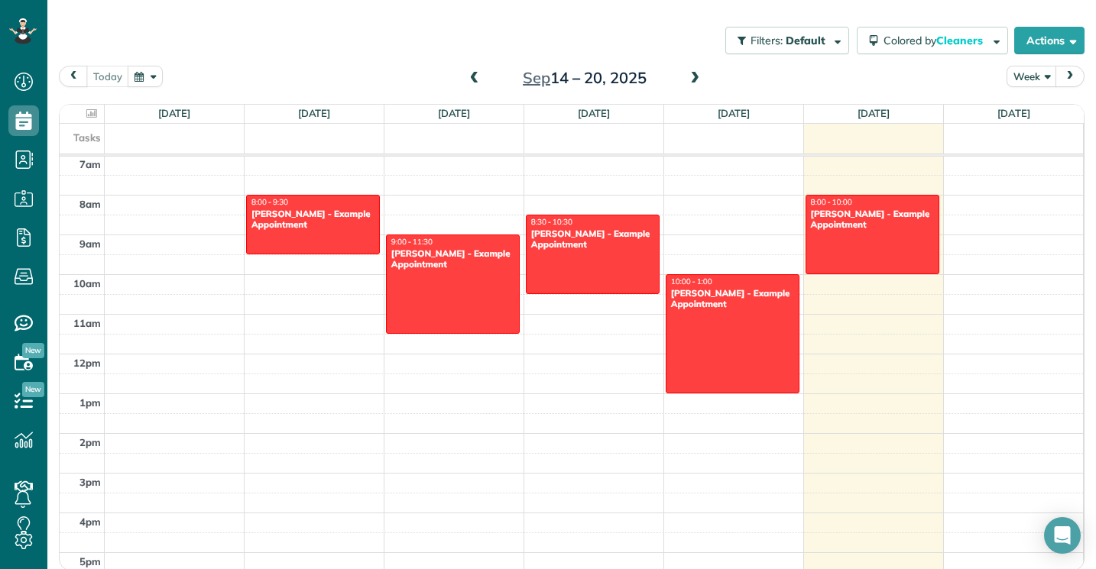
click at [689, 83] on span at bounding box center [694, 79] width 17 height 14
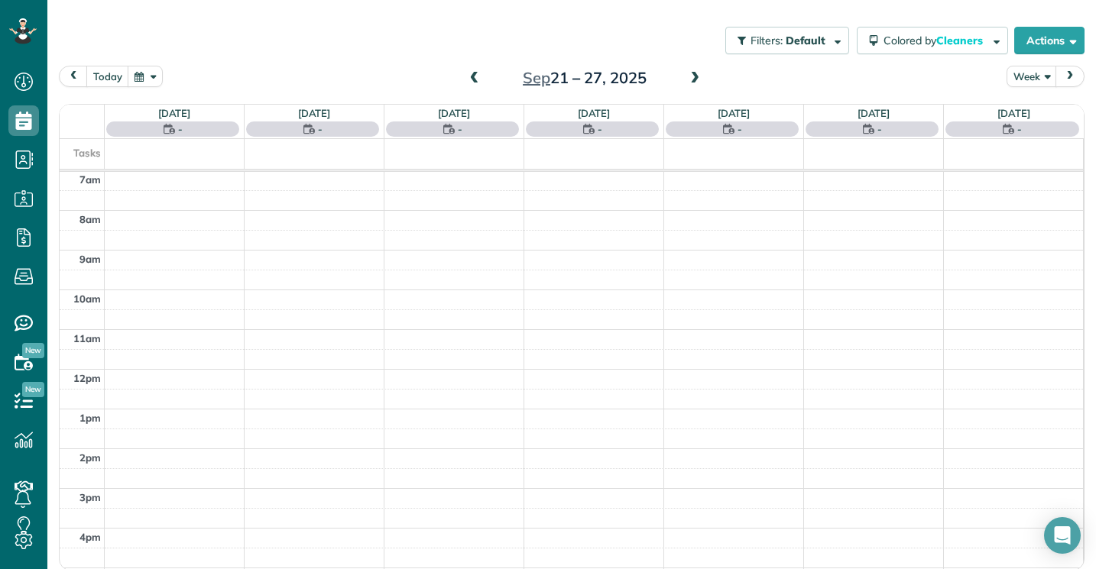
scroll to position [279, 0]
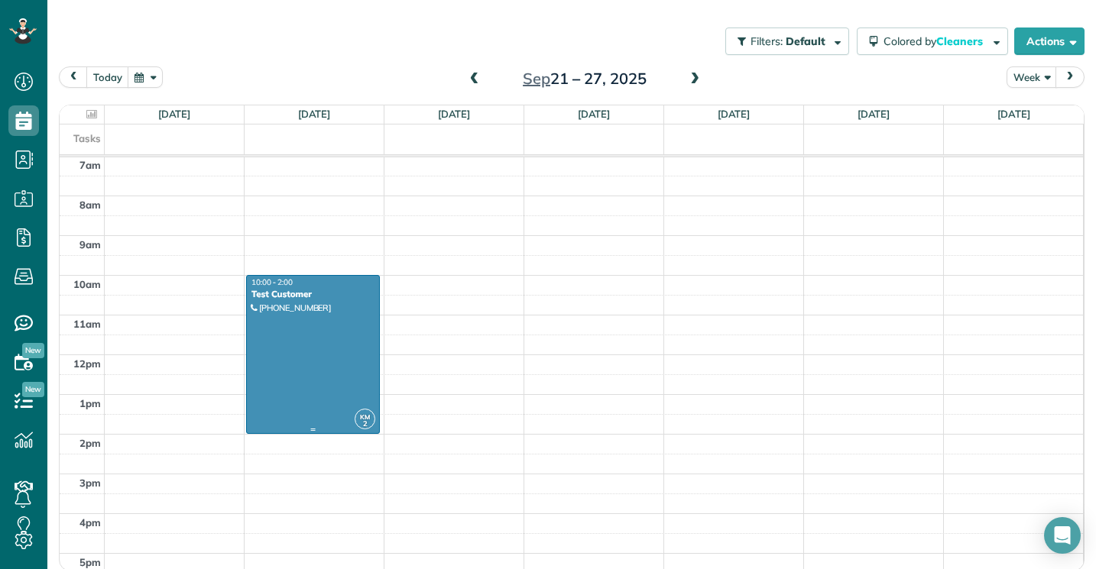
click at [289, 355] on div at bounding box center [313, 354] width 132 height 157
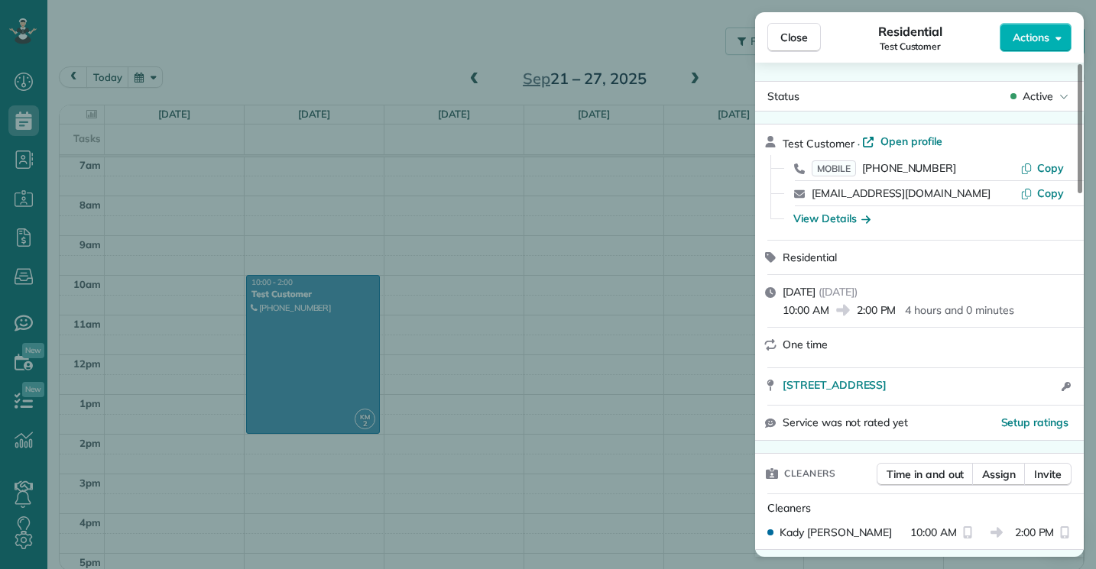
click at [687, 358] on div "Close Residential Test Customer Actions Status Active Test Customer · Open prof…" at bounding box center [548, 284] width 1096 height 569
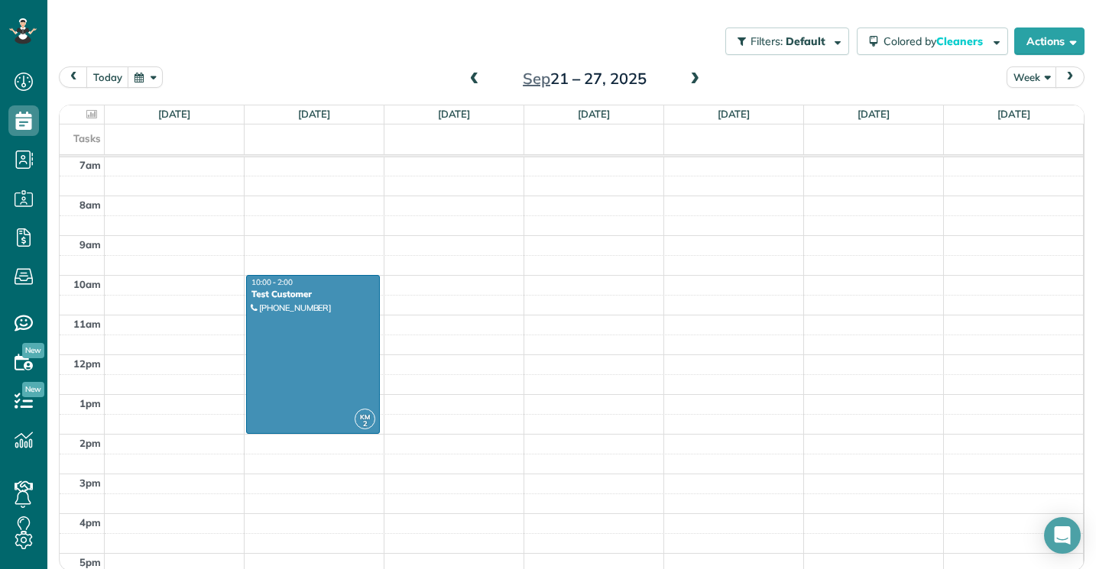
click at [473, 79] on span at bounding box center [474, 80] width 17 height 14
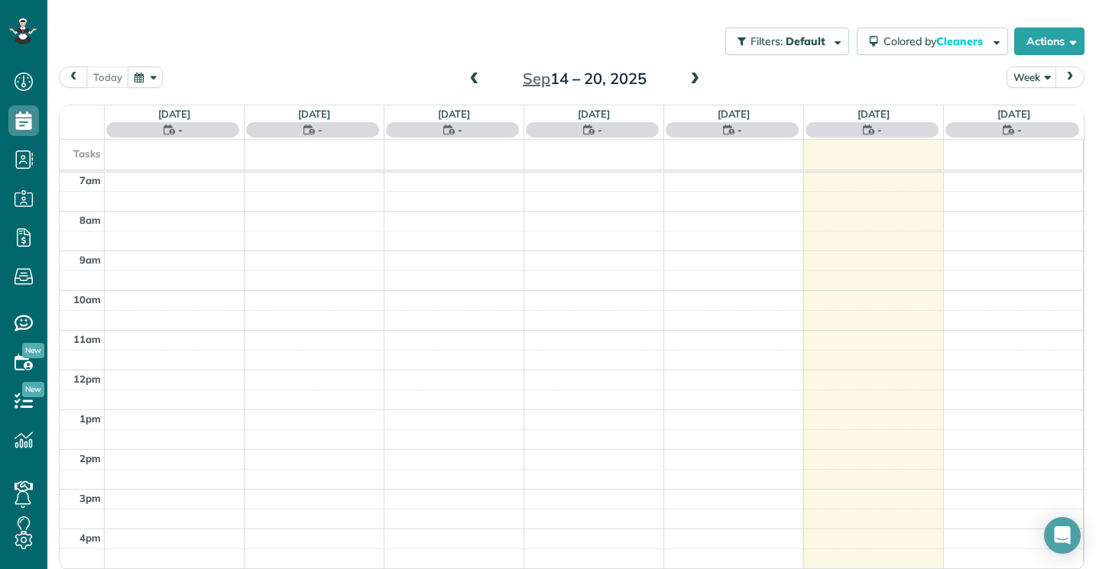
scroll to position [279, 0]
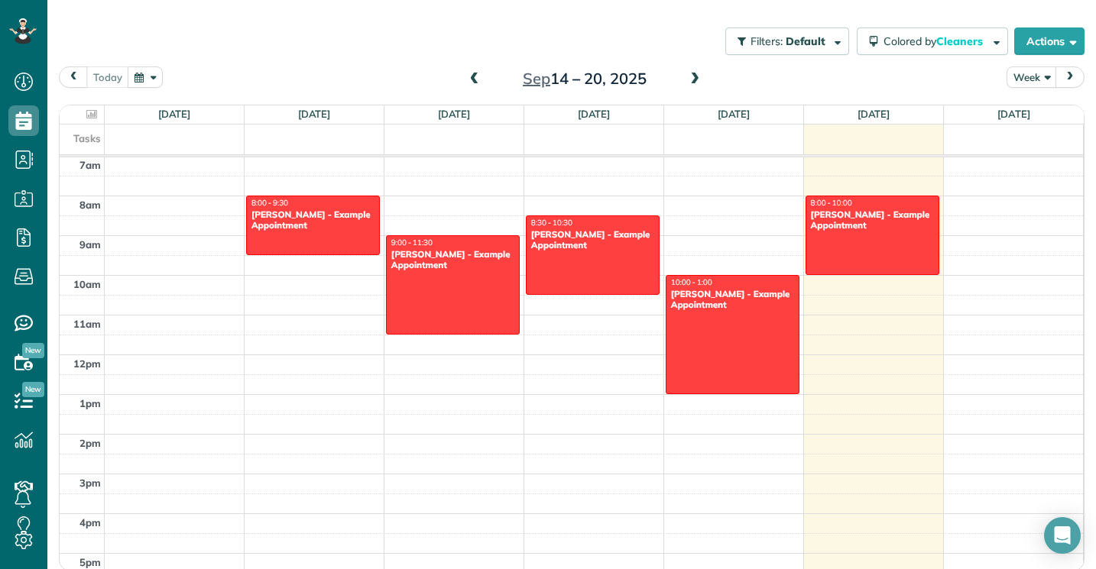
click at [696, 82] on span at bounding box center [694, 80] width 17 height 14
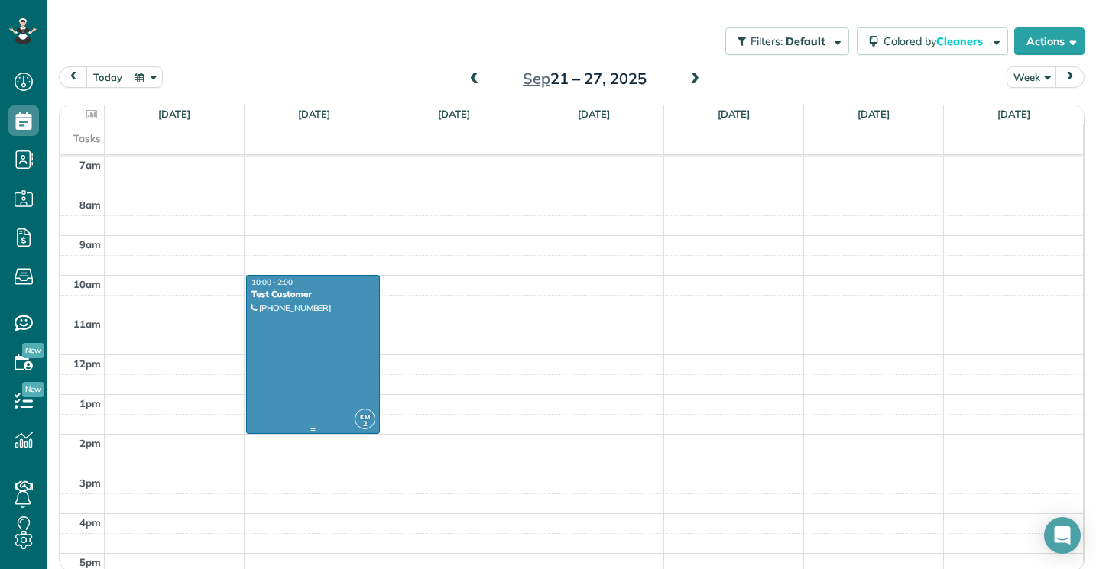
click at [340, 375] on div at bounding box center [313, 354] width 132 height 157
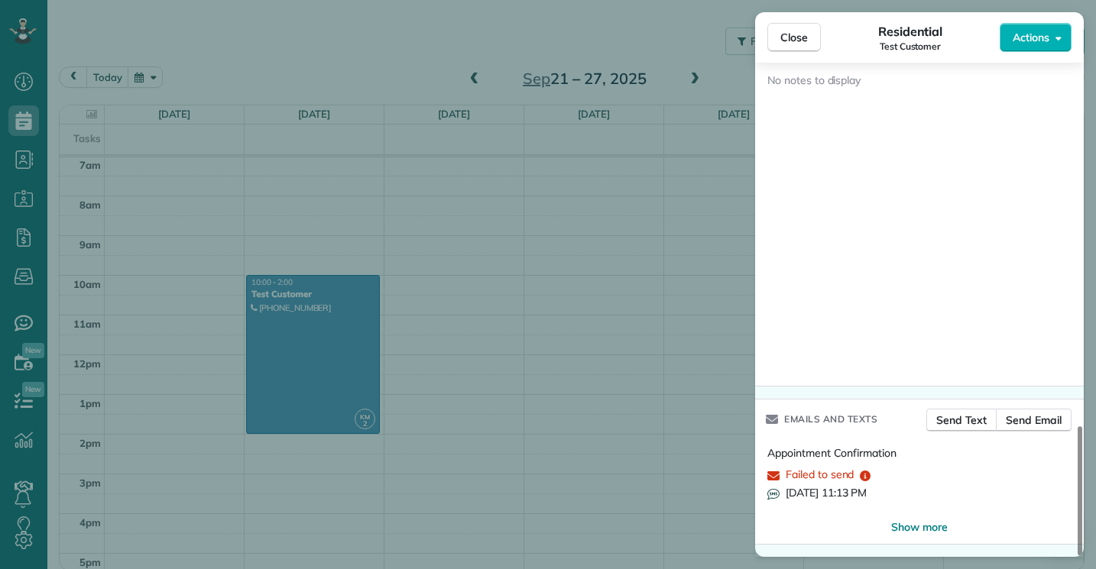
scroll to position [1390, 0]
click at [864, 478] on icon "reset" at bounding box center [865, 477] width 11 height 11
click at [867, 478] on icon "reset" at bounding box center [865, 477] width 11 height 11
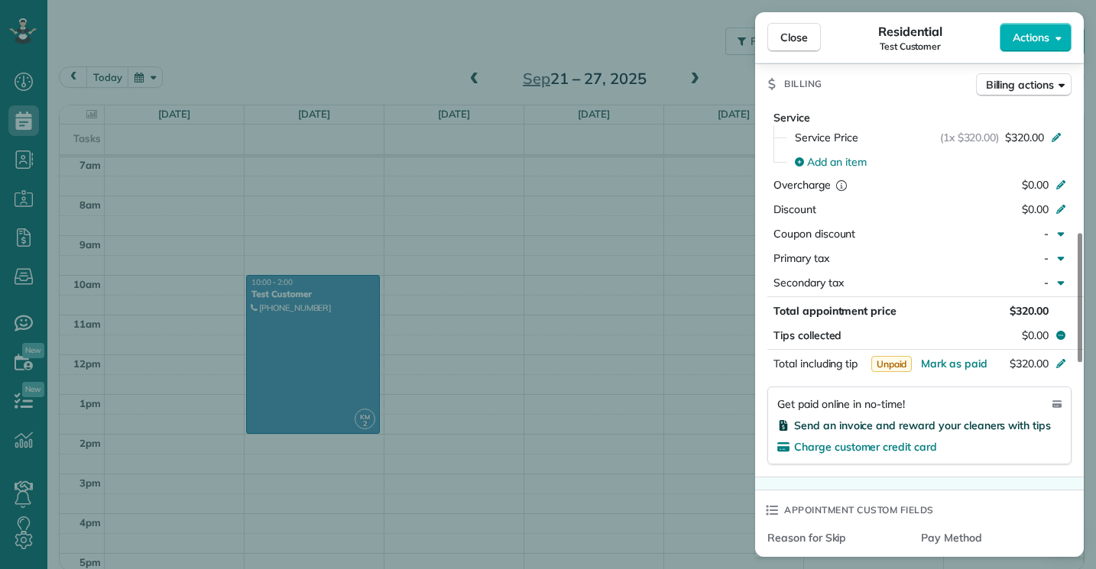
scroll to position [641, 0]
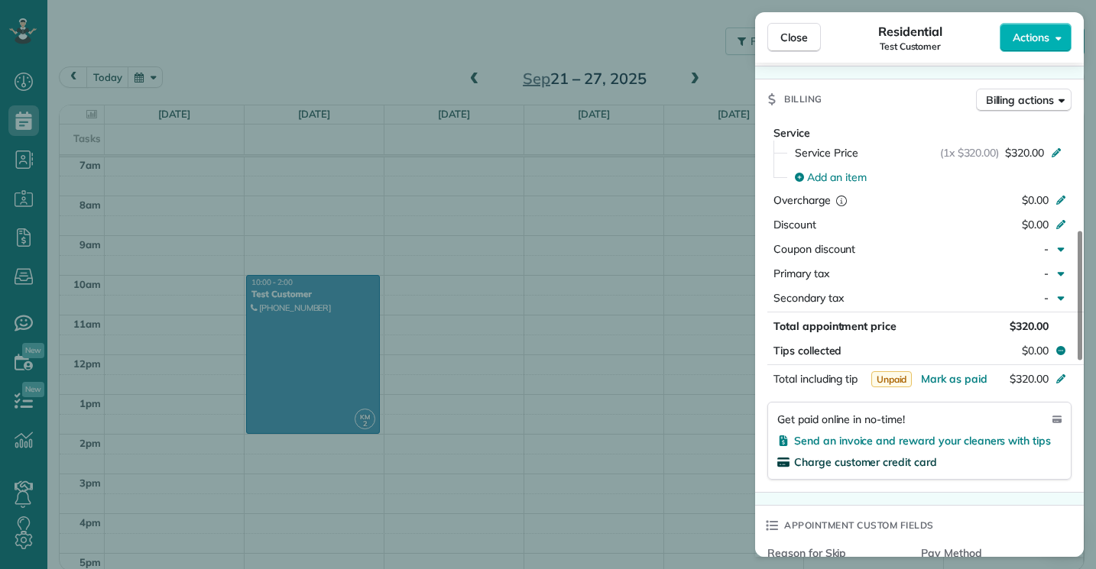
click at [924, 465] on span "Charge customer credit card" at bounding box center [865, 463] width 143 height 14
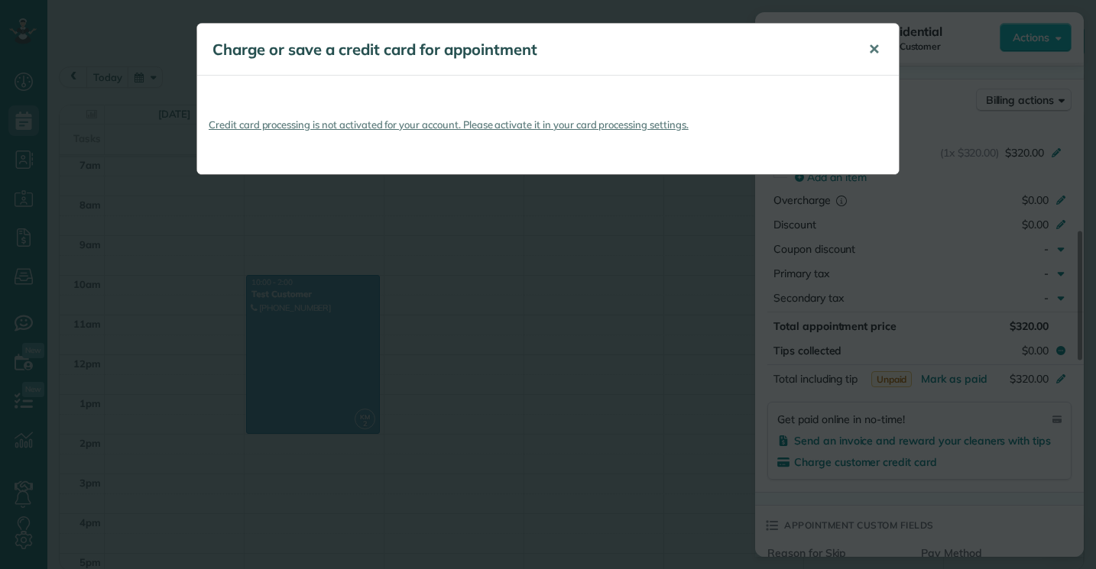
click at [868, 50] on span "✕" at bounding box center [873, 50] width 11 height 18
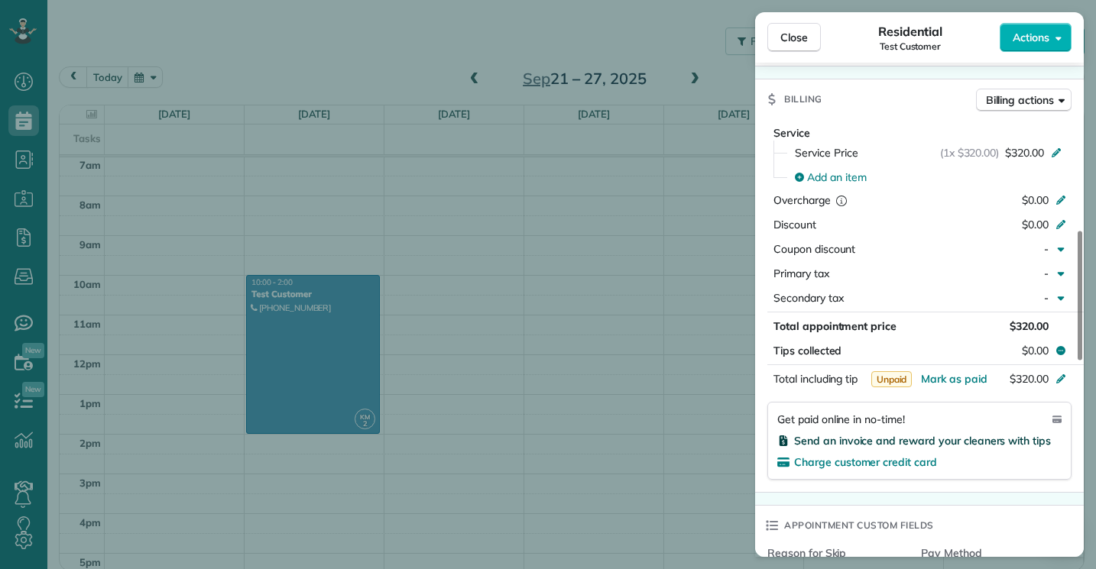
click at [920, 444] on span "Send an invoice and reward your cleaners with tips" at bounding box center [922, 441] width 257 height 14
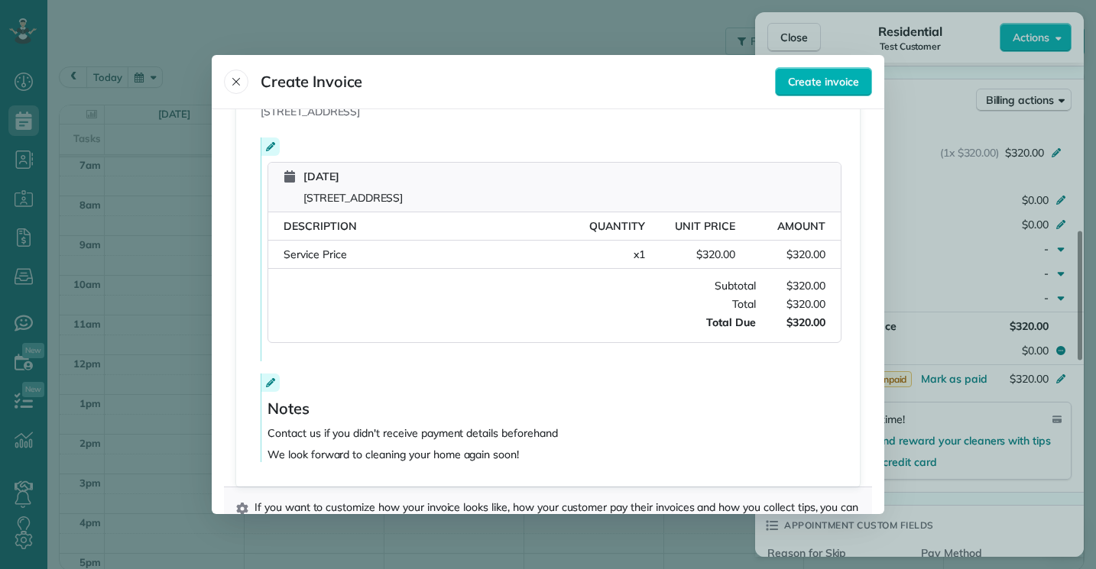
scroll to position [275, 0]
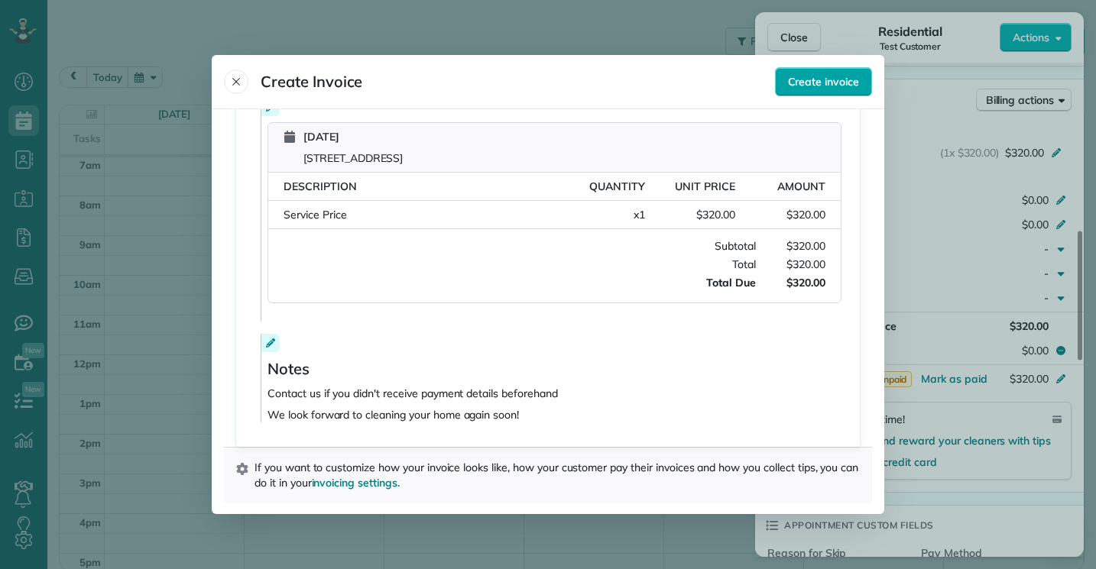
click at [803, 83] on span "Create invoice" at bounding box center [823, 81] width 71 height 15
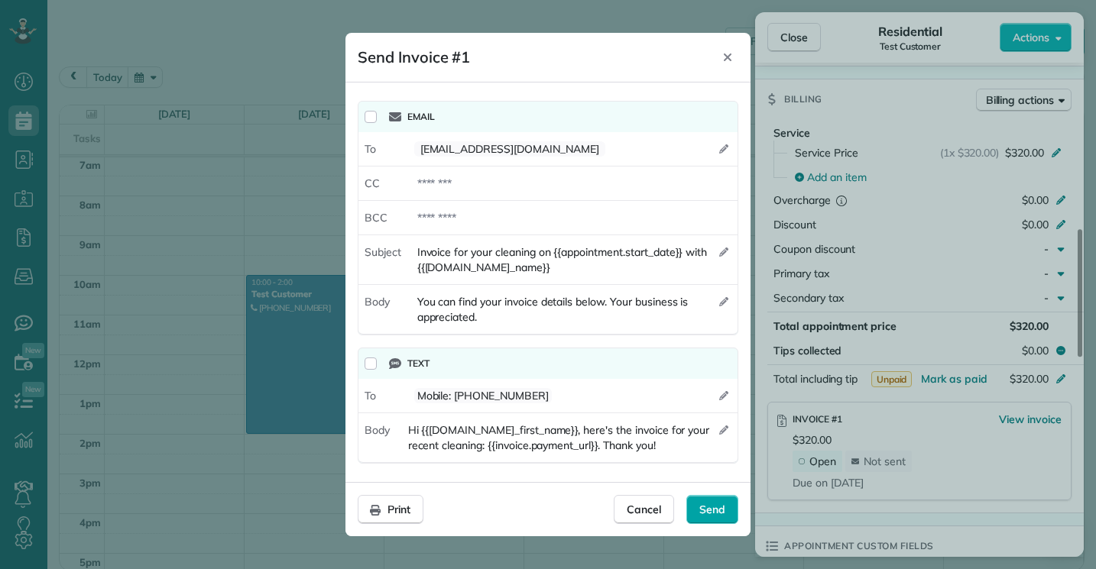
click at [725, 511] on span "Send" at bounding box center [712, 509] width 26 height 15
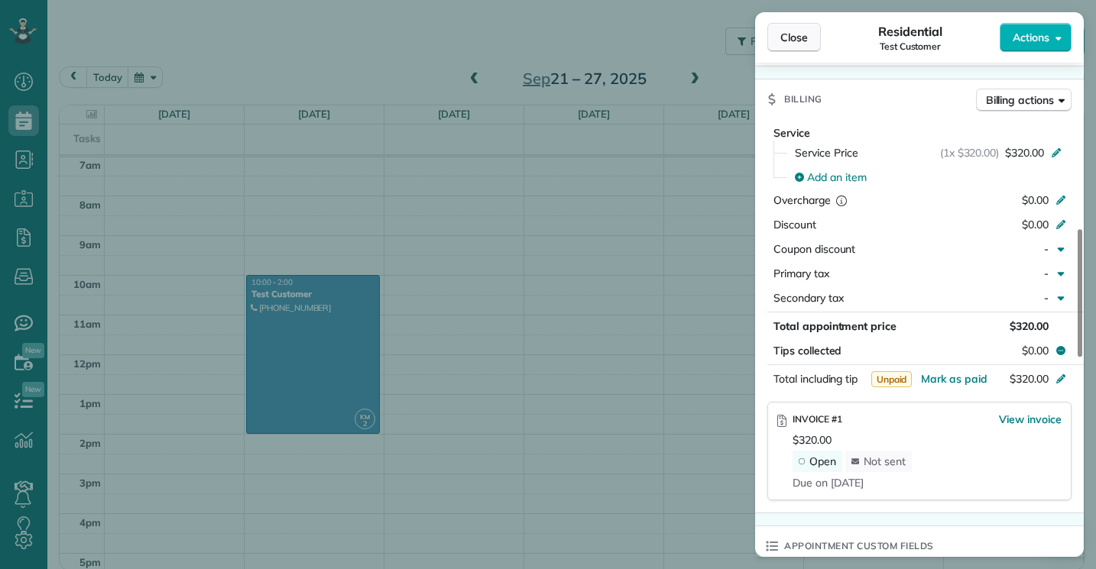
click at [807, 37] on span "Close" at bounding box center [794, 37] width 28 height 15
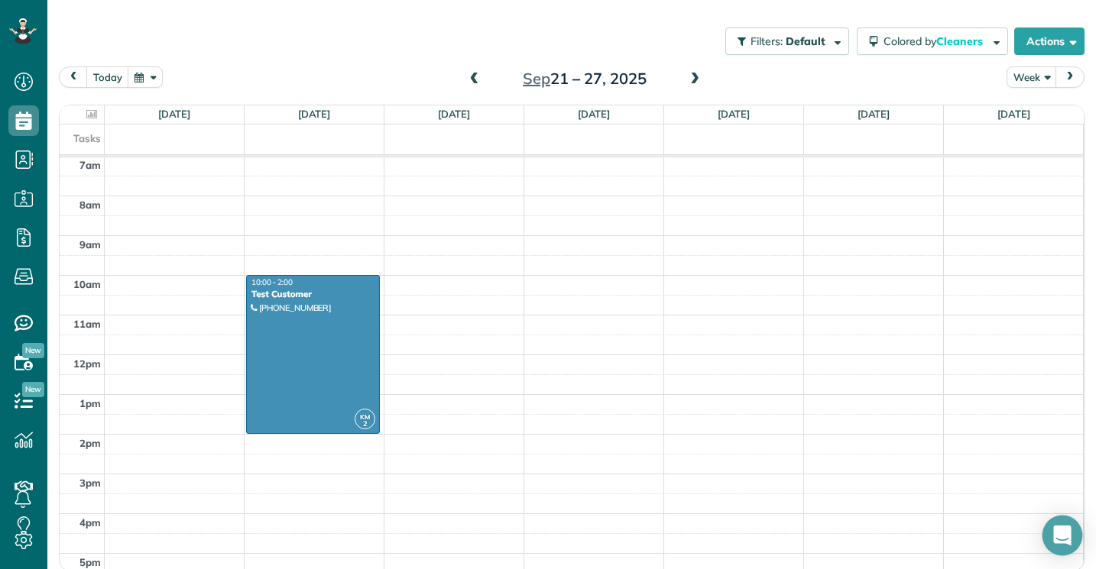
click at [1062, 540] on icon "Open Intercom Messenger" at bounding box center [1062, 536] width 20 height 20
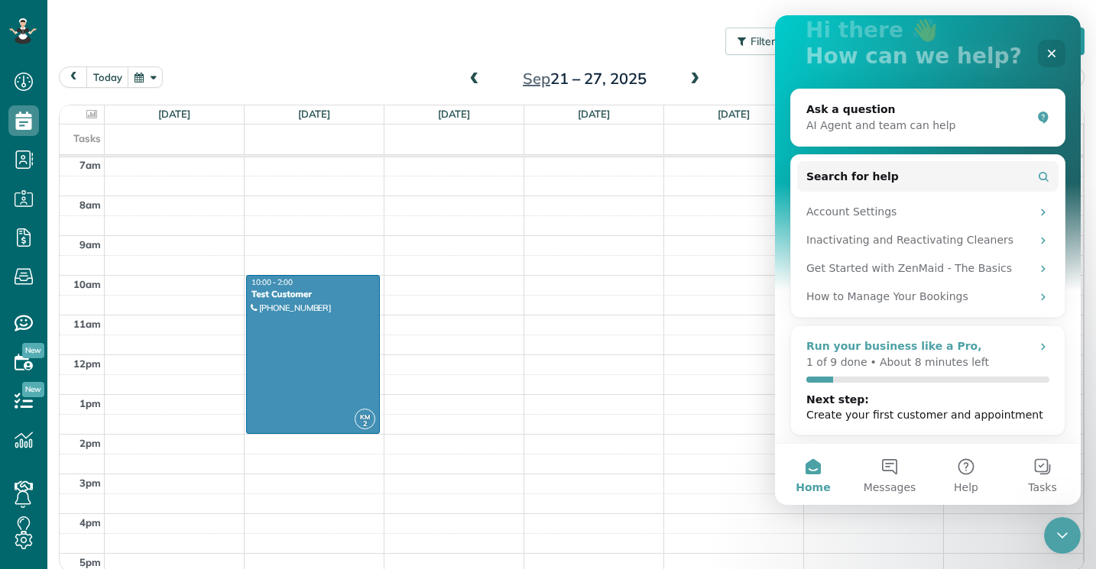
scroll to position [106, 0]
click at [1014, 377] on div "Intercom messenger" at bounding box center [927, 380] width 243 height 6
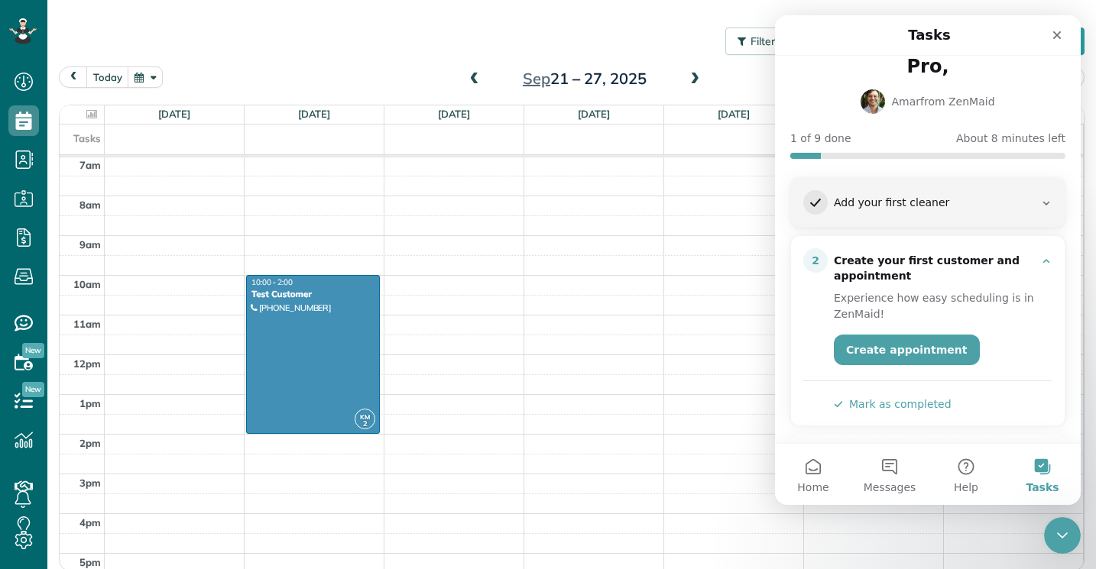
scroll to position [54, 0]
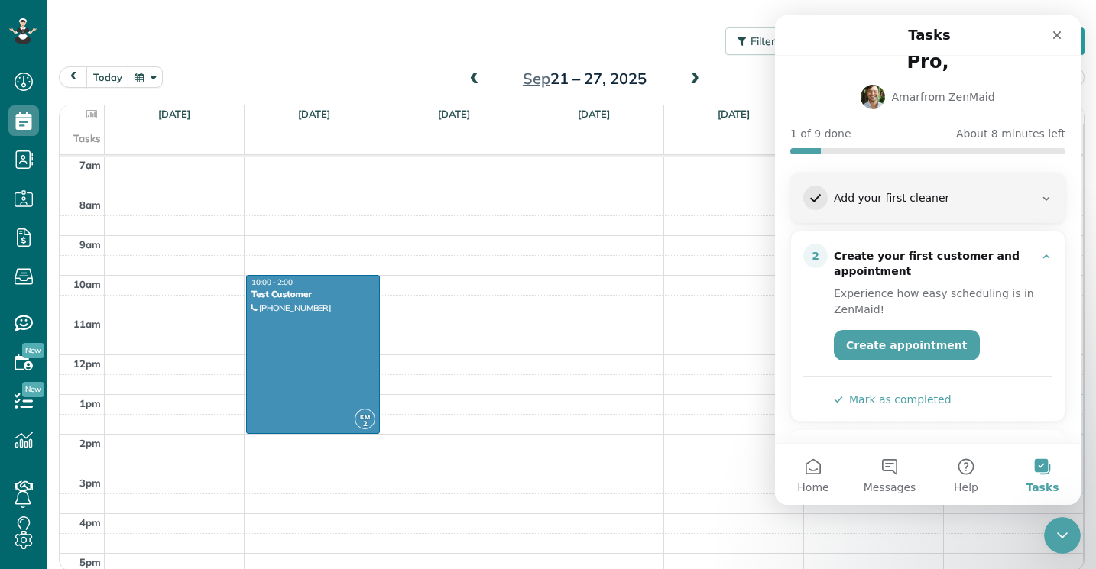
click at [913, 392] on button "Mark as completed" at bounding box center [893, 400] width 118 height 16
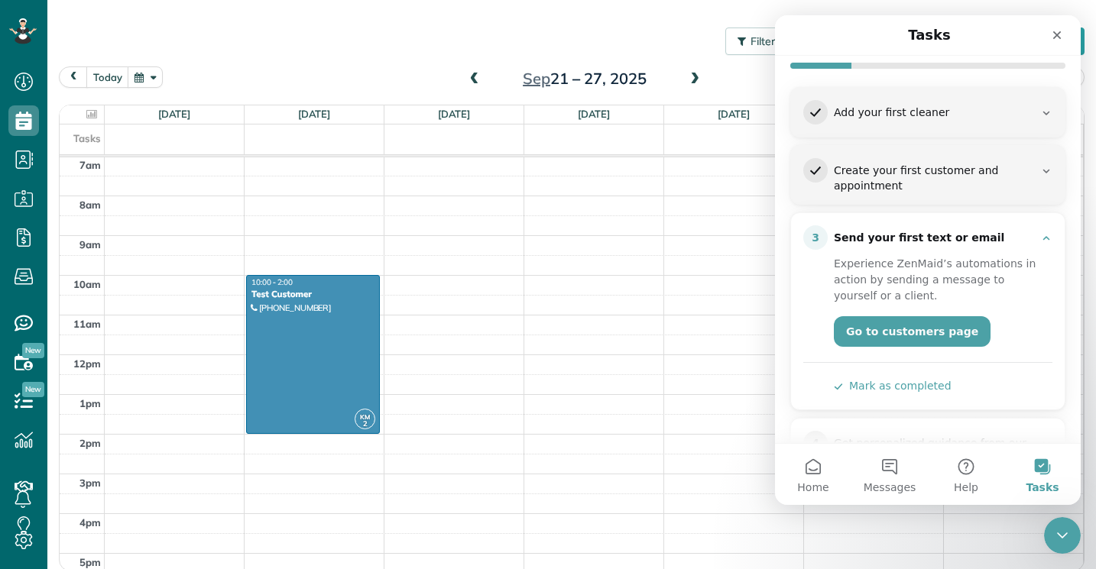
scroll to position [139, 0]
click at [909, 316] on link "Go to customers page" at bounding box center [912, 331] width 157 height 31
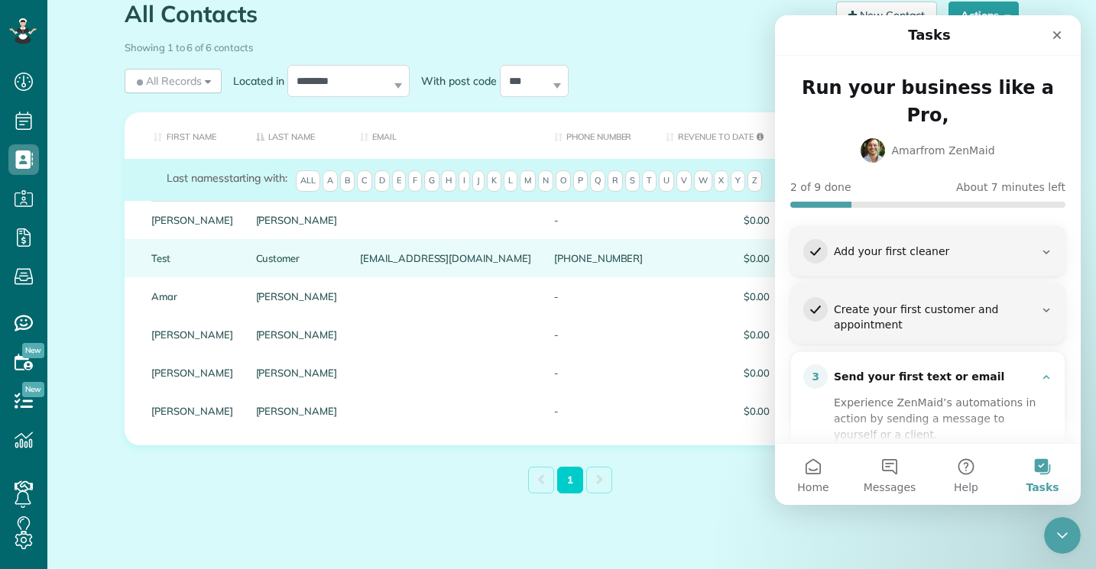
scroll to position [201, 0]
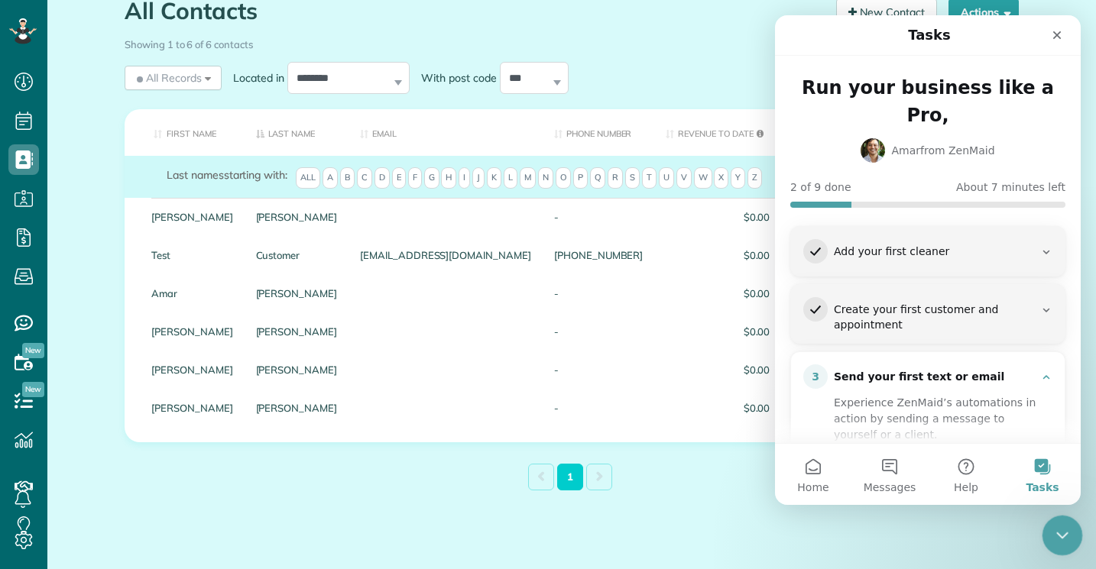
click at [1065, 531] on icon "Close Intercom Messenger" at bounding box center [1060, 533] width 18 height 18
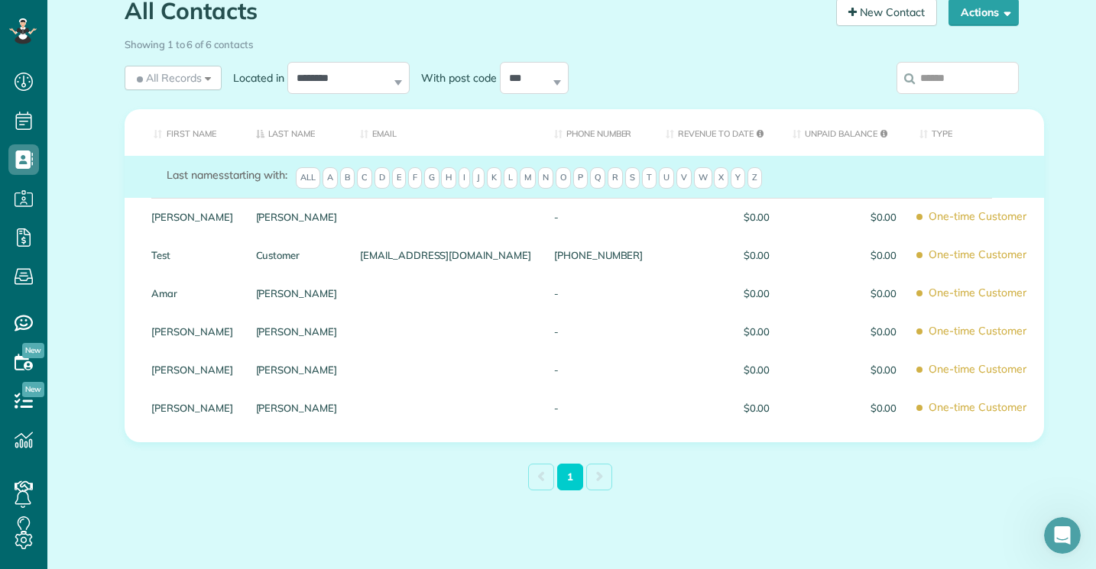
scroll to position [177, 0]
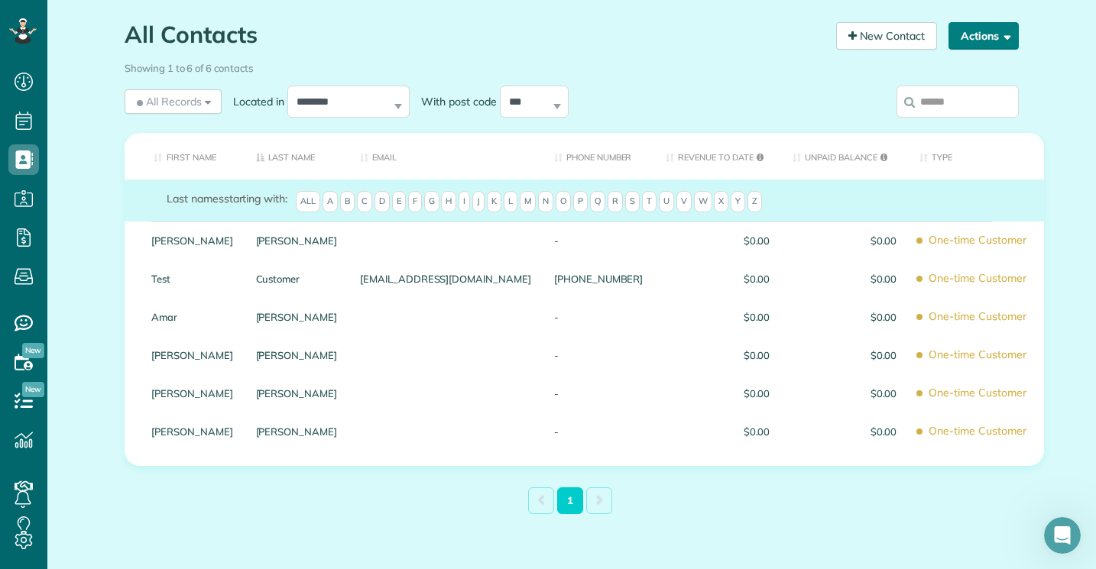
click at [982, 24] on button "Actions" at bounding box center [984, 36] width 70 height 28
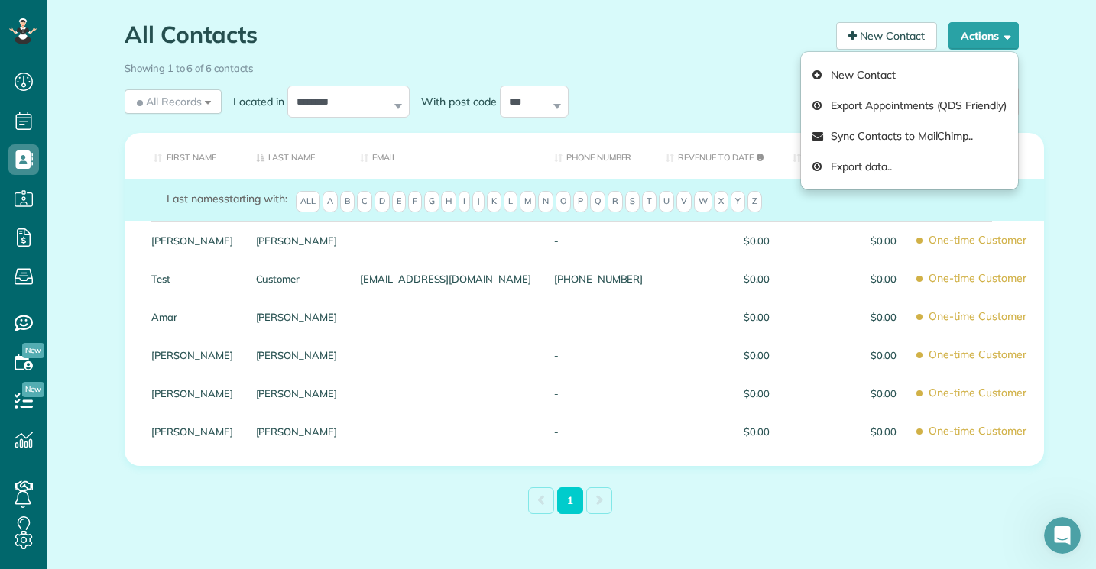
click at [763, 99] on div "**********" at bounding box center [457, 102] width 665 height 40
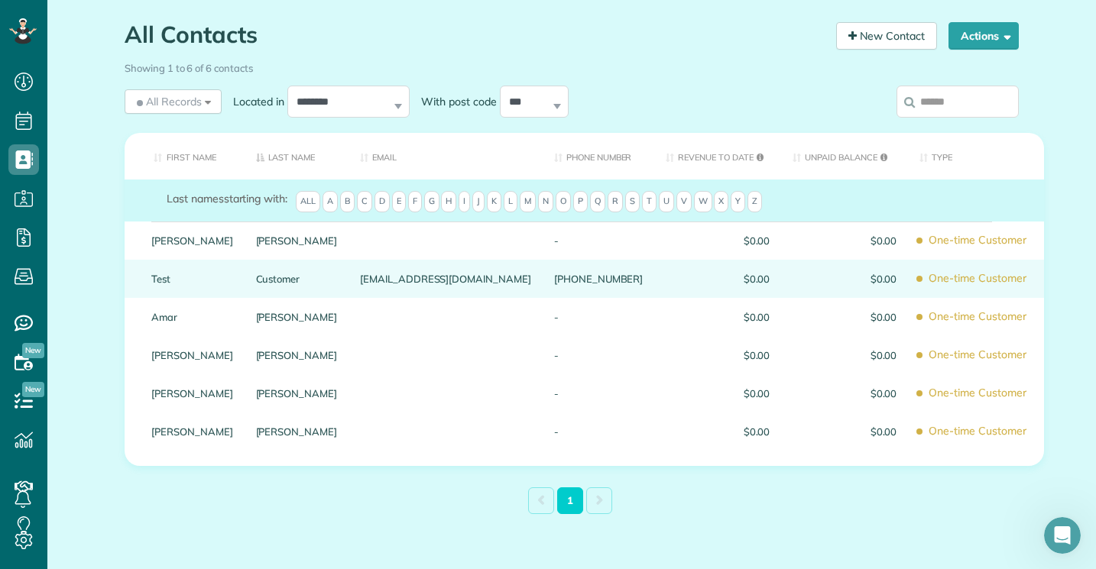
click at [563, 282] on div "[PHONE_NUMBER]" at bounding box center [599, 279] width 112 height 38
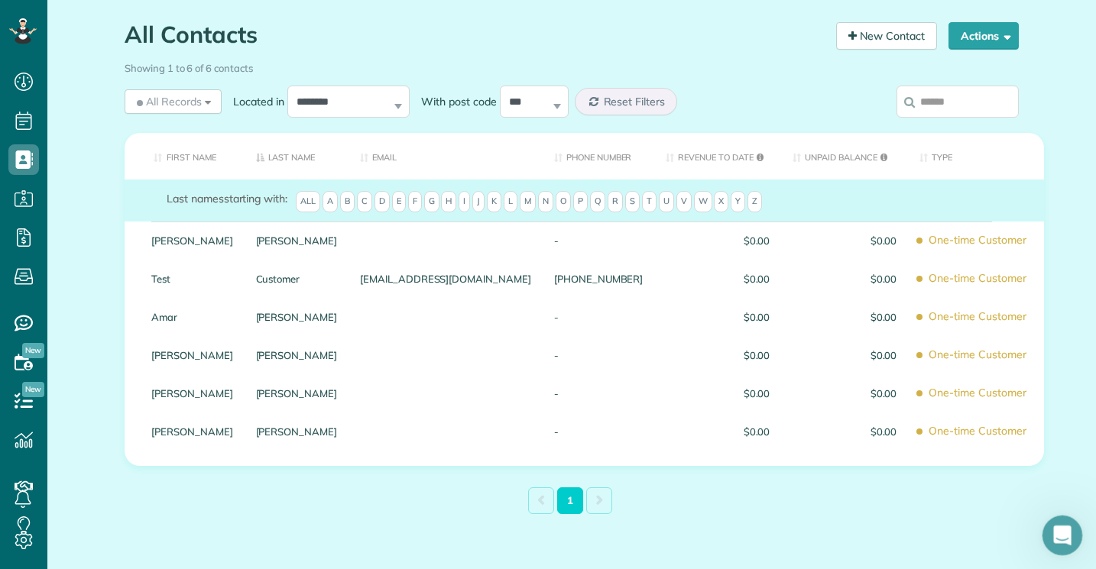
click at [1052, 529] on div "Open Intercom Messenger" at bounding box center [1060, 533] width 50 height 50
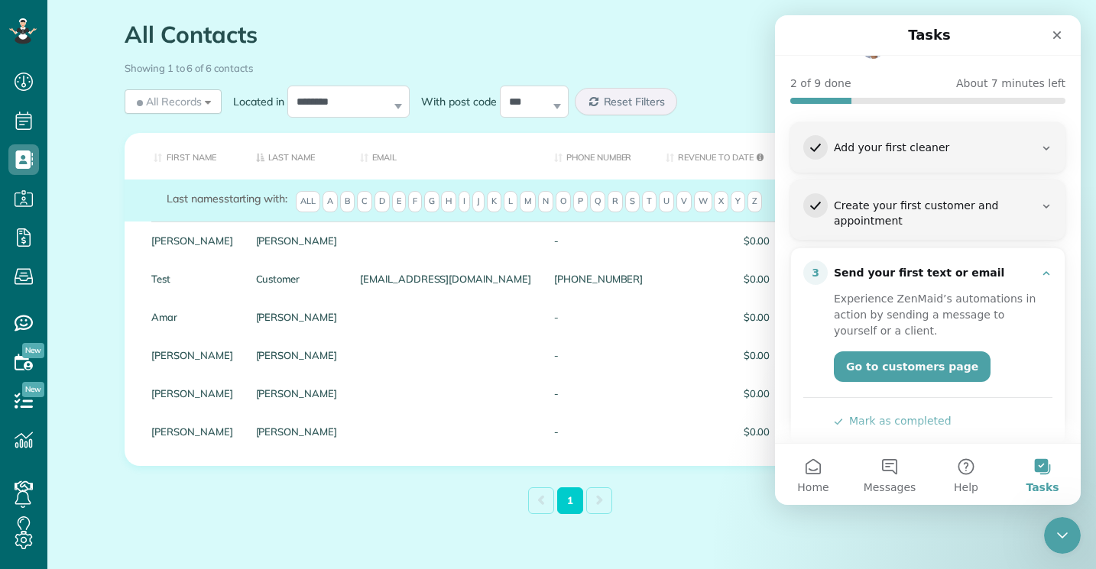
scroll to position [105, 0]
click at [929, 350] on link "Go to customers page" at bounding box center [912, 365] width 157 height 31
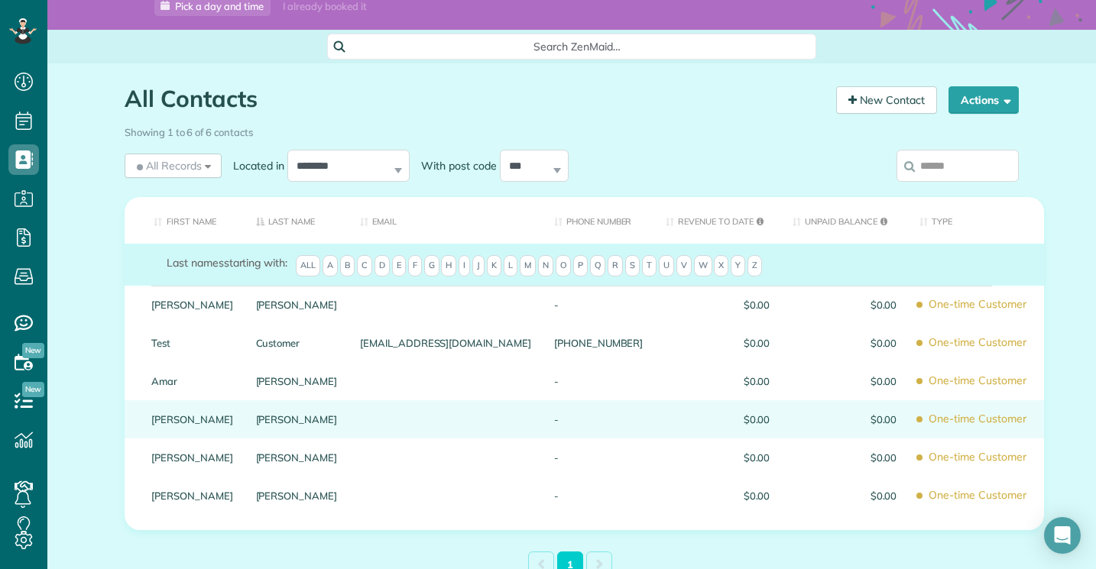
scroll to position [115, 0]
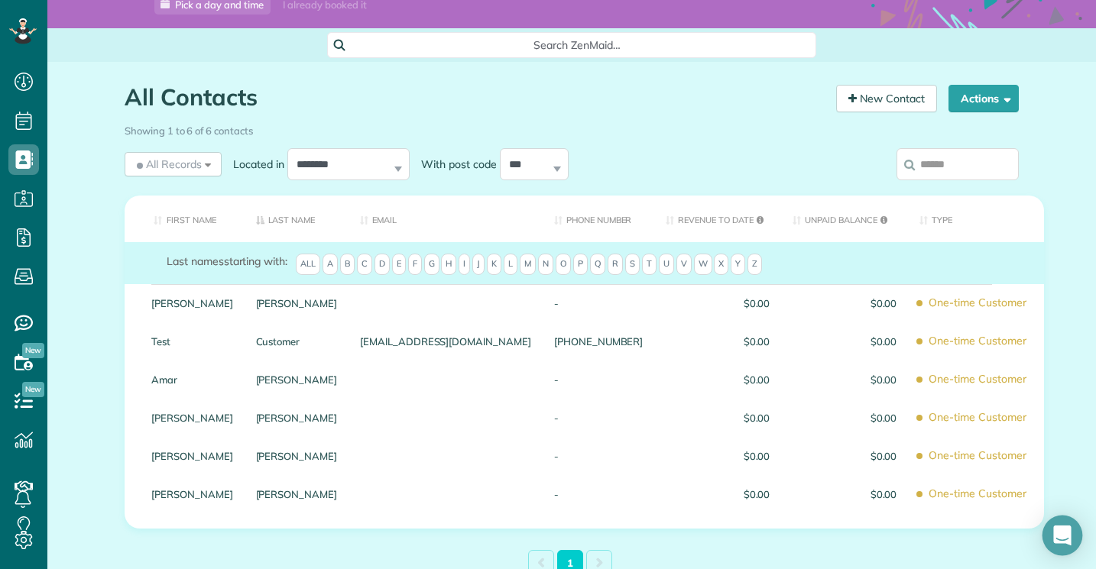
click at [1059, 536] on icon "Open Intercom Messenger" at bounding box center [1062, 536] width 18 height 20
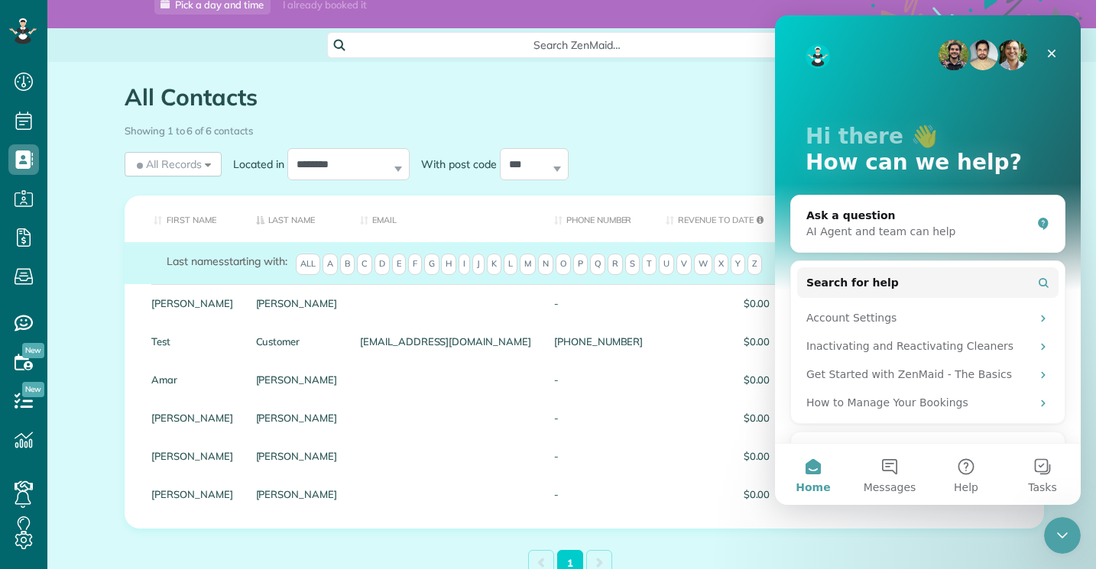
scroll to position [0, 0]
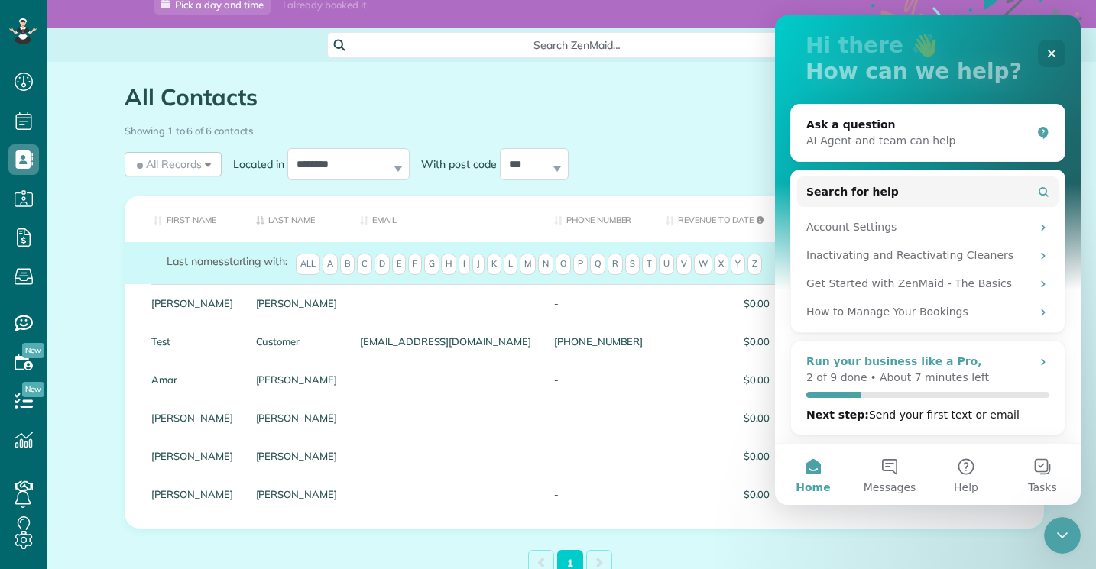
click at [1017, 364] on div "Run your business like a Pro," at bounding box center [927, 362] width 243 height 16
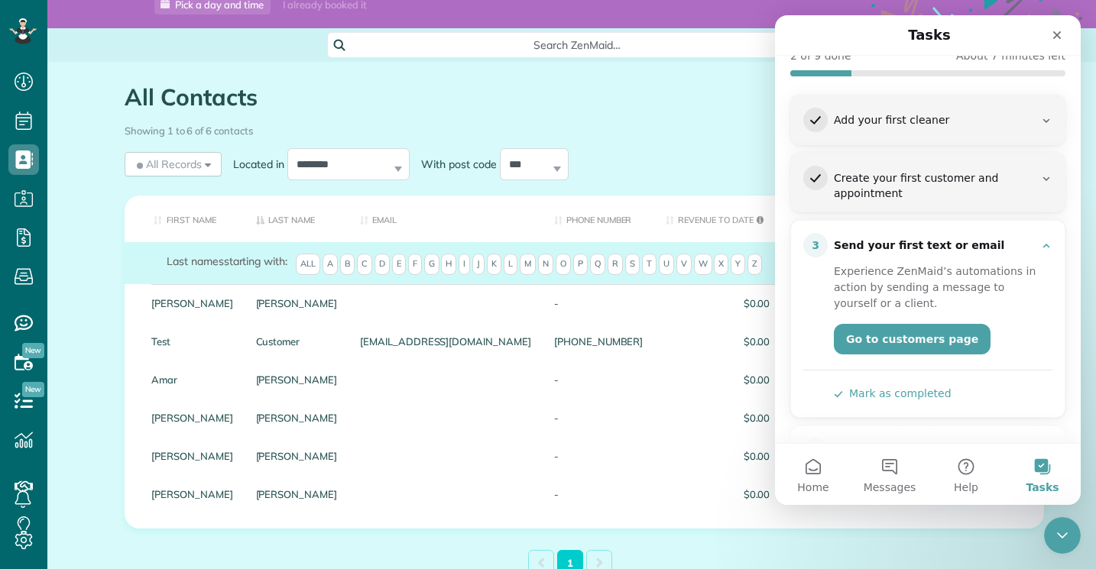
scroll to position [136, 0]
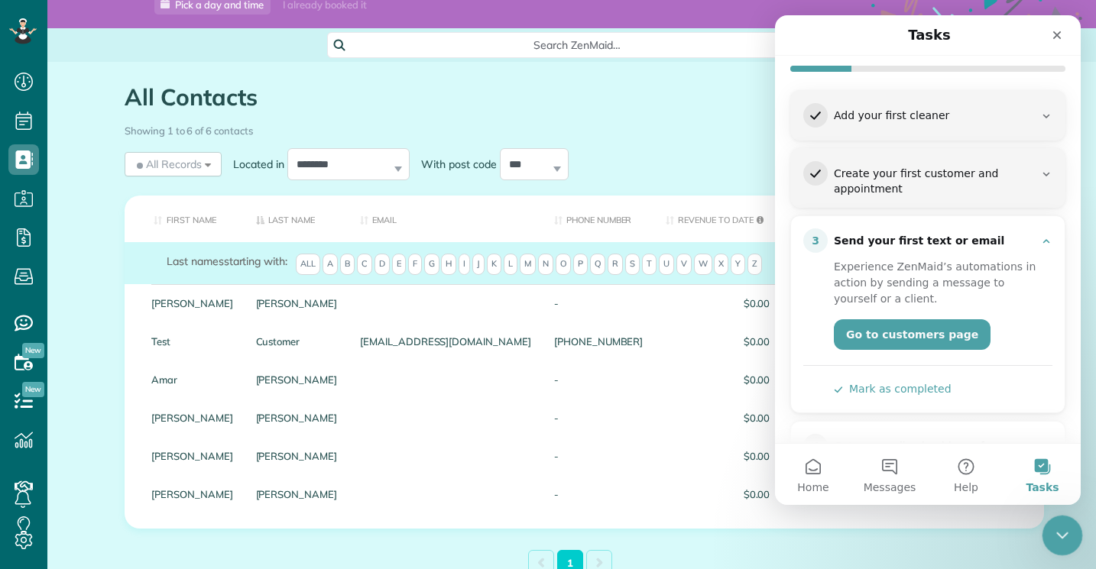
click at [1057, 535] on icon "Close Intercom Messenger" at bounding box center [1060, 533] width 18 height 18
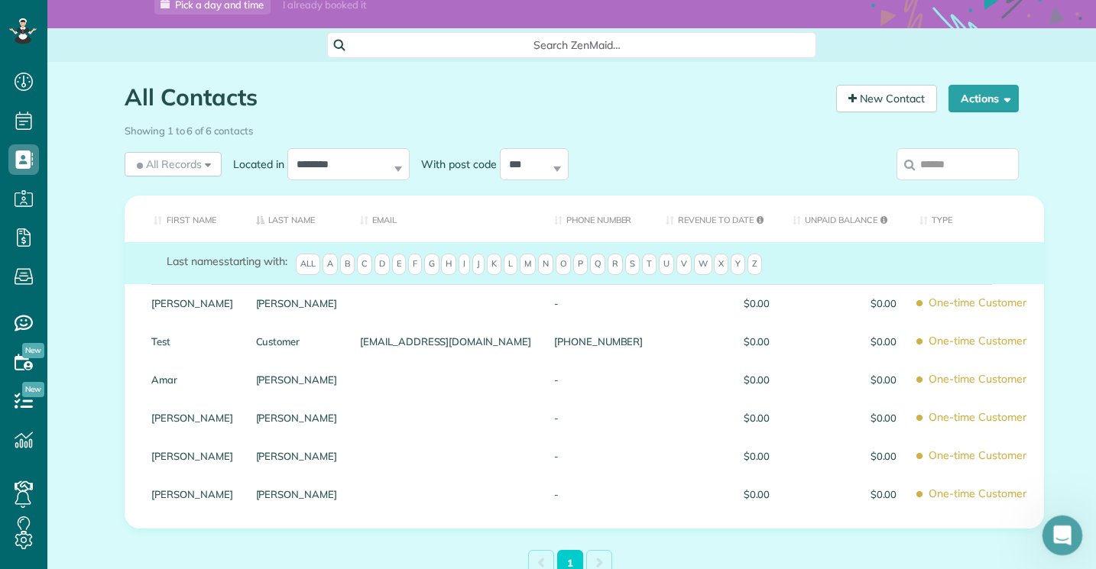
scroll to position [0, 0]
click at [991, 99] on button "Actions" at bounding box center [984, 99] width 70 height 28
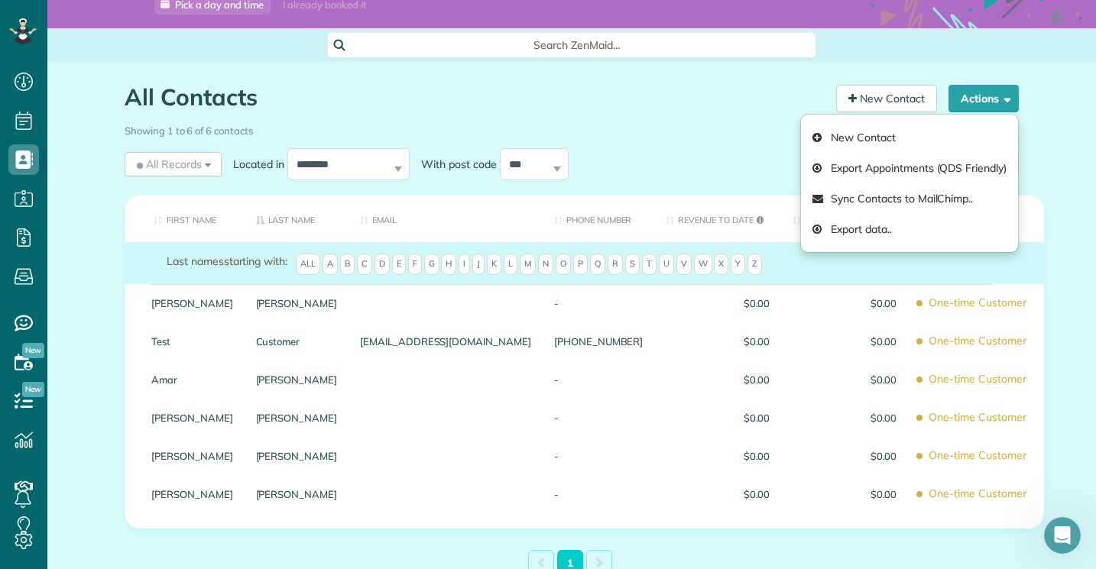
click at [755, 124] on div "Showing 1 to 6 of 6 contacts" at bounding box center [572, 128] width 894 height 21
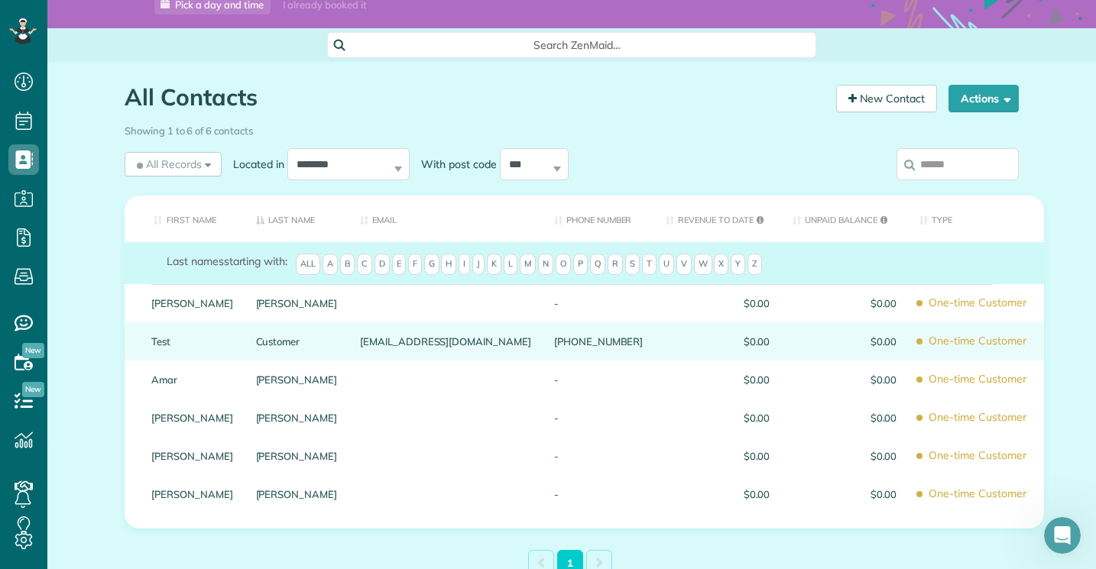
click at [322, 349] on div "Customer" at bounding box center [297, 342] width 105 height 38
click at [322, 344] on link "Customer" at bounding box center [297, 341] width 82 height 11
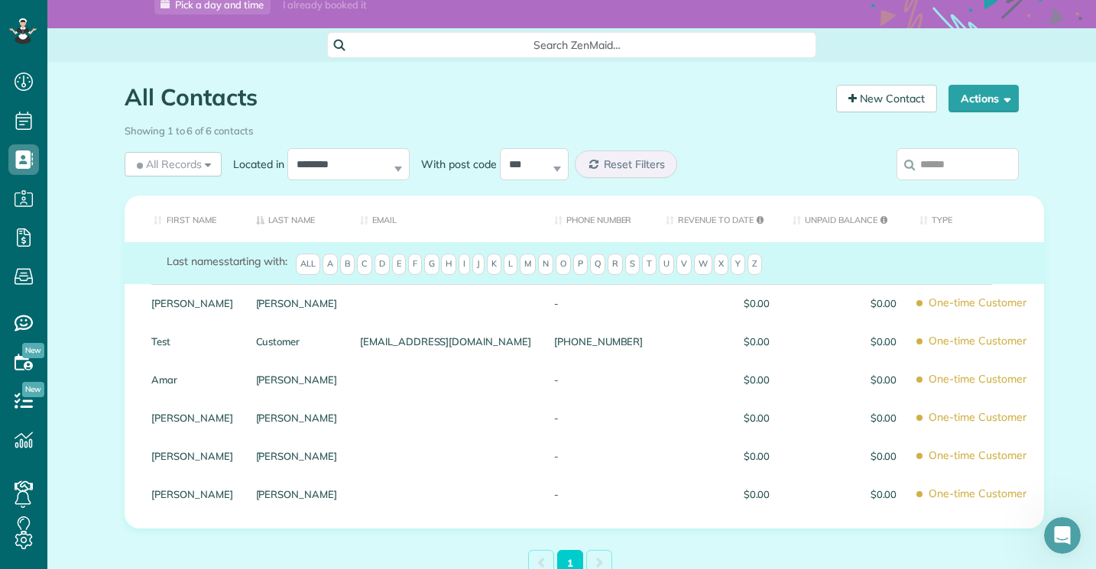
click at [322, 344] on link "Customer" at bounding box center [297, 341] width 82 height 11
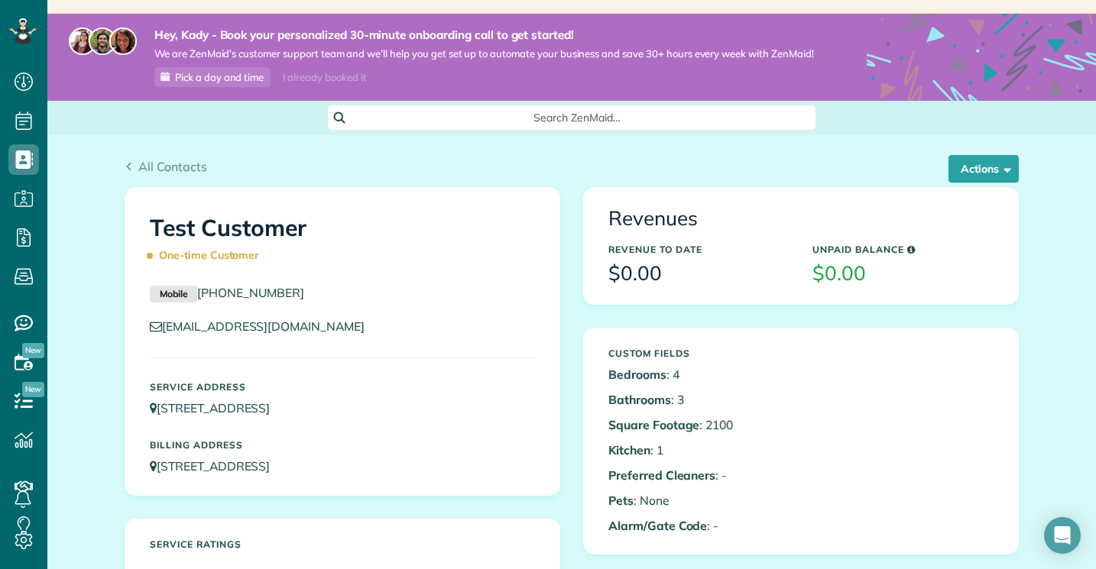
scroll to position [28, 0]
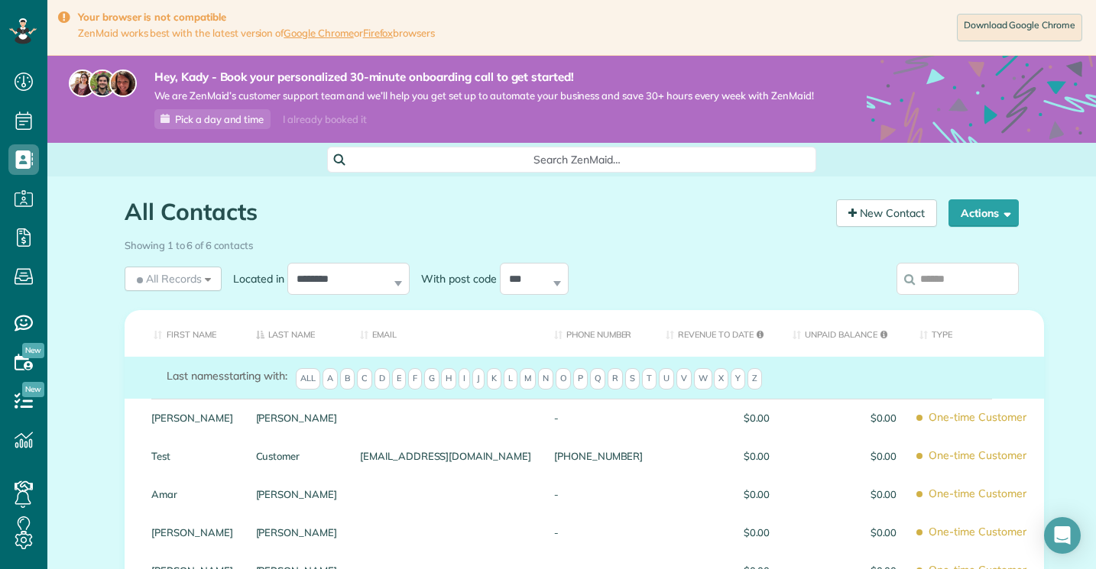
scroll to position [7, 7]
click at [984, 213] on button "Actions" at bounding box center [984, 213] width 70 height 28
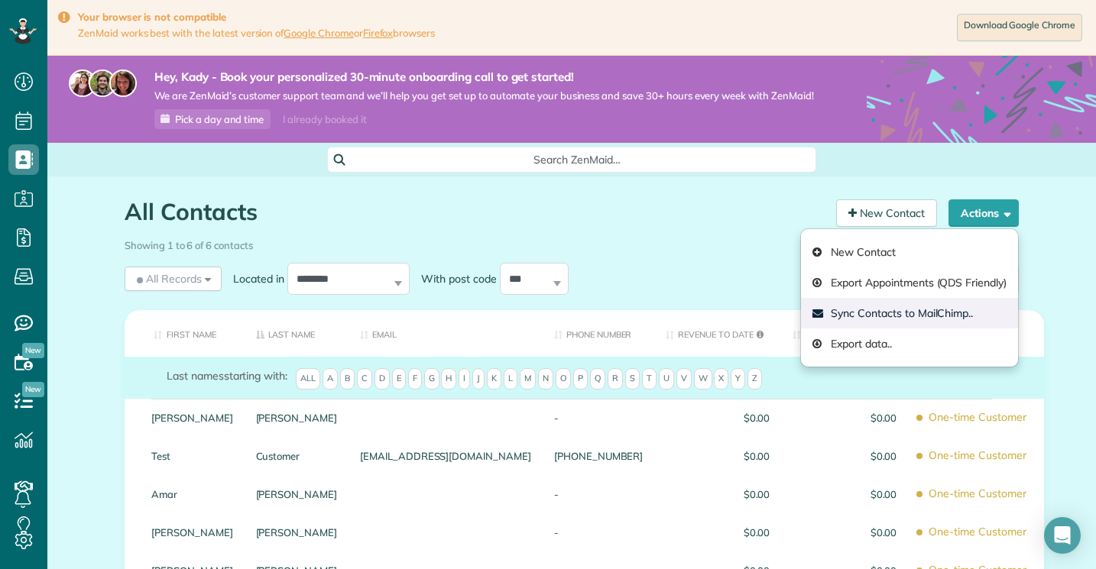
click at [916, 314] on link "Sync Contacts to MailChimp.." at bounding box center [909, 313] width 217 height 31
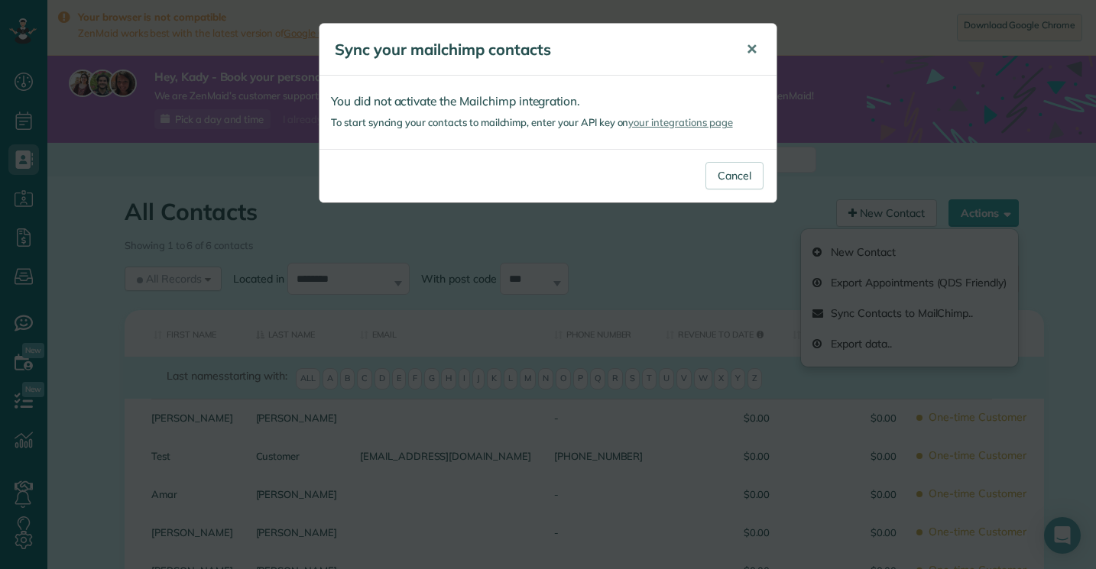
click at [756, 41] on span "✕" at bounding box center [751, 50] width 11 height 18
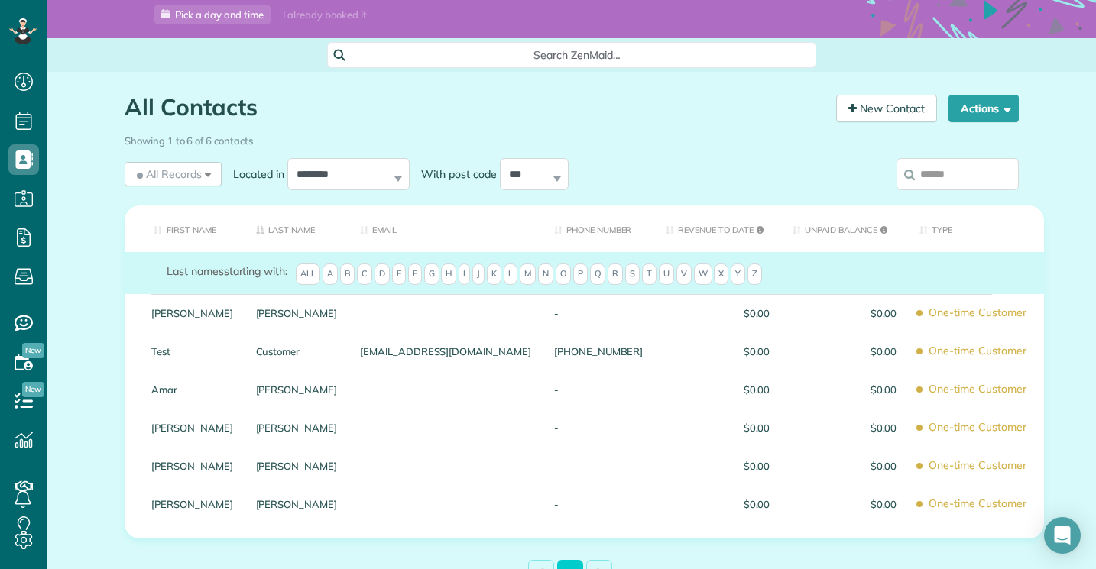
scroll to position [123, 0]
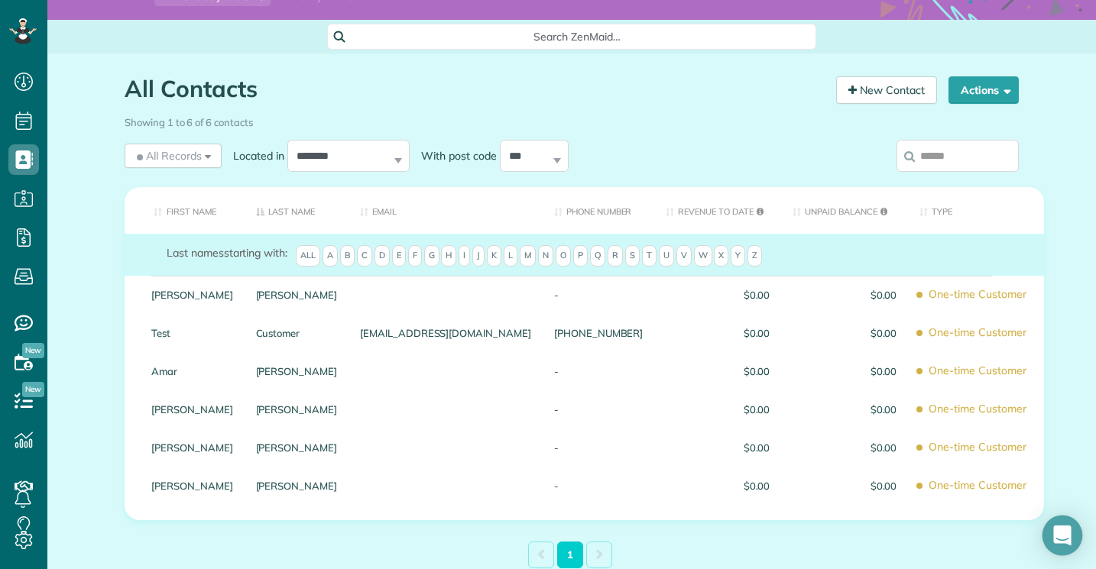
click at [1057, 524] on div "Open Intercom Messenger" at bounding box center [1063, 536] width 41 height 41
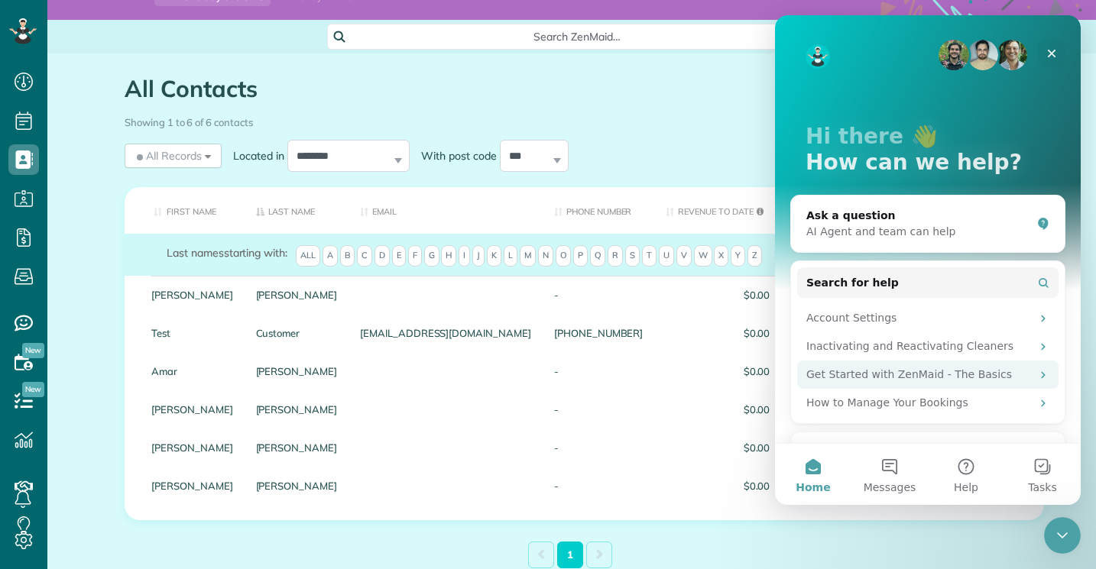
scroll to position [91, 0]
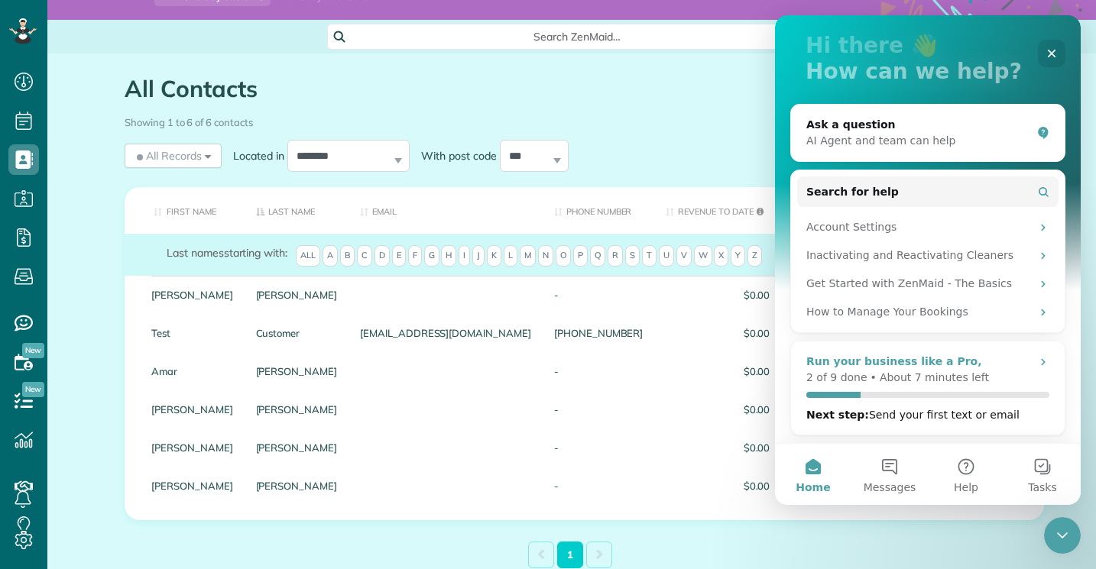
click at [989, 354] on div "Run your business like a Pro," at bounding box center [927, 362] width 243 height 16
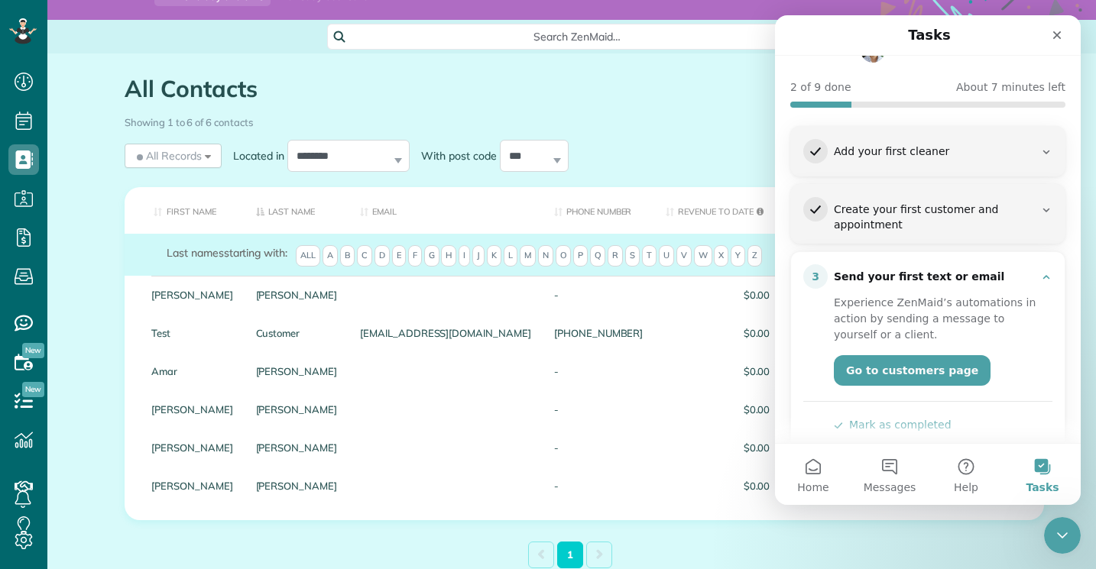
scroll to position [102, 0]
click at [1038, 263] on div "3 Send your first text or email" at bounding box center [927, 275] width 249 height 24
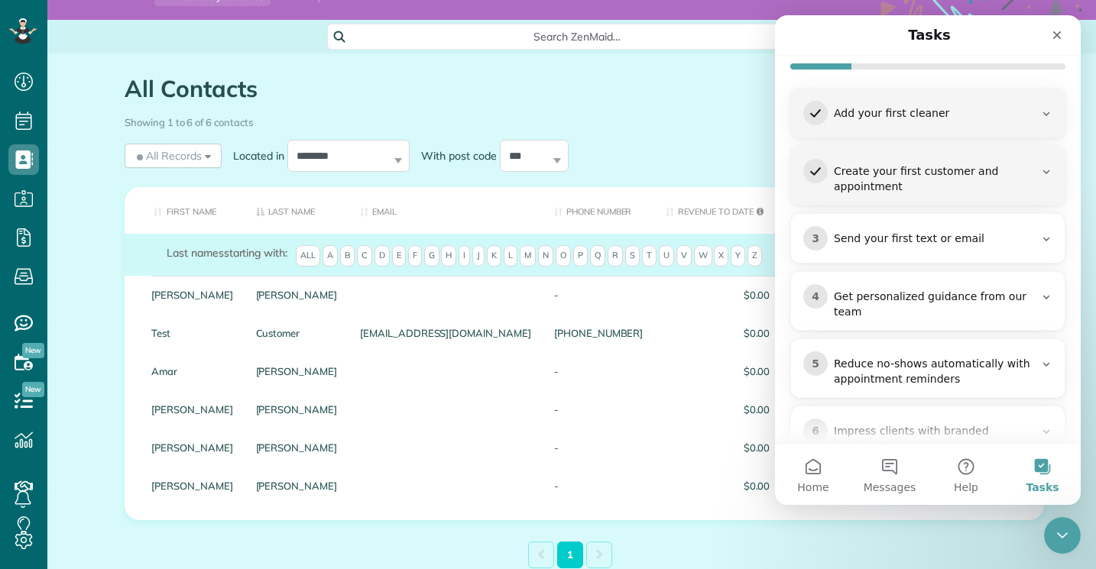
scroll to position [169, 0]
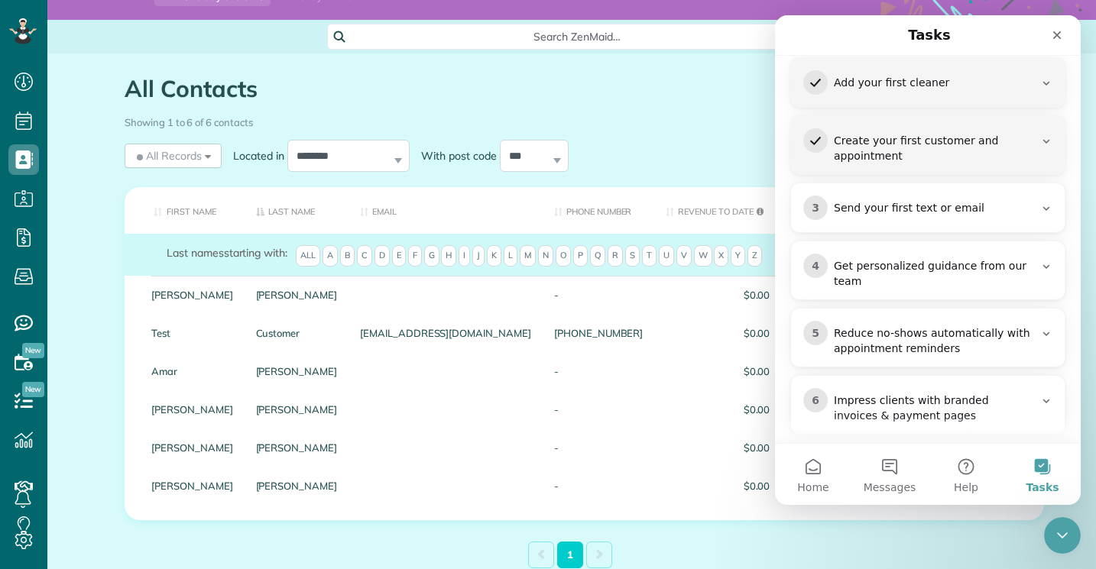
click at [998, 326] on div "Reduce no-shows automatically with appointment reminders" at bounding box center [934, 341] width 200 height 31
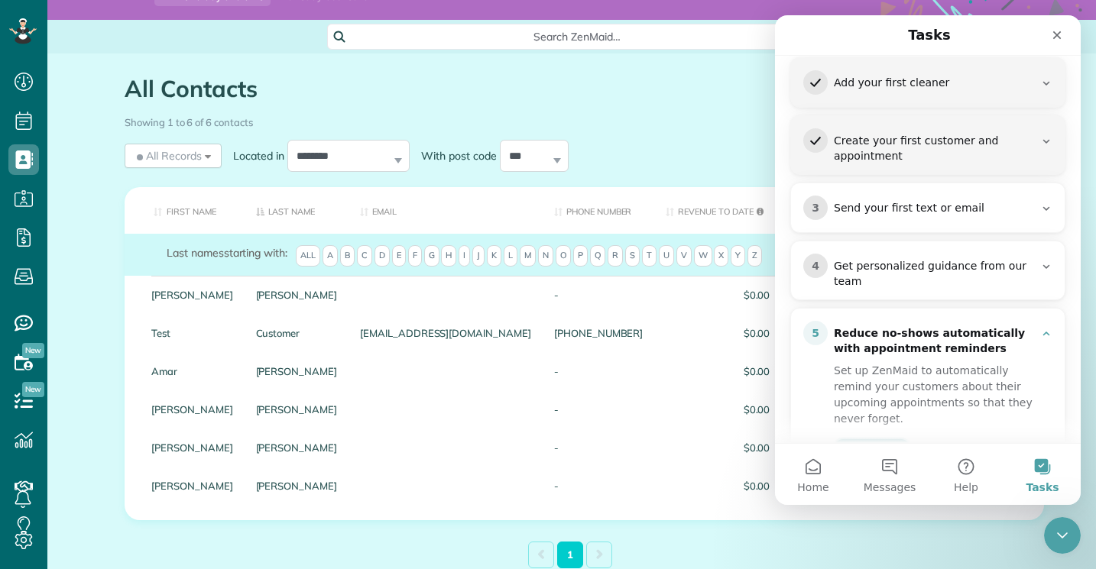
click at [881, 439] on link "Set it up" at bounding box center [872, 454] width 76 height 31
